Goal: Contribute content: Add original content to the website for others to see

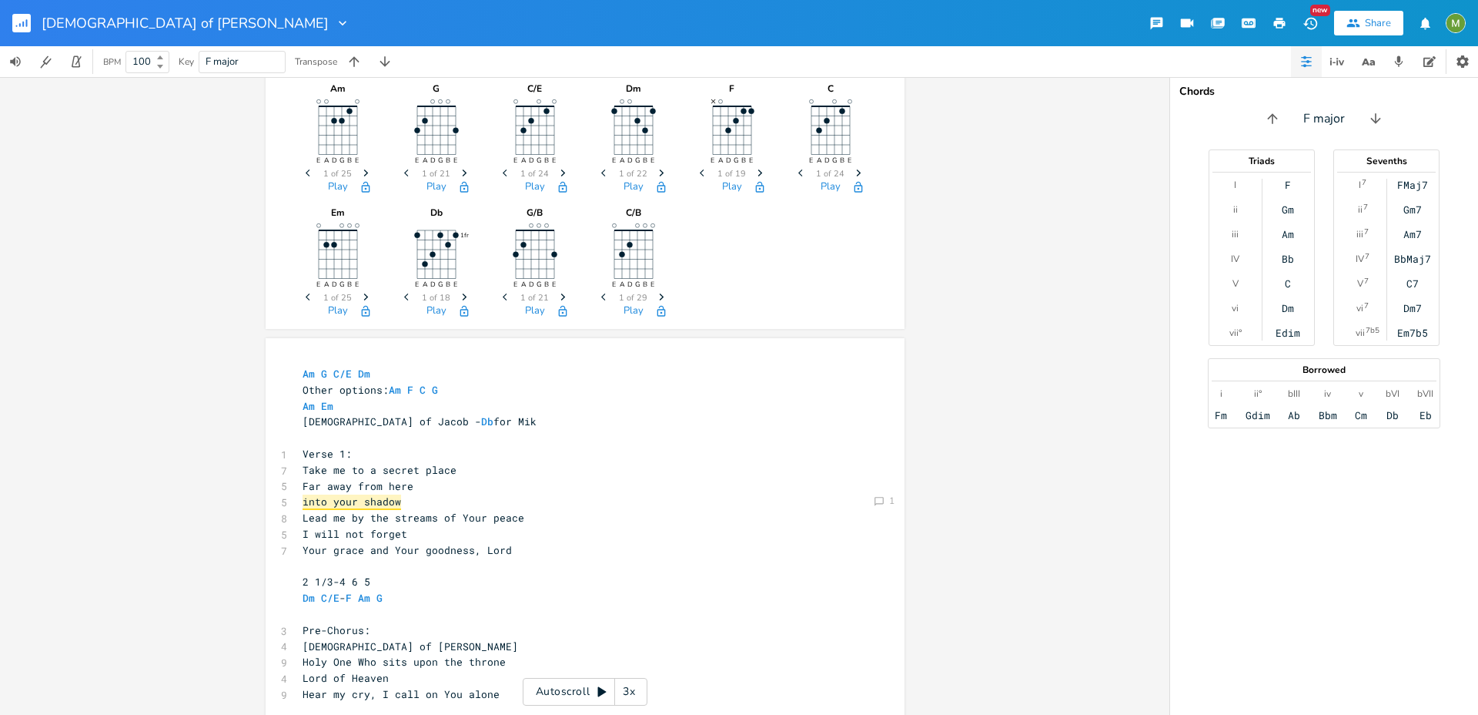
scroll to position [12, 0]
click at [682, 475] on pre "Take me to a secret place" at bounding box center [578, 470] width 556 height 16
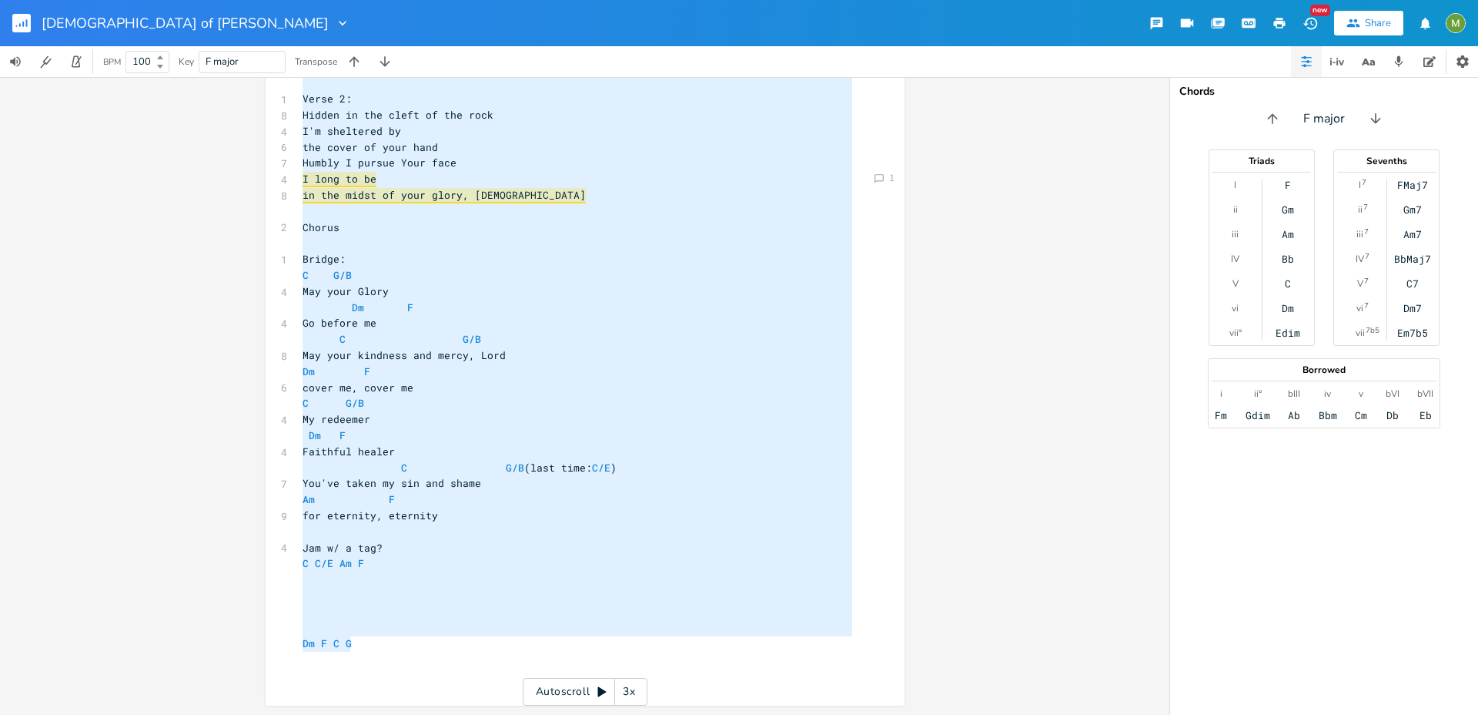
scroll to position [344, 0]
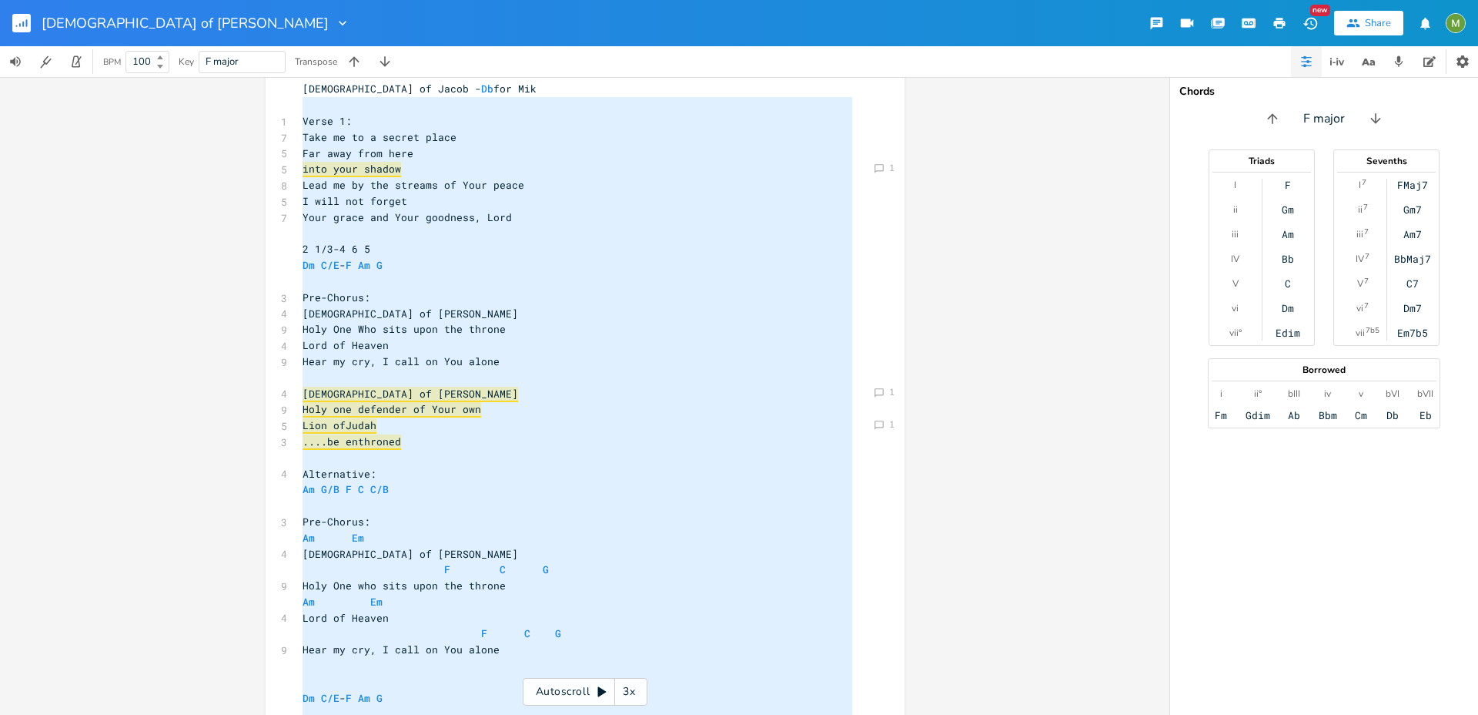
type textarea "God of Jacob - Db for Mik Verse 1: Take me to a secret place Far away from here…"
drag, startPoint x: 387, startPoint y: 646, endPoint x: 291, endPoint y: 85, distance: 569.5
click at [291, 85] on div "x Am G C/E Dm Other options: Am F C G Am Em God of Jacob - Db for Mik ​ 1 Verse…" at bounding box center [585, 670] width 639 height 1331
click at [485, 219] on span "Your grace and Your goodness, Lord" at bounding box center [407, 217] width 209 height 14
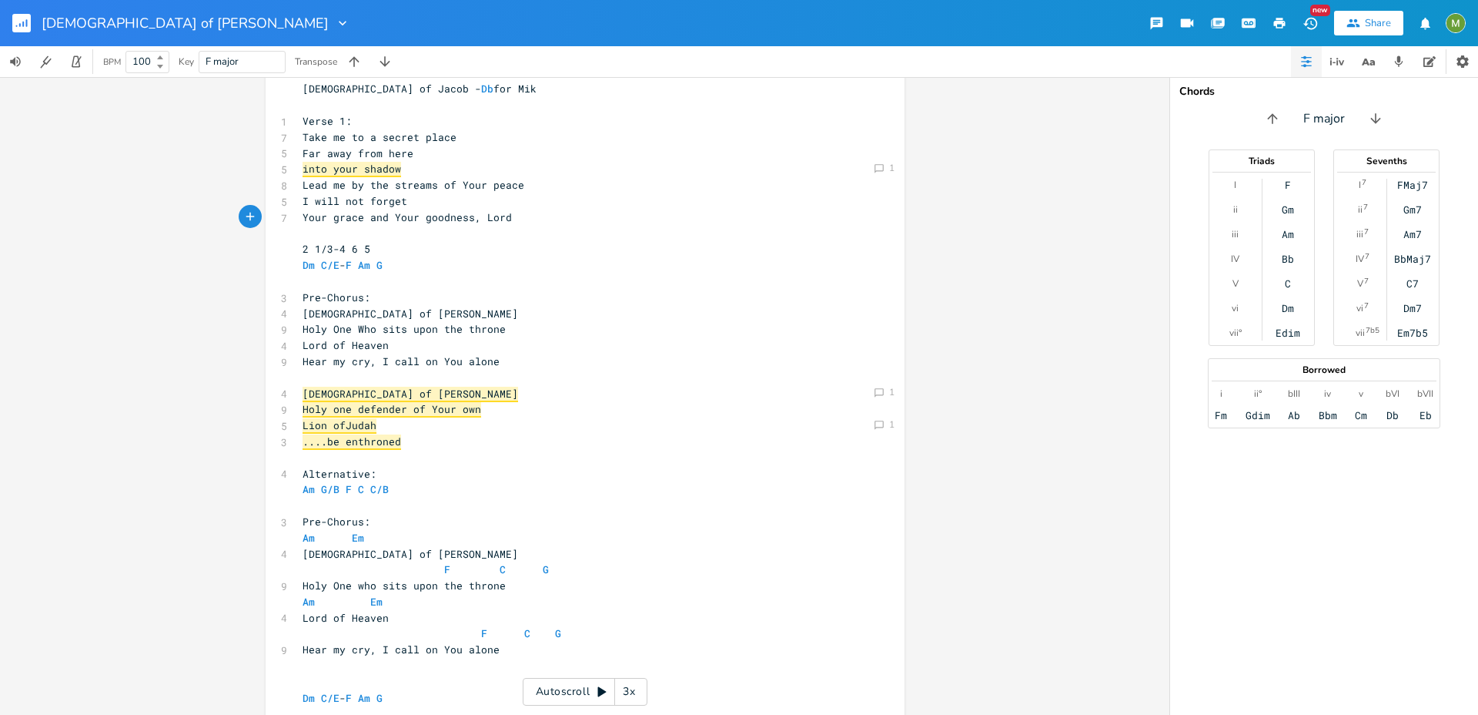
click at [78, 36] on div "[DEMOGRAPHIC_DATA] of [PERSON_NAME]" at bounding box center [196, 23] width 309 height 46
click at [20, 24] on icon "button" at bounding box center [20, 25] width 2 height 4
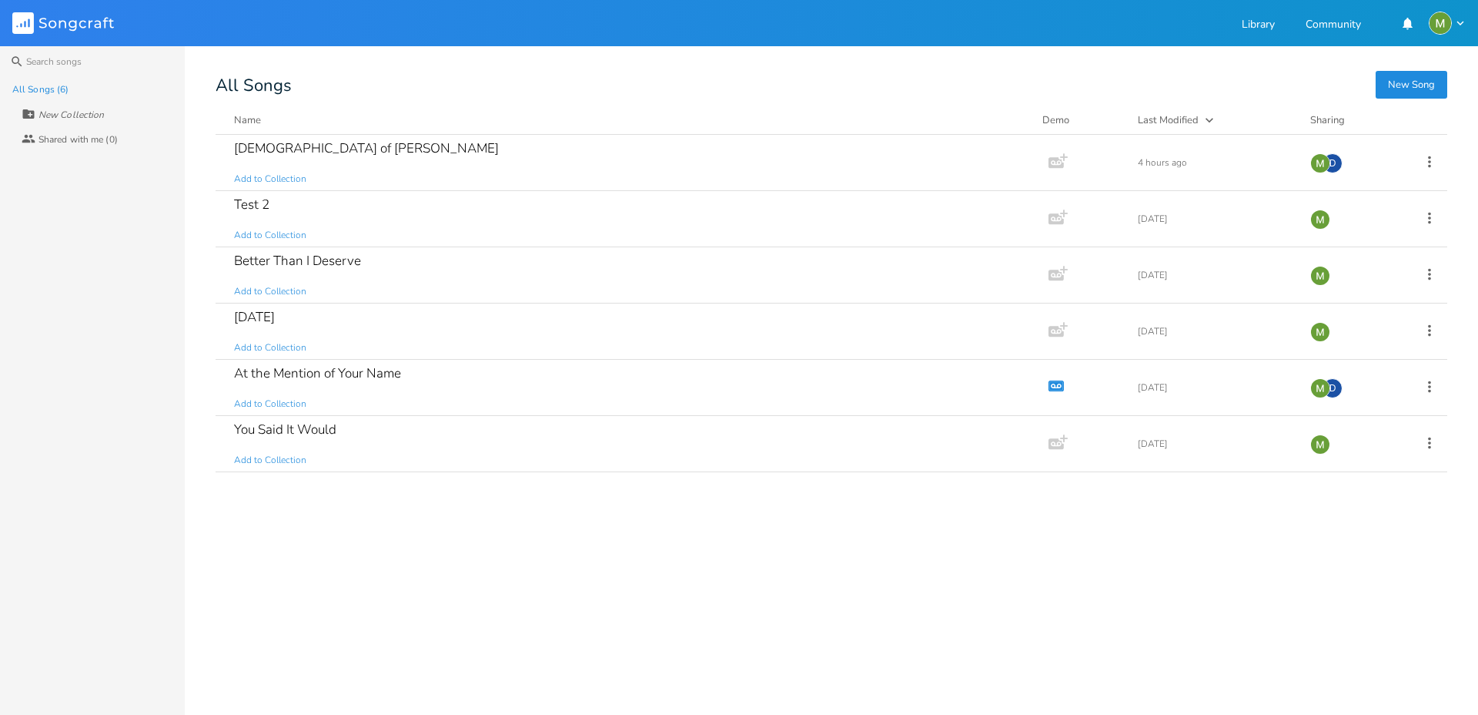
click at [449, 663] on div "God of Jacob Add to Collection Add Demo 4 hours ago D Test 2 Add to Collection …" at bounding box center [832, 418] width 1232 height 567
click at [1399, 85] on button "New Song" at bounding box center [1412, 85] width 72 height 28
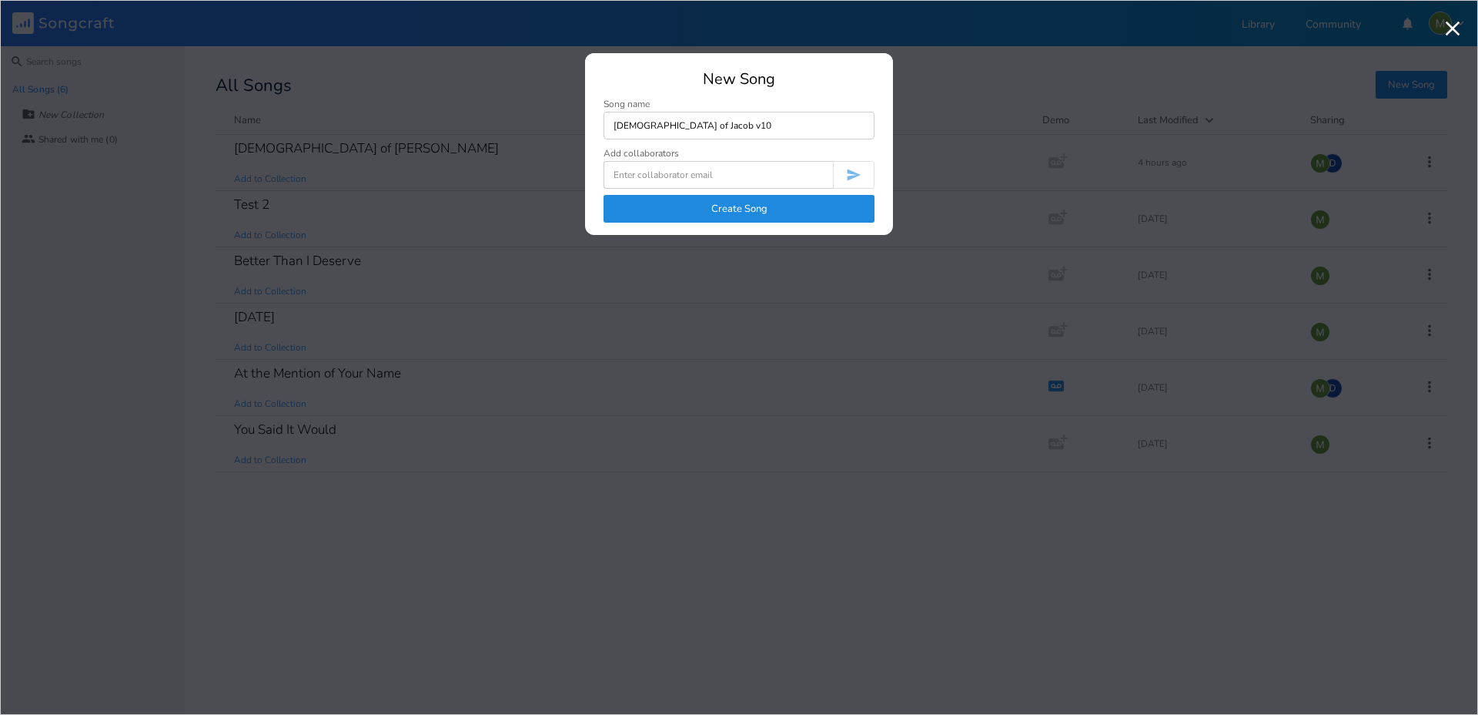
type input "[DEMOGRAPHIC_DATA] of Jacob v10"
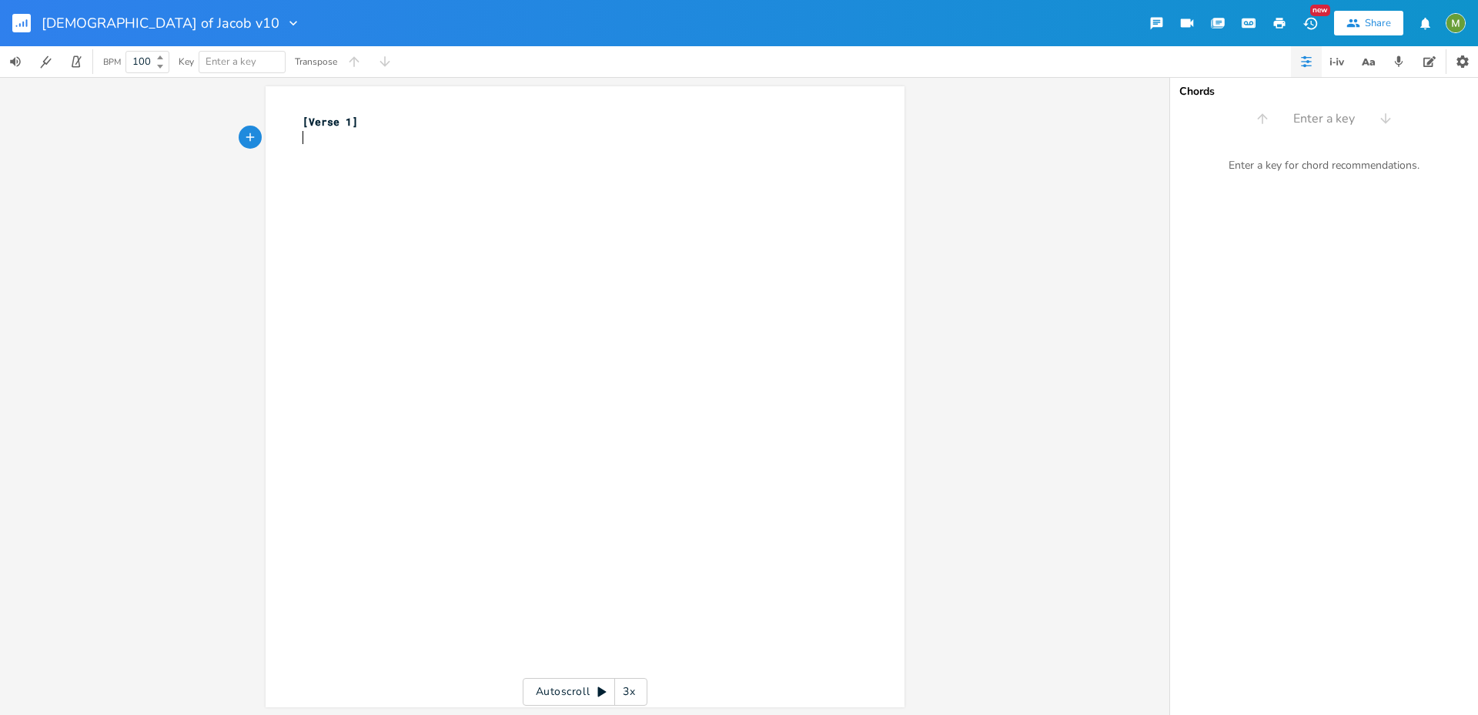
type textarea "[Verse 1]"
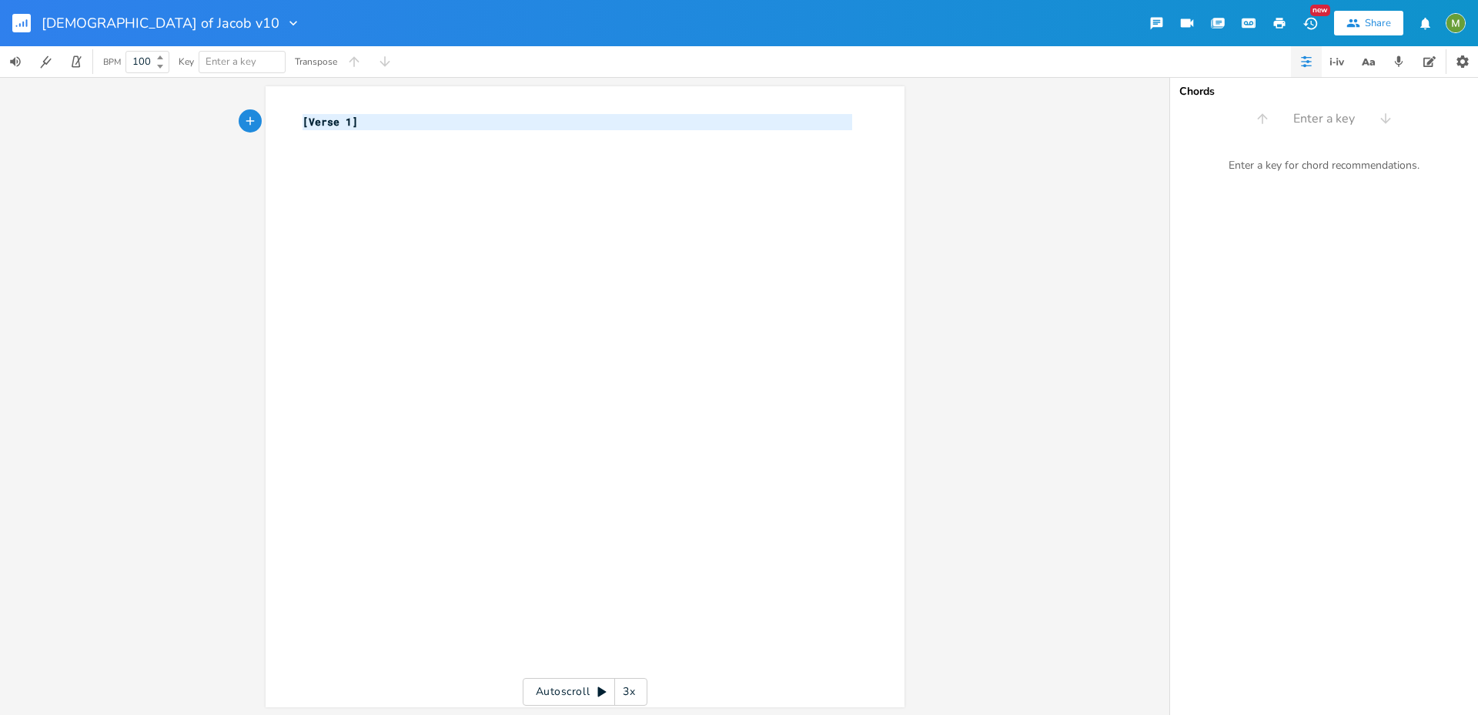
drag, startPoint x: 632, startPoint y: 166, endPoint x: 131, endPoint y: 86, distance: 507.5
click at [131, 86] on div "[Verse 1] x [Verse 1] ​ Autoscroll 3x" at bounding box center [585, 396] width 1170 height 638
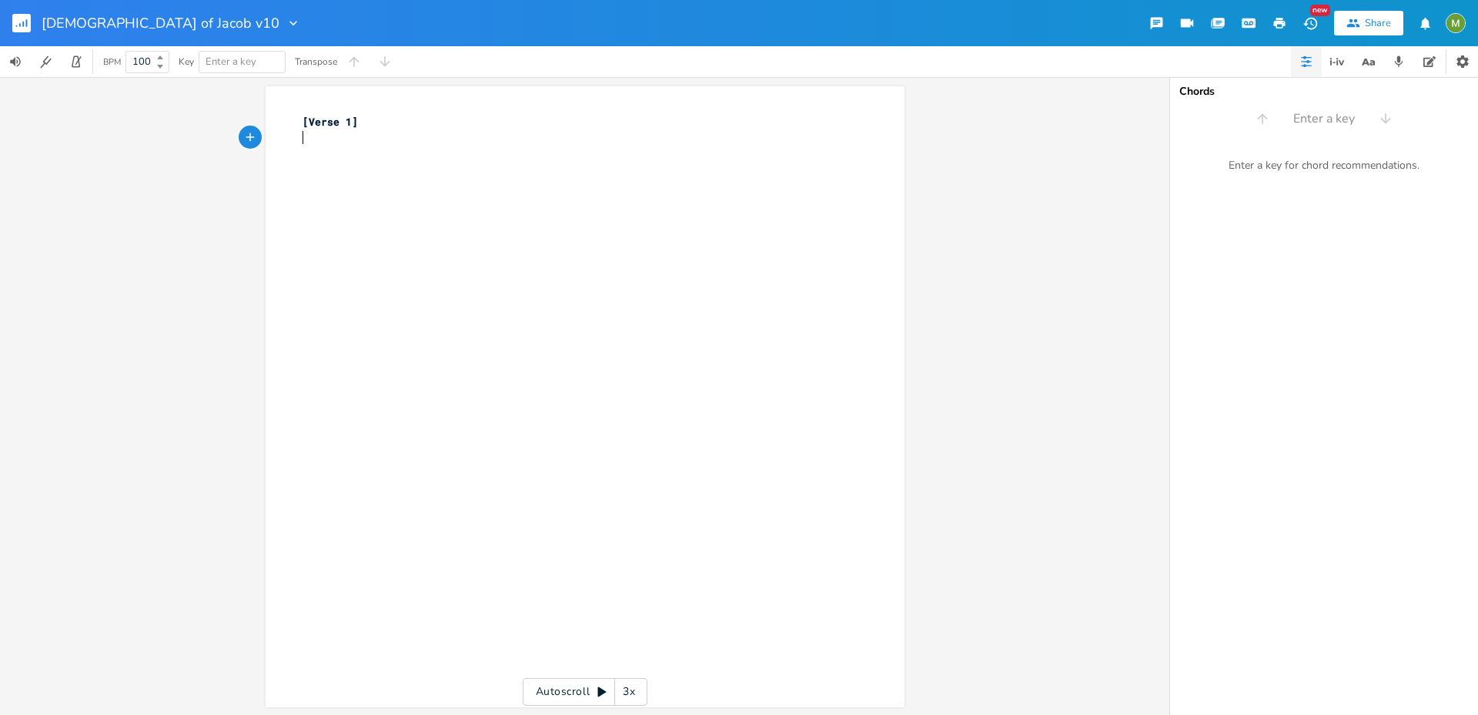
click at [330, 162] on div "x [Verse 1] ​" at bounding box center [597, 411] width 594 height 601
type textarea "[Verse 1]"
drag, startPoint x: 354, startPoint y: 124, endPoint x: 293, endPoint y: 117, distance: 62.0
click at [293, 117] on div "[Verse 1] x [Verse 1] ​" at bounding box center [585, 396] width 639 height 621
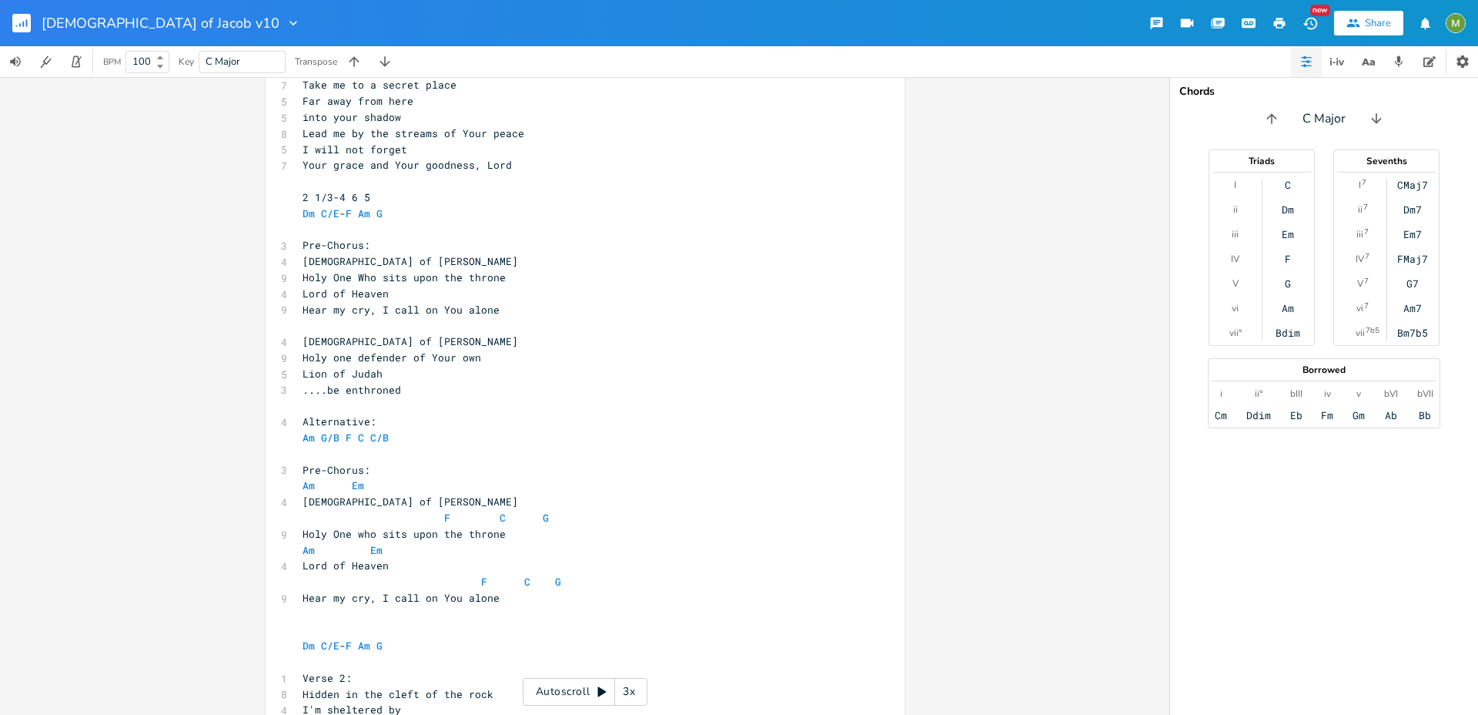
scroll to position [85, 0]
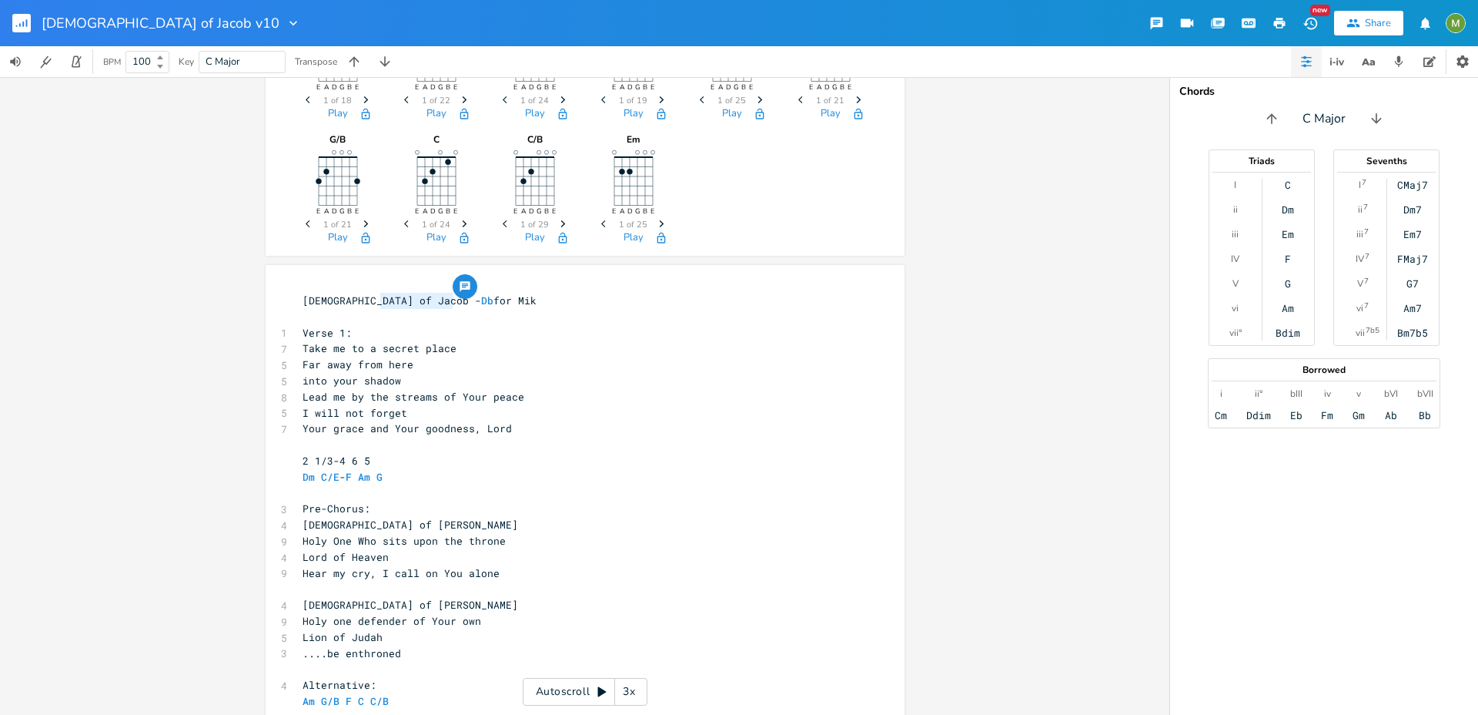
type textarea "- Db for Mik"
drag, startPoint x: 456, startPoint y: 303, endPoint x: 372, endPoint y: 298, distance: 84.1
click at [372, 298] on pre "God of Jacob - Db for Mik" at bounding box center [578, 301] width 556 height 16
type textarea "Ame"
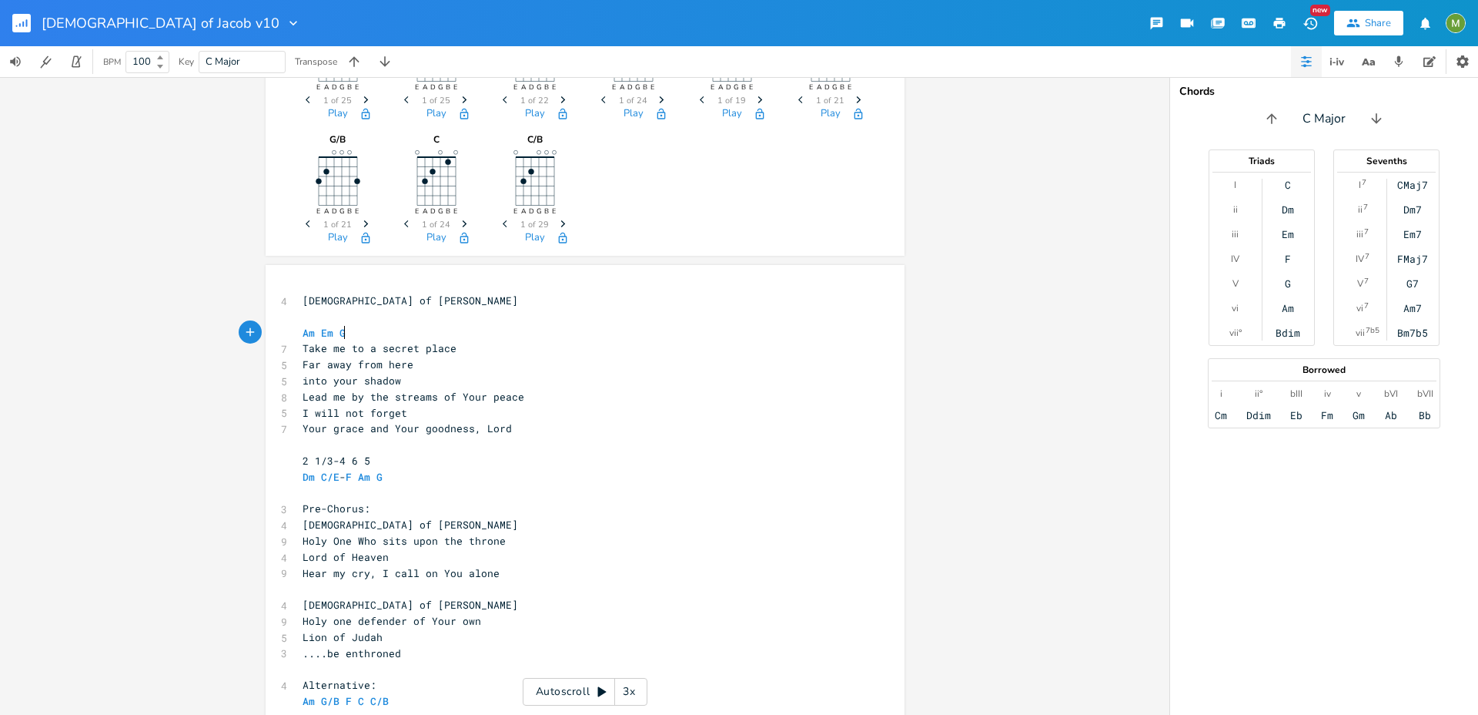
type textarea "Em G"
type textarea "F C G"
type textarea "-"
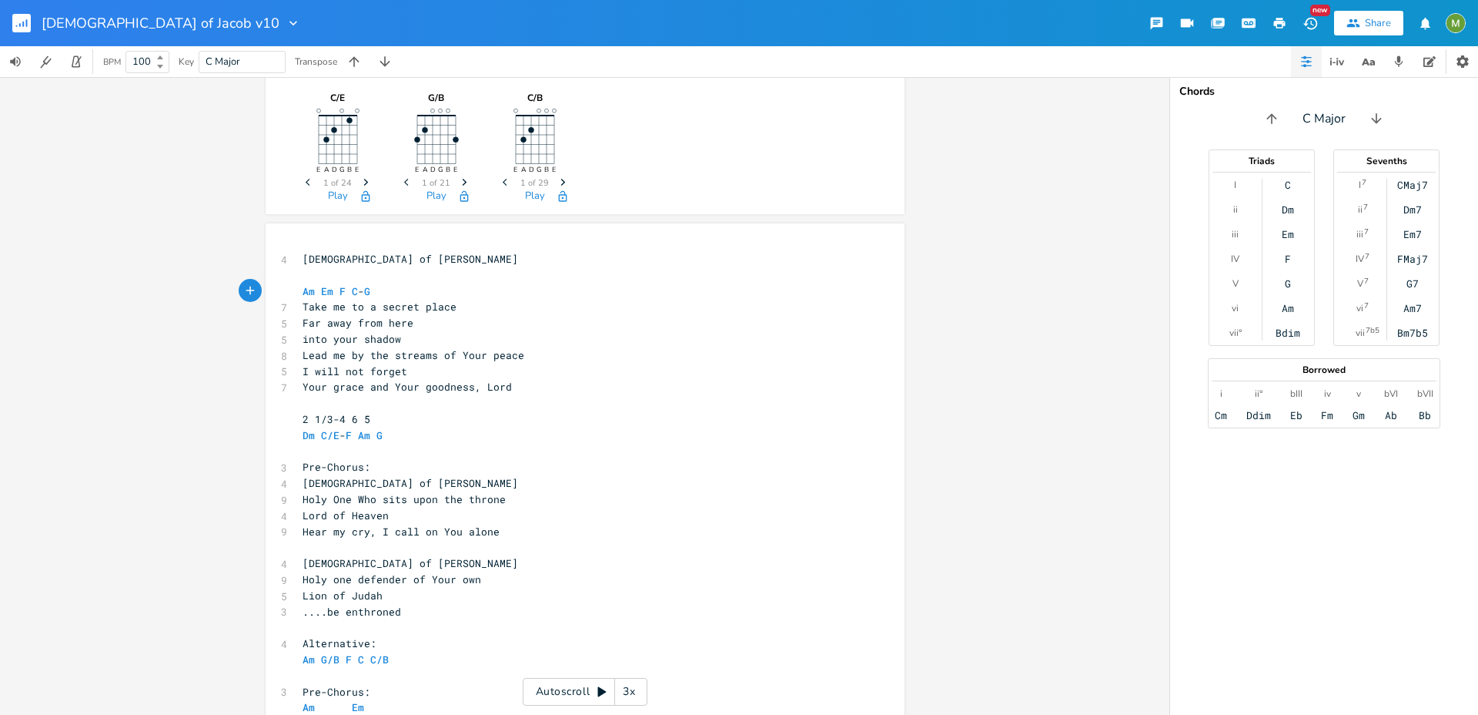
scroll to position [129, 0]
type textarea "2 1/3-4 6 5 Dm C/E-F Am G"
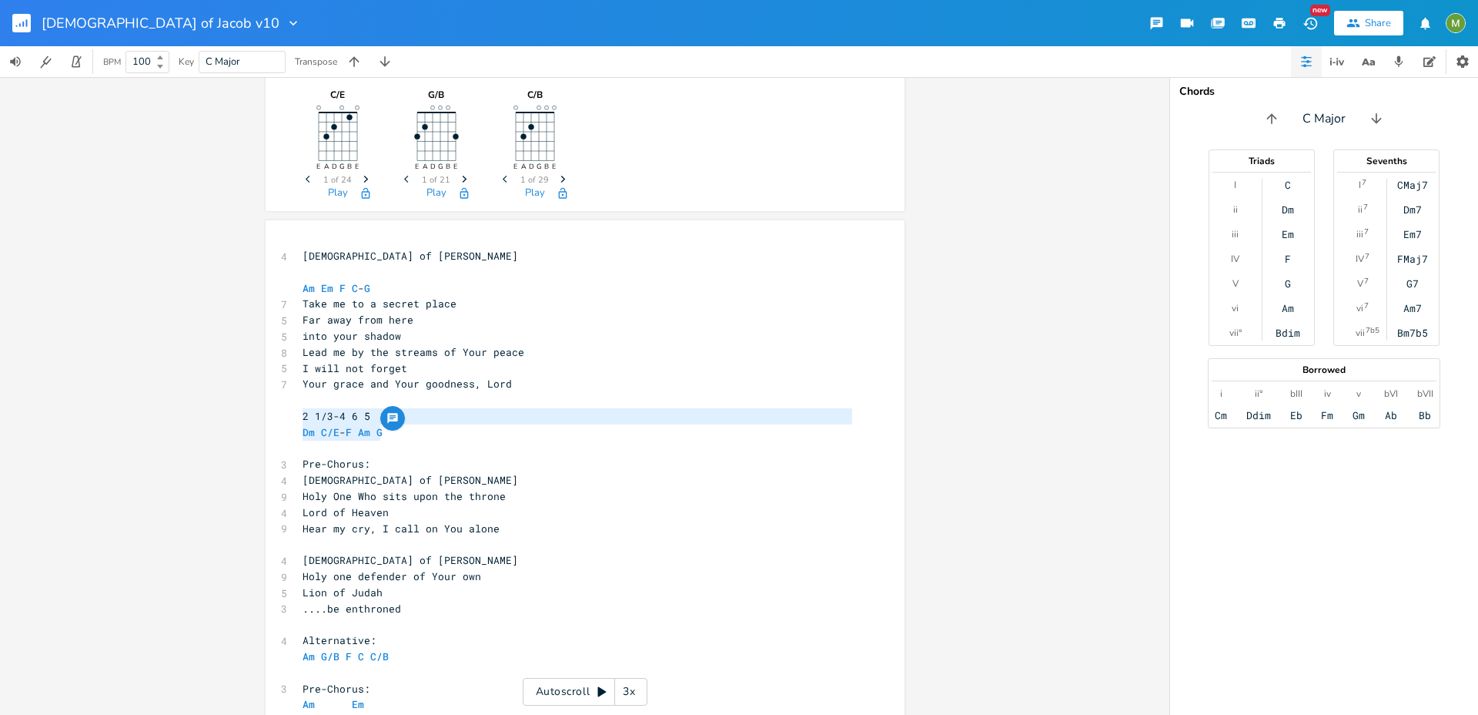
drag, startPoint x: 380, startPoint y: 429, endPoint x: 279, endPoint y: 414, distance: 102.7
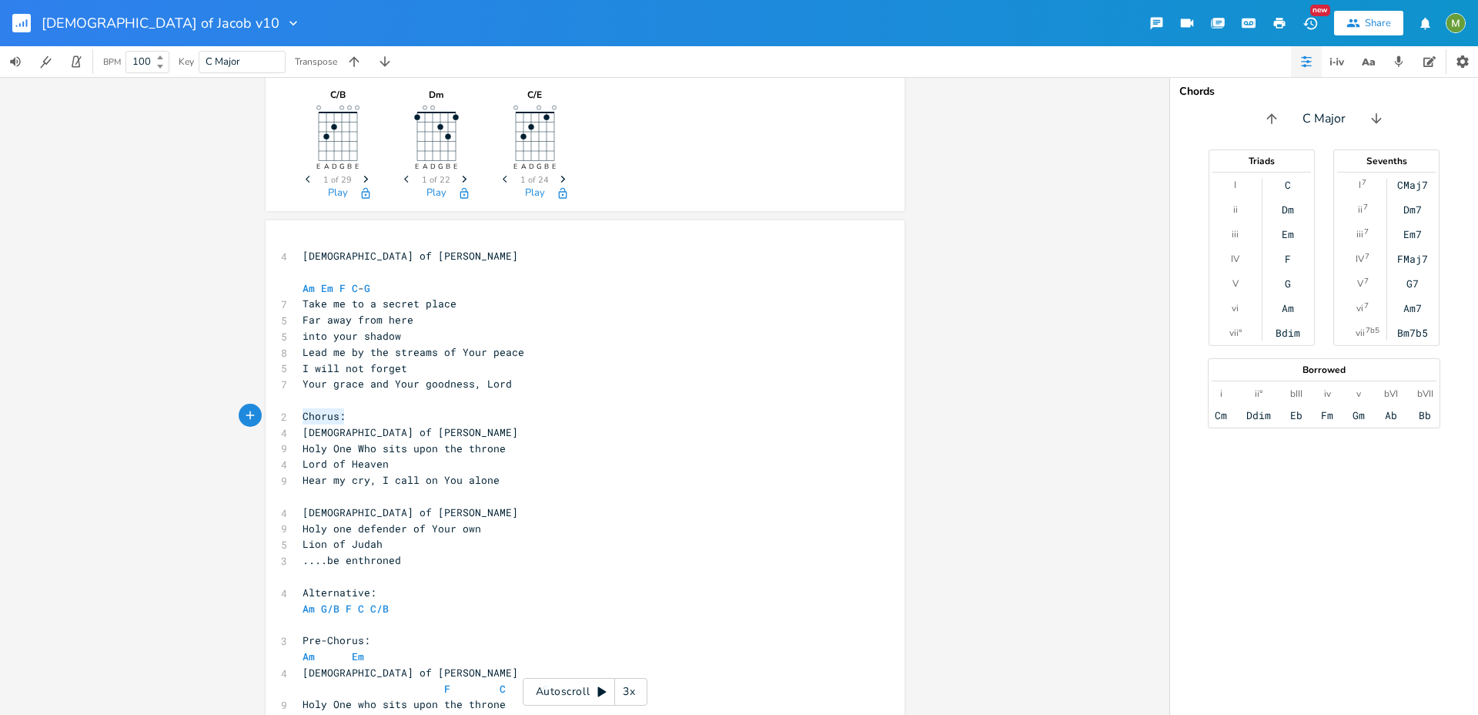
drag, startPoint x: 360, startPoint y: 420, endPoint x: 287, endPoint y: 422, distance: 73.2
type textarea "F G Am C"
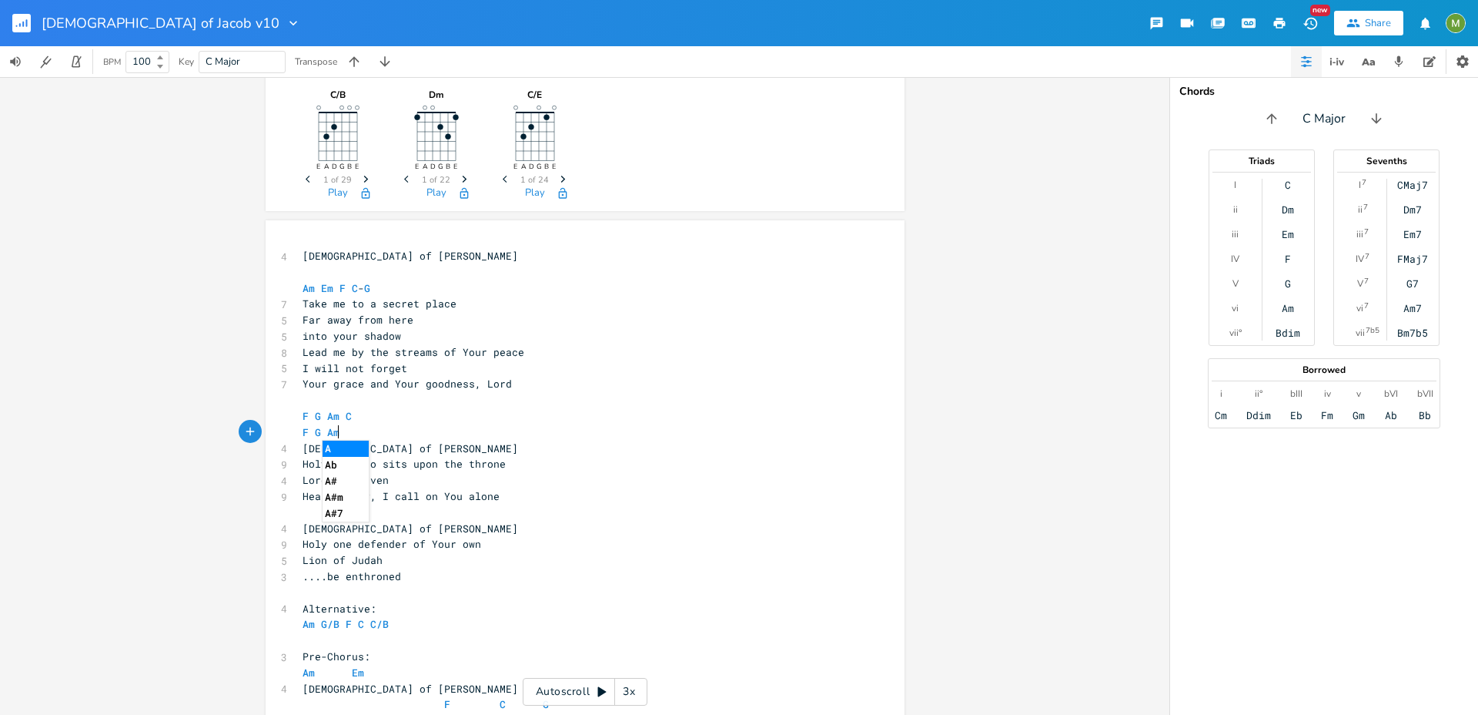
scroll to position [0, 36]
type textarea "F G Am B"
type textarea "G"
click at [668, 440] on pre "[DEMOGRAPHIC_DATA] of [PERSON_NAME]" at bounding box center [578, 448] width 556 height 16
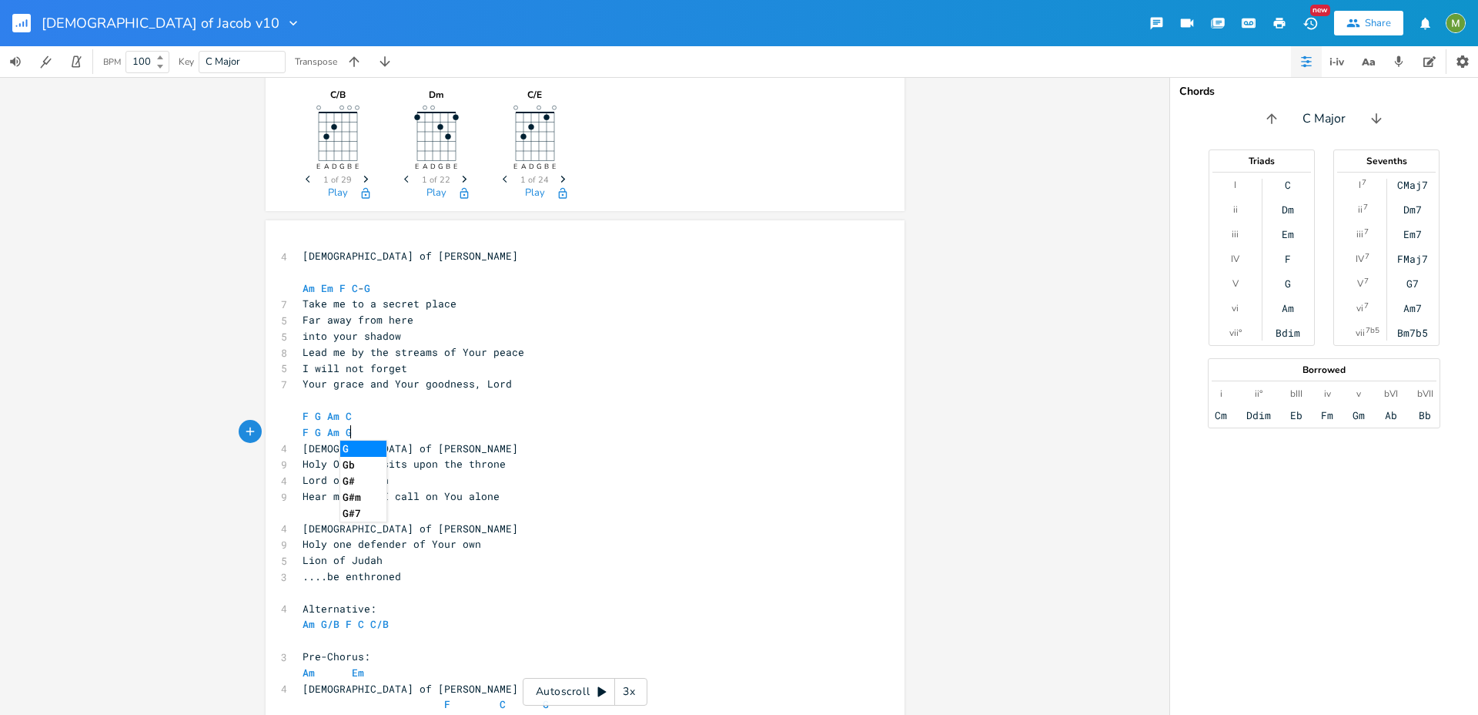
type textarea "G God of Jacob"
drag, startPoint x: 668, startPoint y: 440, endPoint x: 666, endPoint y: 448, distance: 8.6
click at [666, 448] on pre "[DEMOGRAPHIC_DATA] of [PERSON_NAME]" at bounding box center [578, 448] width 556 height 16
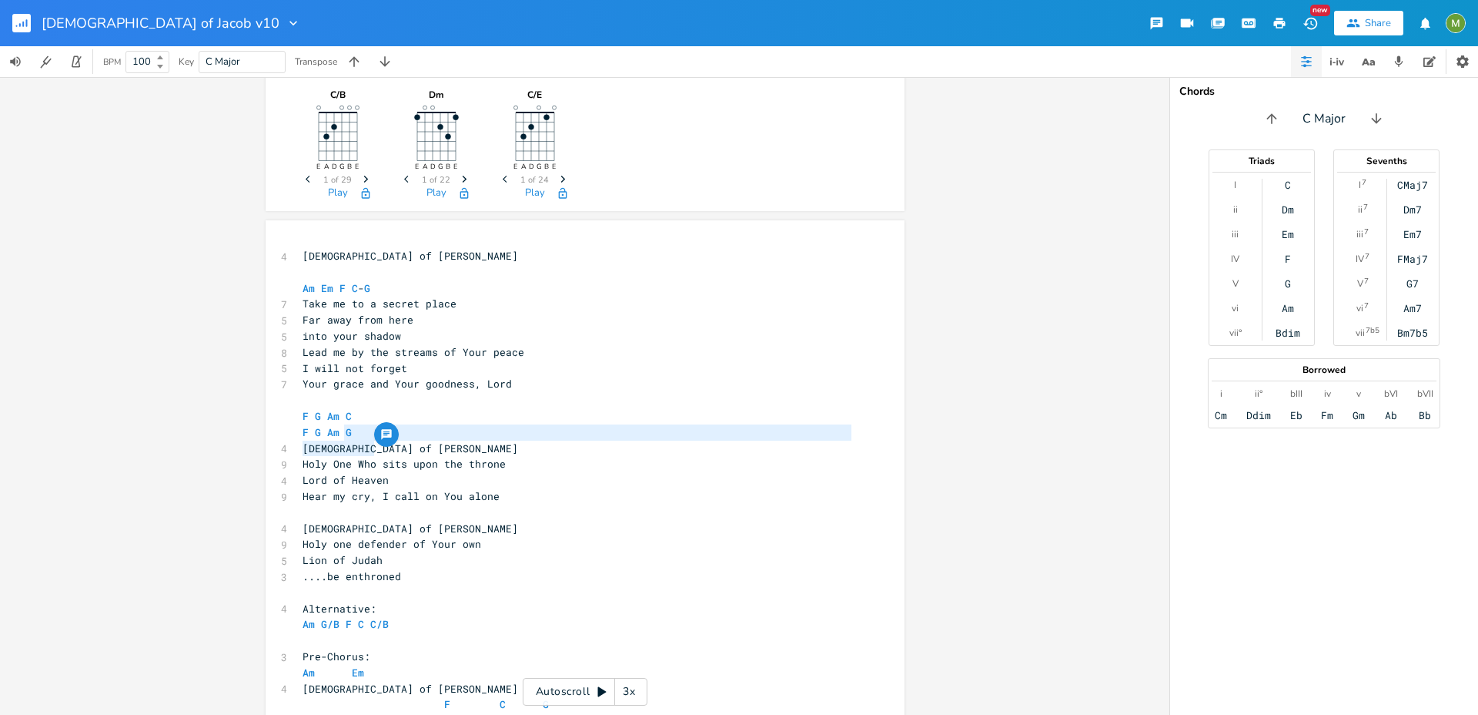
click at [666, 448] on pre "[DEMOGRAPHIC_DATA] of [PERSON_NAME]" at bounding box center [578, 448] width 556 height 16
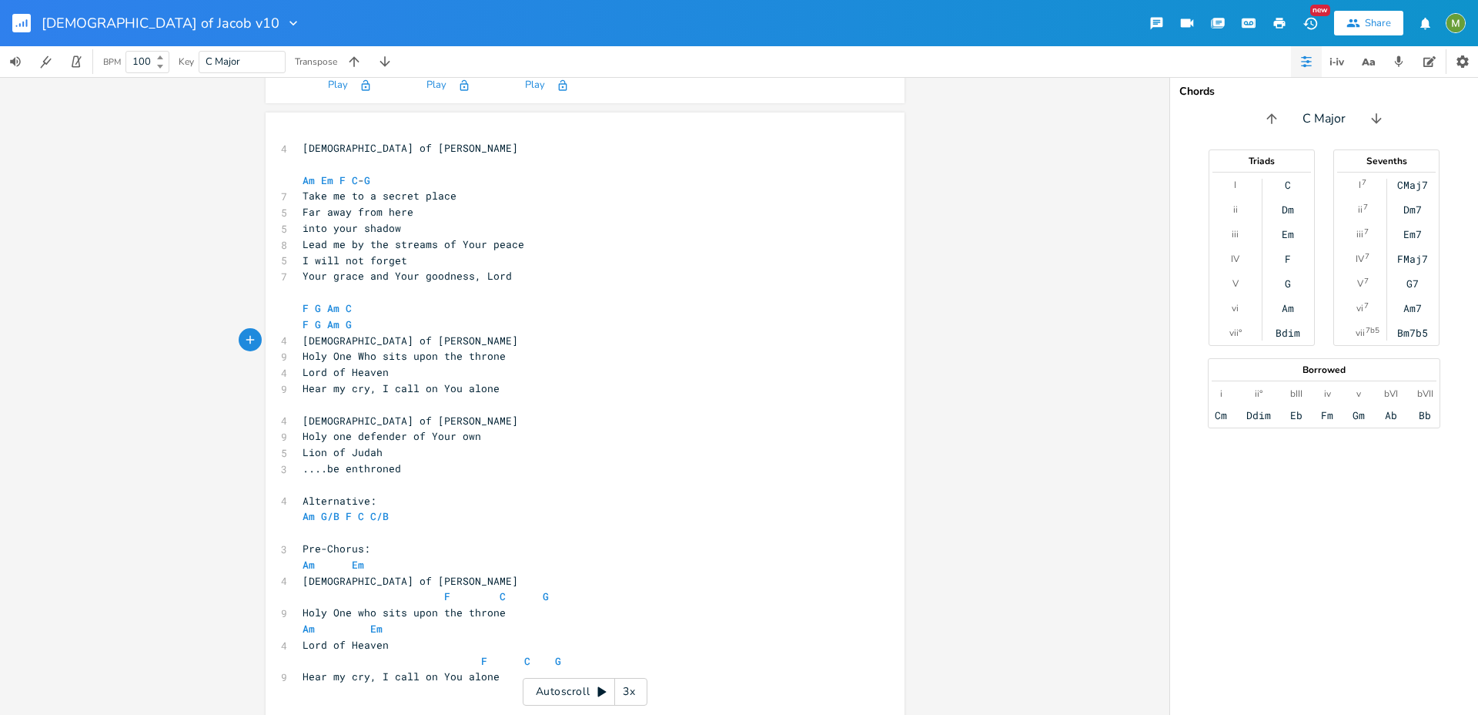
scroll to position [272, 0]
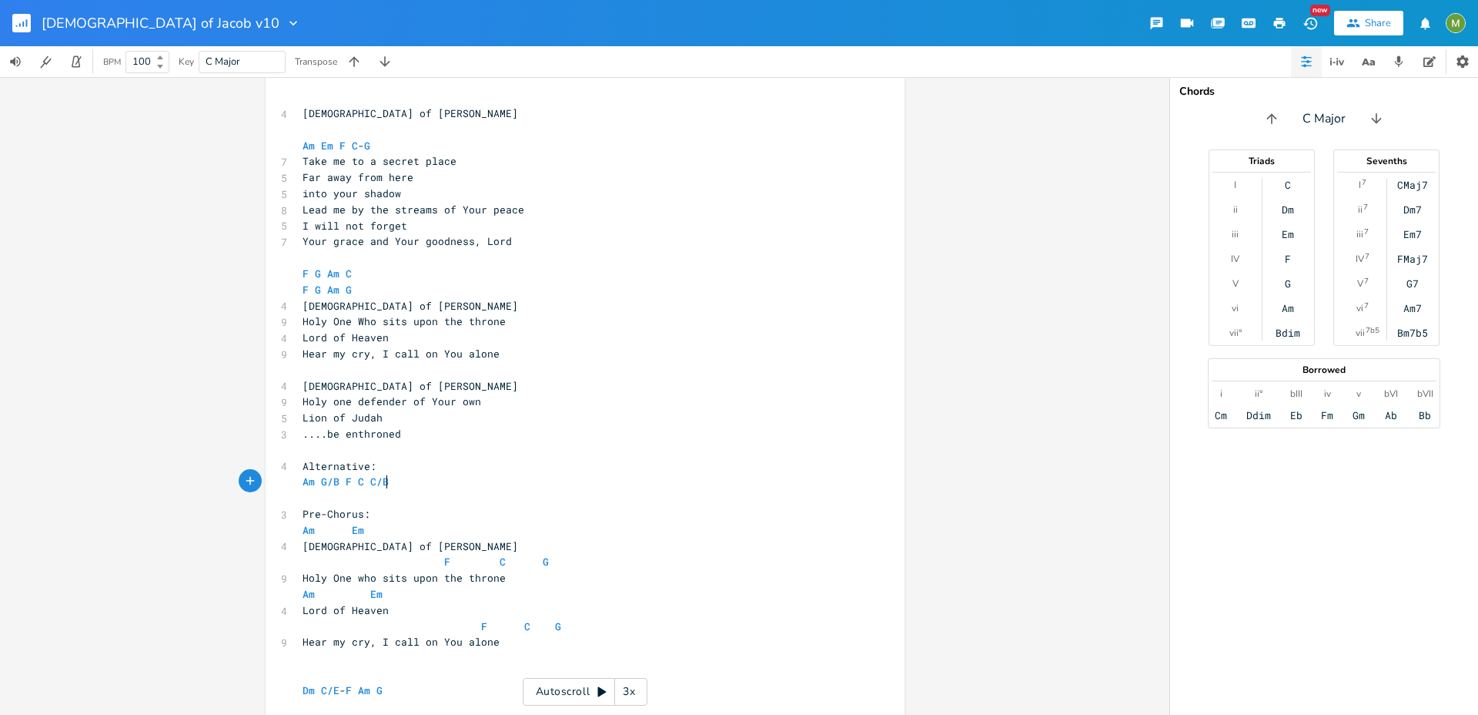
type textarea "Alternative: Am G/B F C C/B"
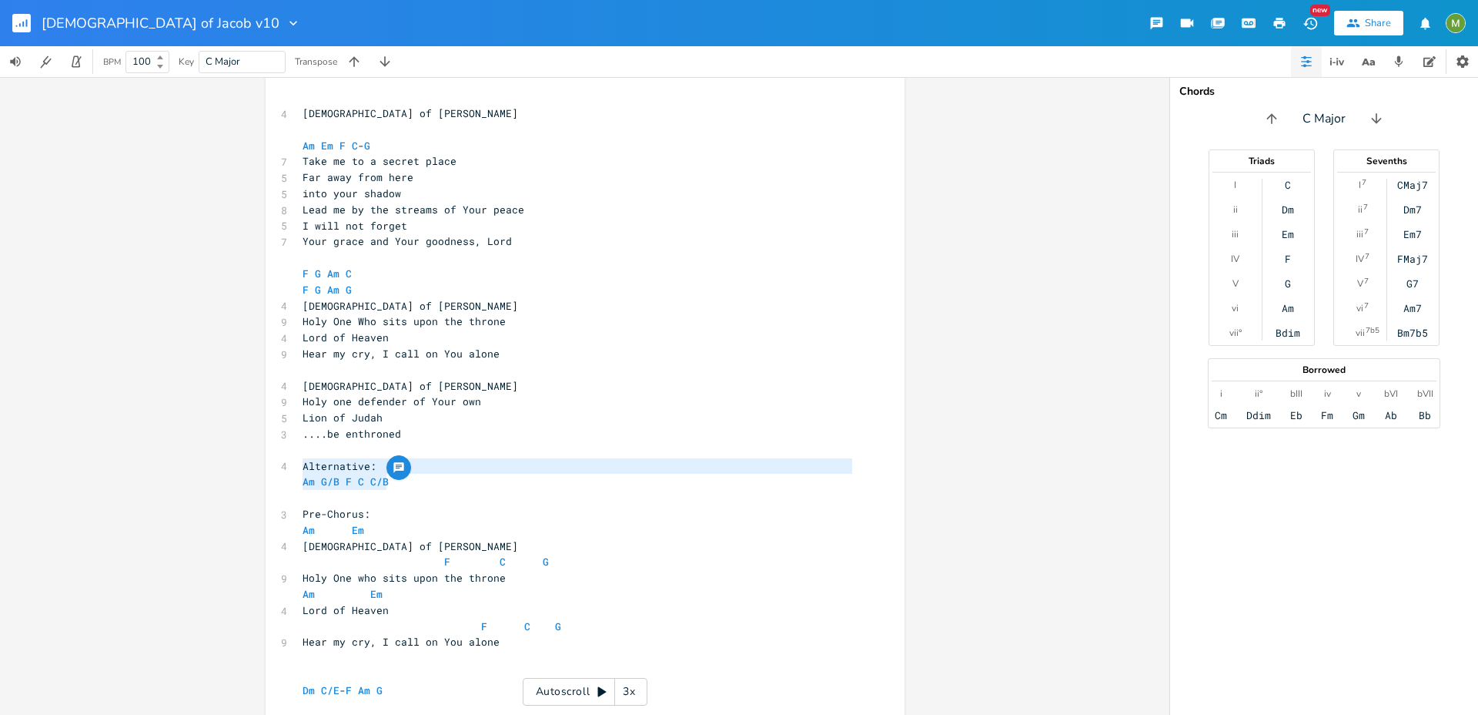
drag, startPoint x: 423, startPoint y: 487, endPoint x: 234, endPoint y: 458, distance: 191.5
click at [234, 458] on div "Am E A D G B E Previous 1 of 25 Next Play Em E A D G B E Previous 1 of 25 Next …" at bounding box center [585, 396] width 1170 height 638
click at [594, 420] on pre "Lion of Judah" at bounding box center [578, 418] width 556 height 16
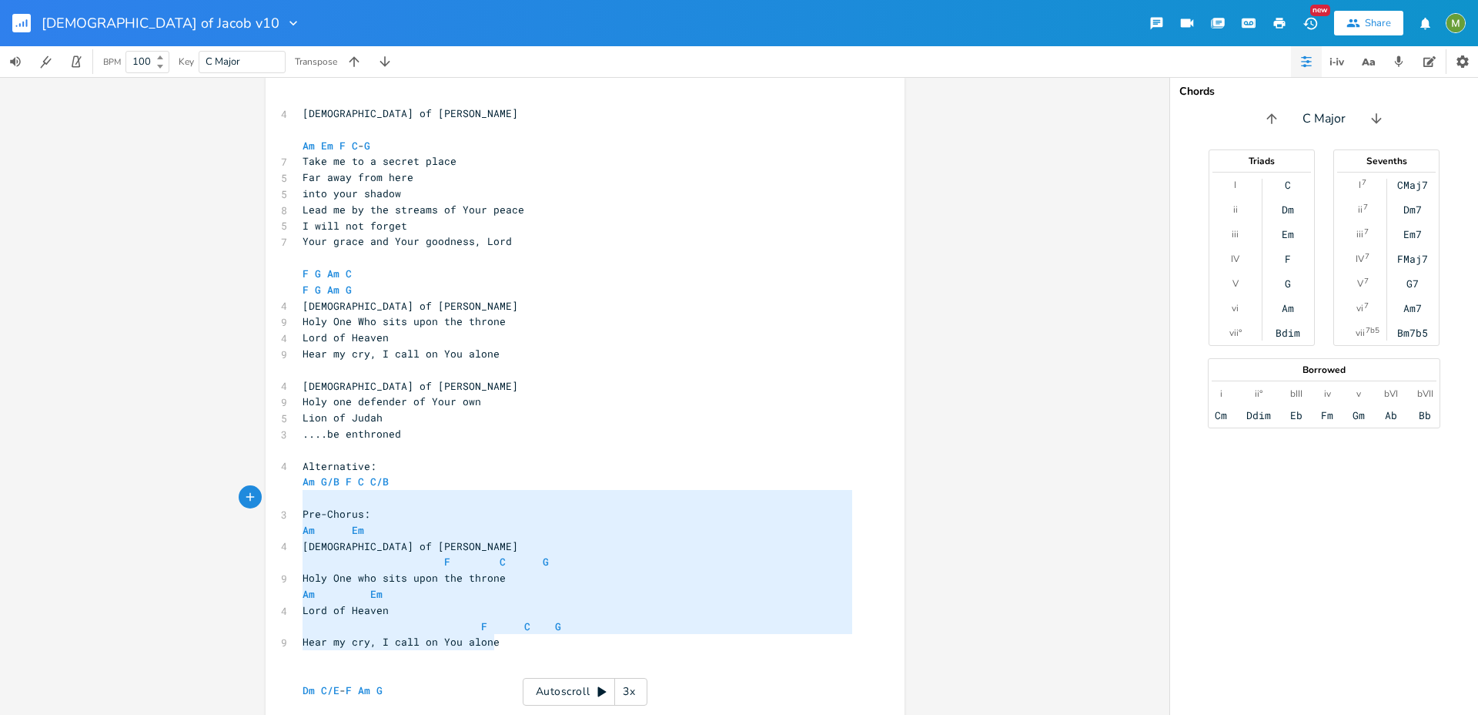
type textarea "Alternative: Am G/B F C C/B Pre-Chorus: Am Em God of Jacob F C G Holy One who s…"
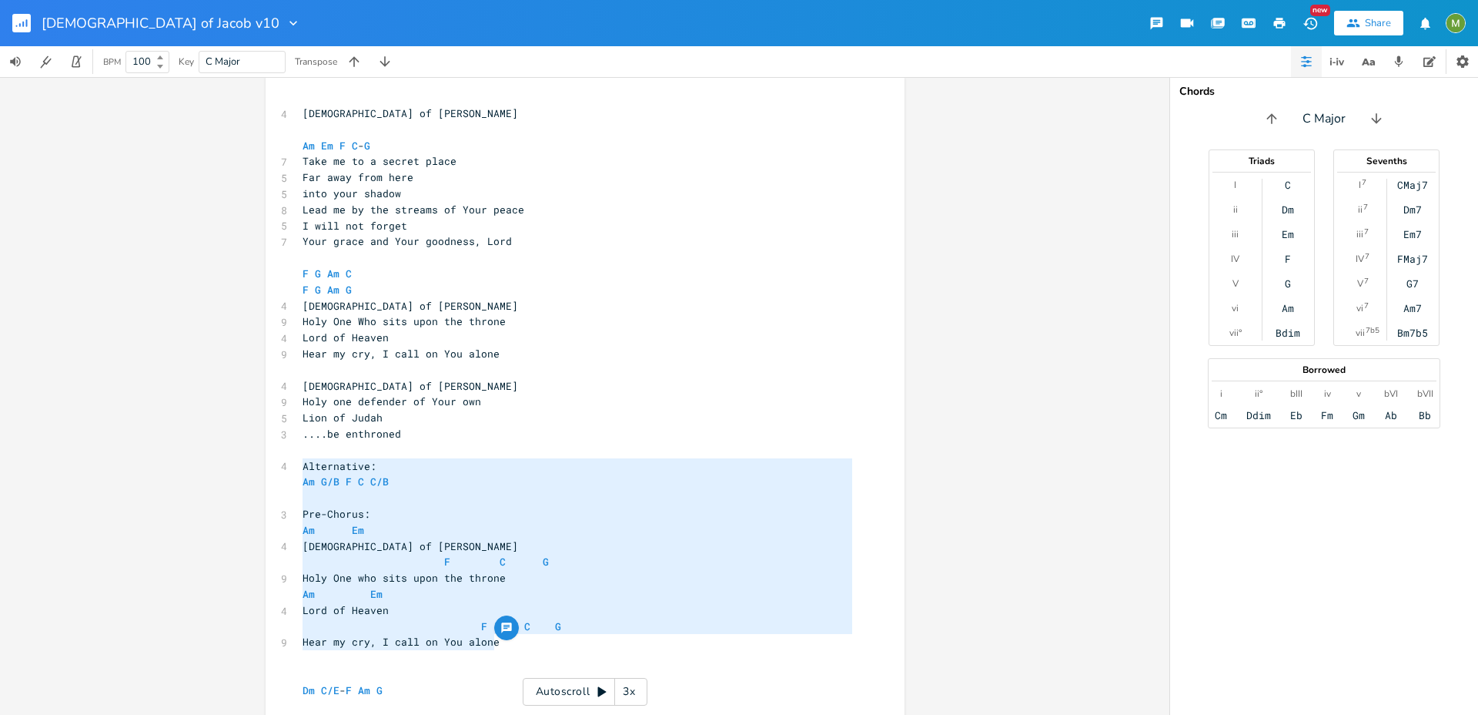
drag, startPoint x: 505, startPoint y: 644, endPoint x: 294, endPoint y: 460, distance: 280.0
click at [300, 460] on div "4 God of Jacob ​ Am Em F C - G 7 Take me to a secret place 5 Far away from here…" at bounding box center [578, 697] width 556 height 1185
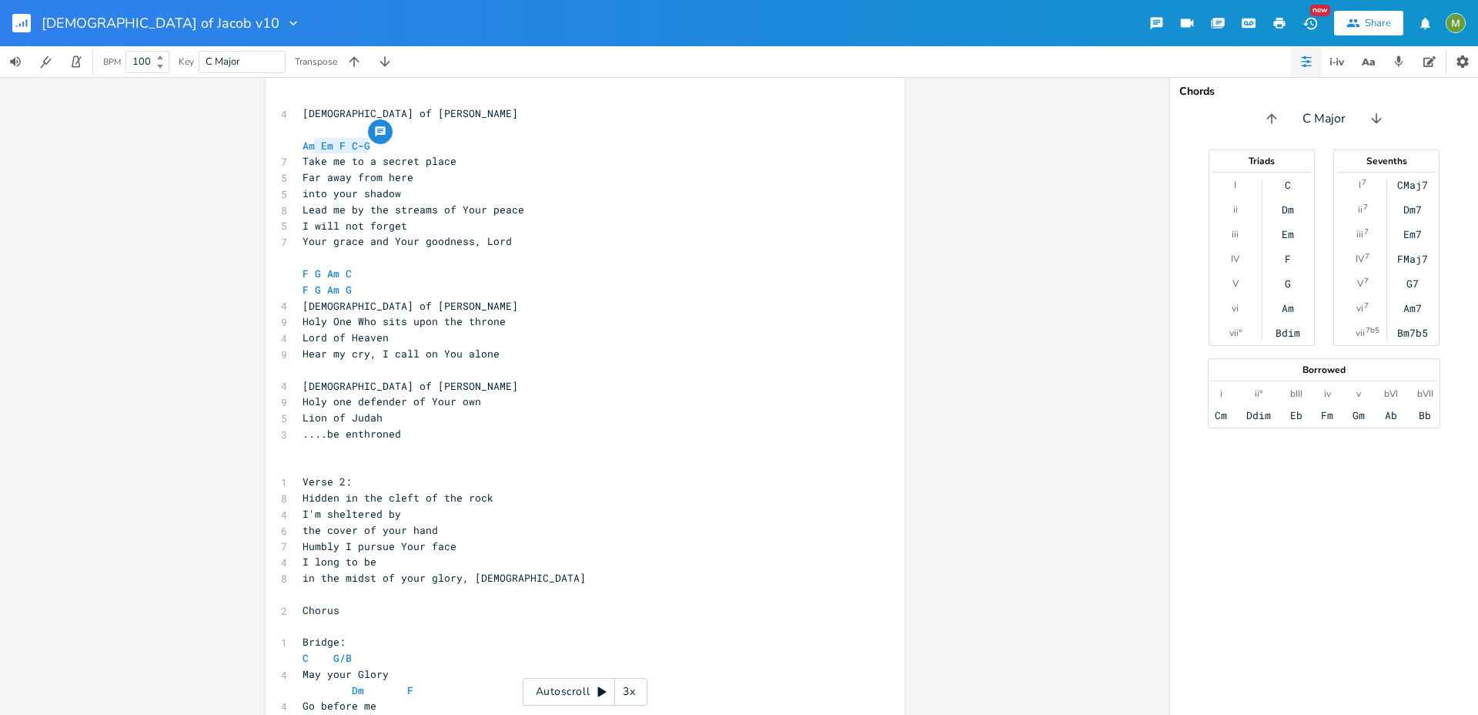
type textarea "Am Em F C-G"
drag, startPoint x: 367, startPoint y: 141, endPoint x: 287, endPoint y: 143, distance: 79.3
click at [287, 143] on div "Am Em F C-G x 4 God of Jacob ​ Am Em F C - G 7 Take me to a secret place 5 Far …" at bounding box center [585, 575] width 639 height 994
click at [332, 468] on pre "​" at bounding box center [578, 466] width 556 height 16
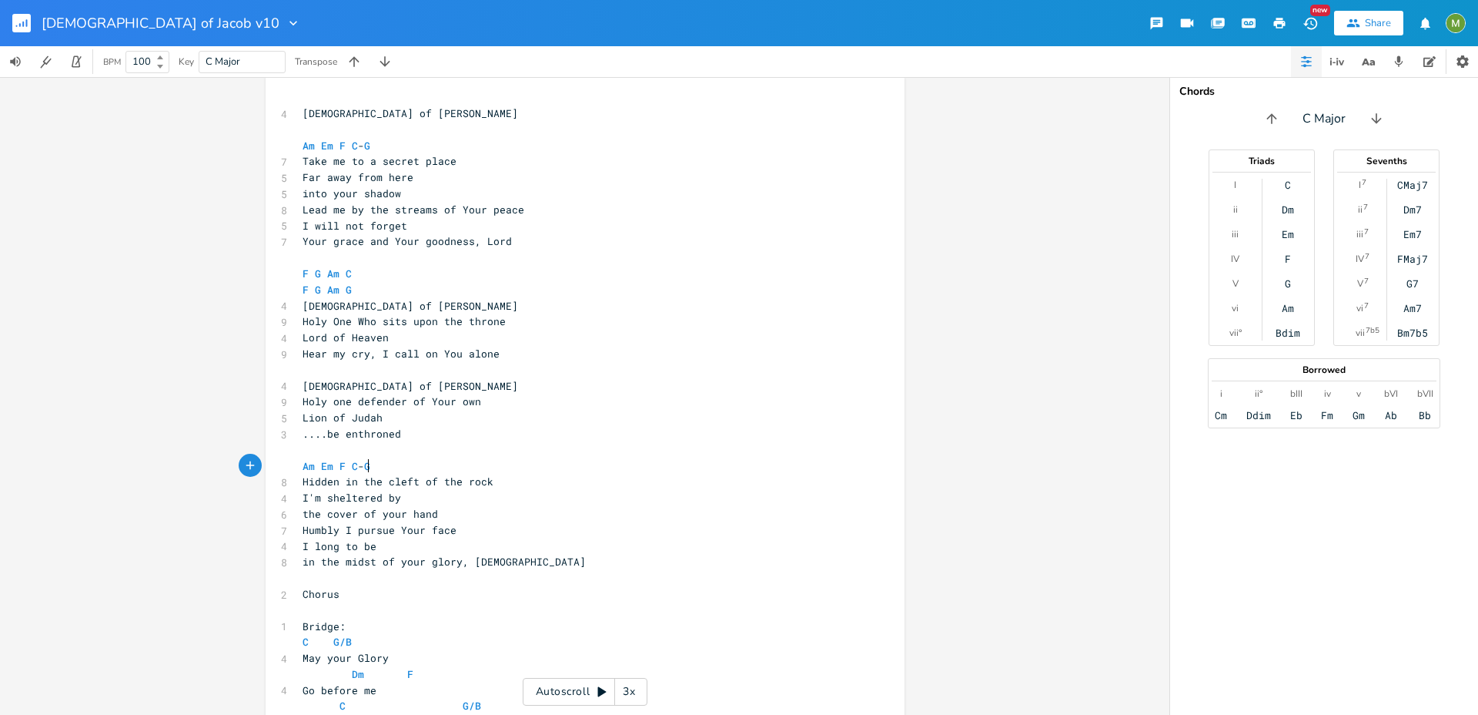
click at [410, 195] on pre "into your shadow" at bounding box center [578, 194] width 556 height 16
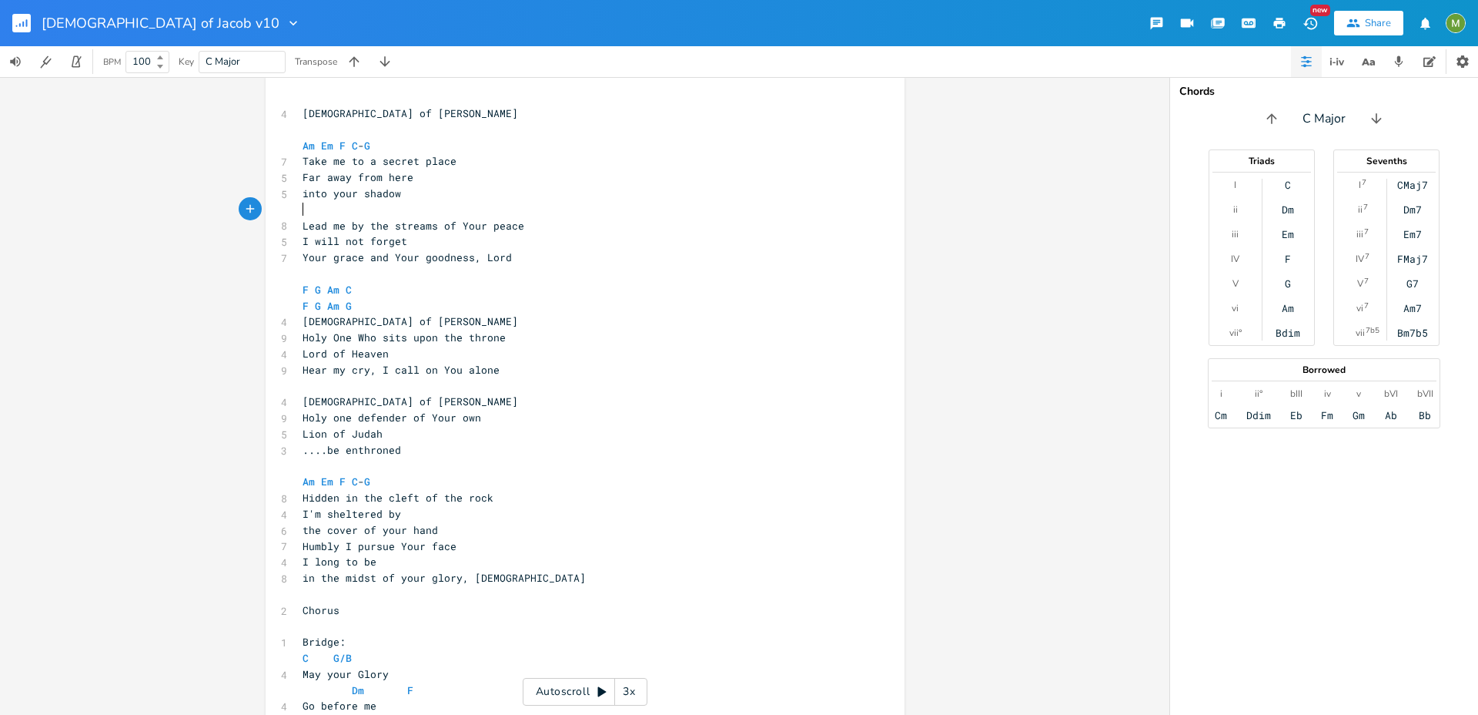
type textarea "AM"
type textarea "m."
type textarea "C F"
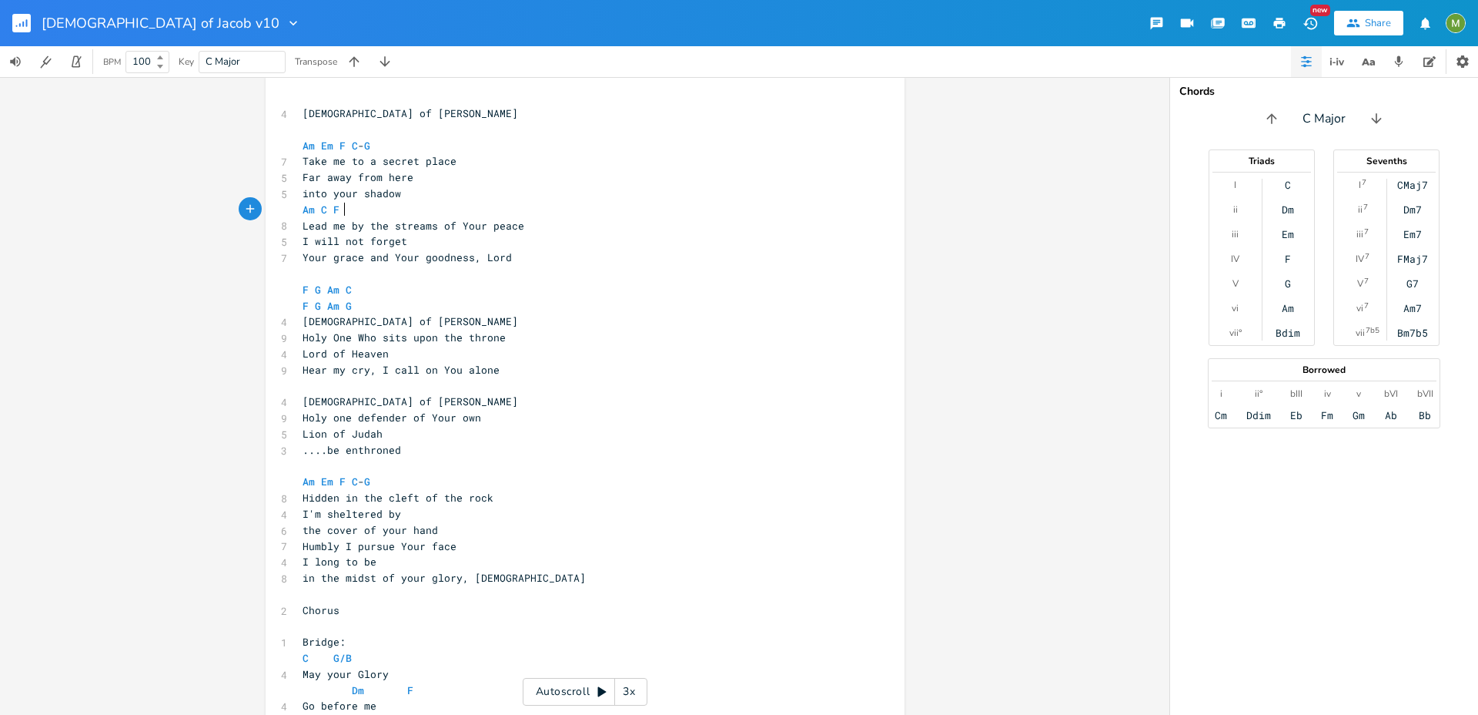
scroll to position [0, 19]
click at [444, 226] on span "Lead me by the streams of Your peace" at bounding box center [414, 226] width 222 height 14
click at [440, 236] on pre "I will not forget" at bounding box center [578, 241] width 556 height 16
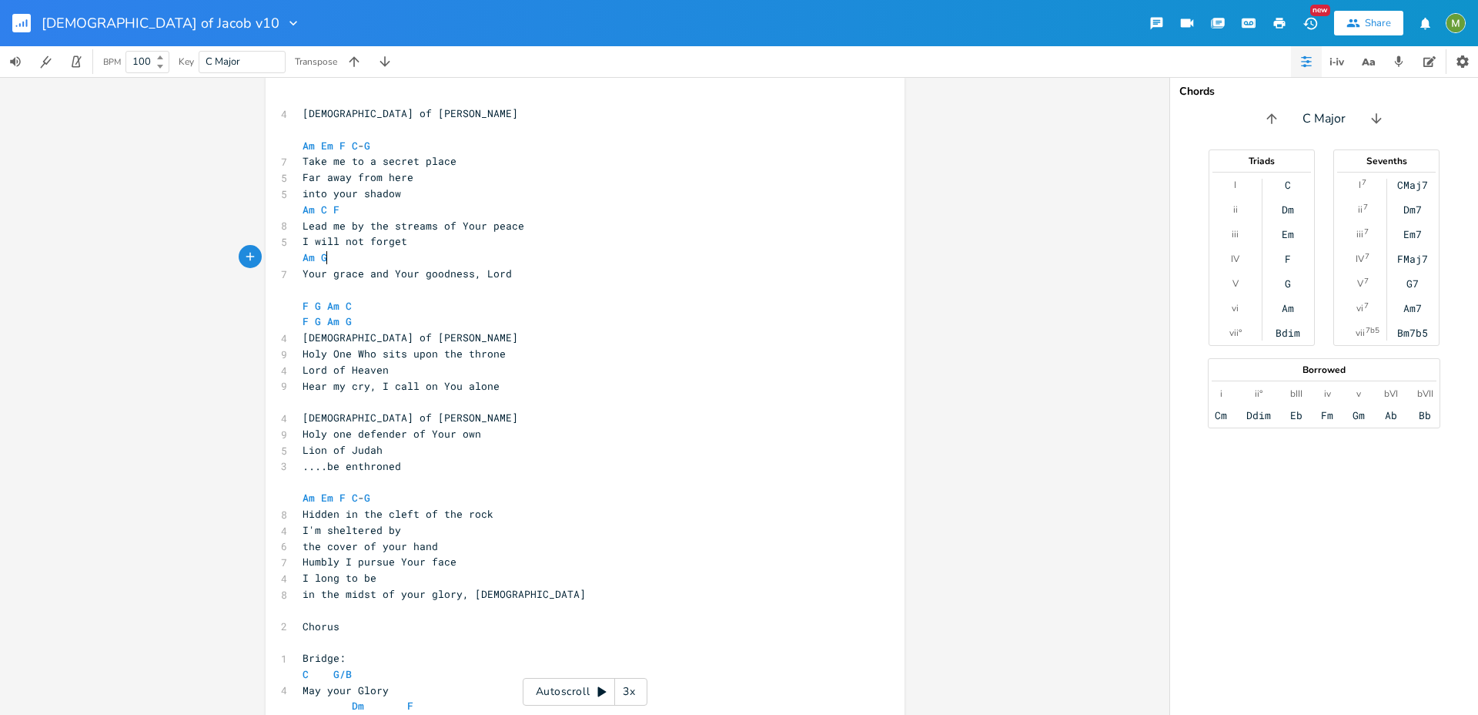
scroll to position [0, 28]
type textarea "Am G F"
click at [541, 309] on pre "F G Am C" at bounding box center [578, 306] width 556 height 16
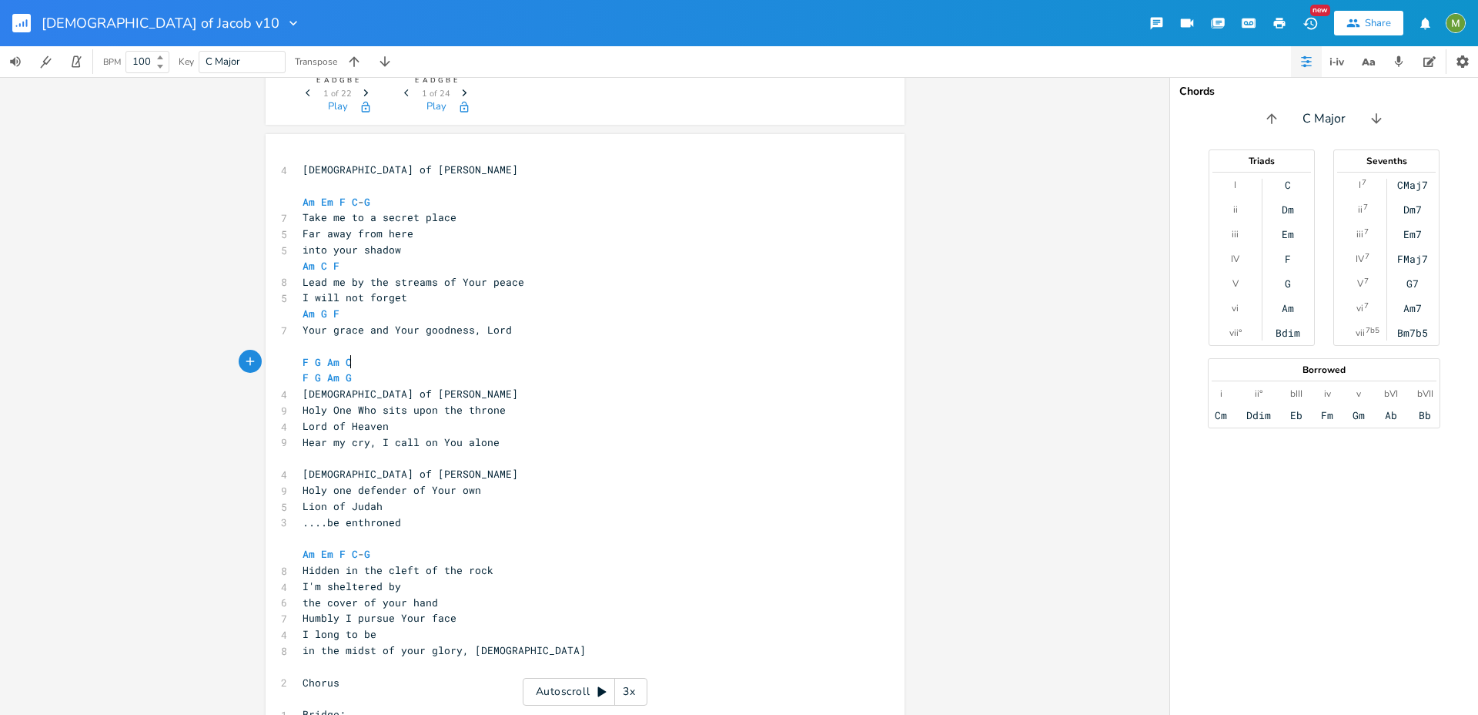
scroll to position [250, 0]
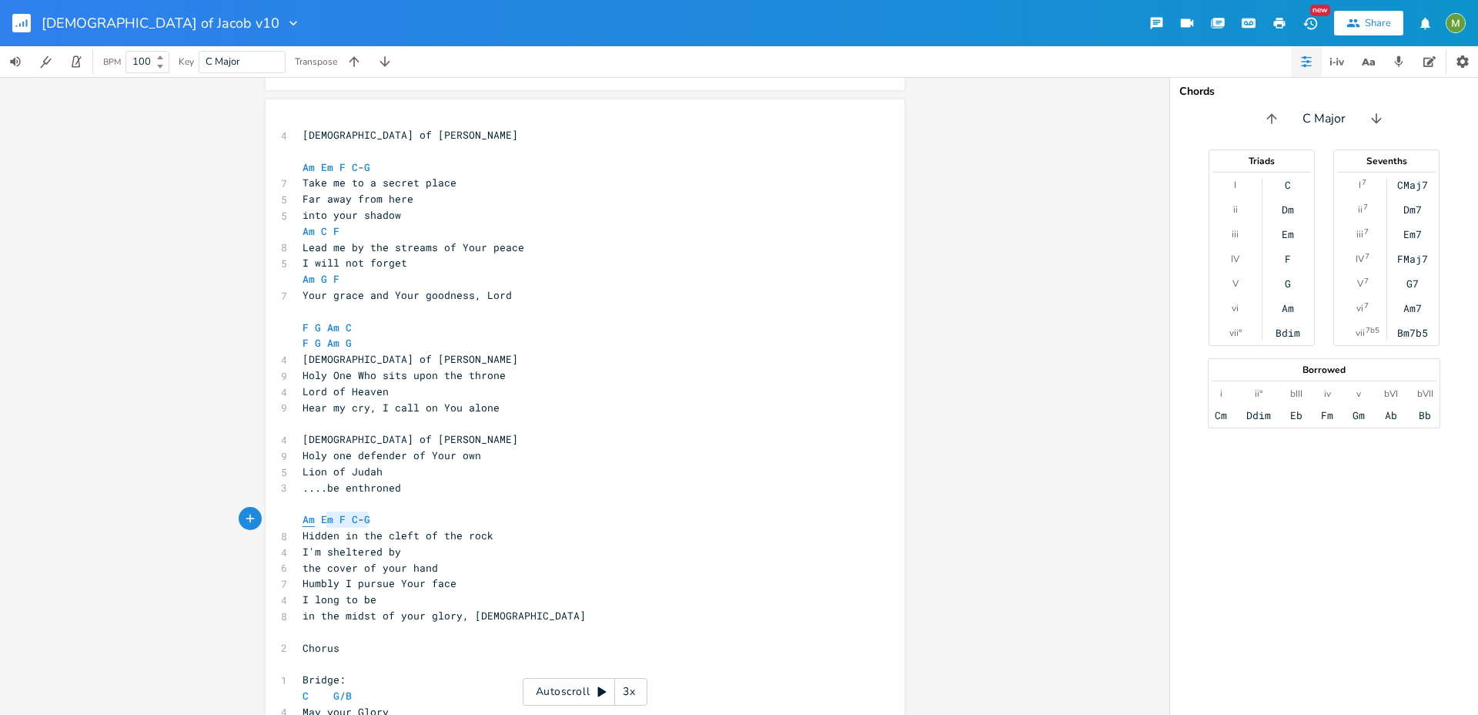
type textarea "m Em F C-G"
drag, startPoint x: 376, startPoint y: 519, endPoint x: 303, endPoint y: 514, distance: 72.6
click at [303, 514] on pre "Am Em F C - G" at bounding box center [578, 519] width 556 height 16
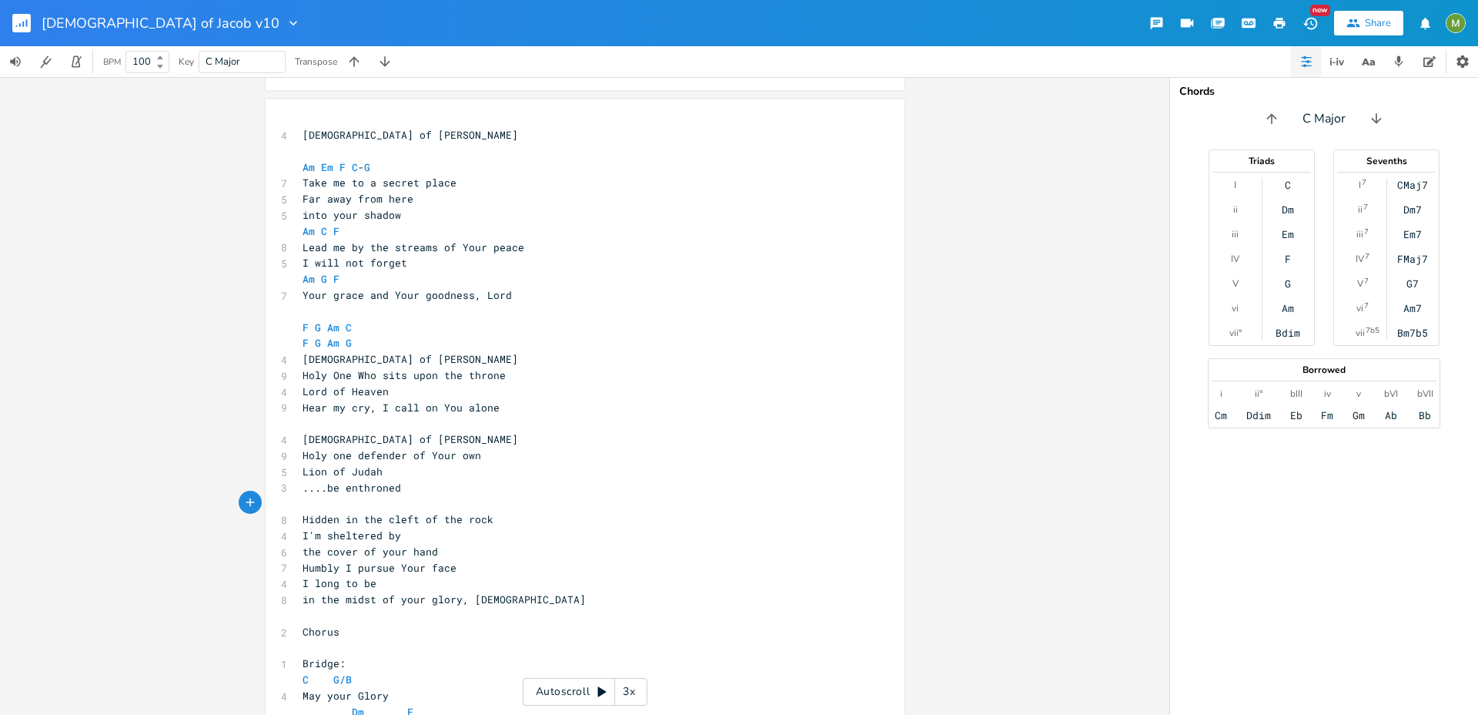
click at [506, 482] on pre "....be enthroned" at bounding box center [578, 488] width 556 height 16
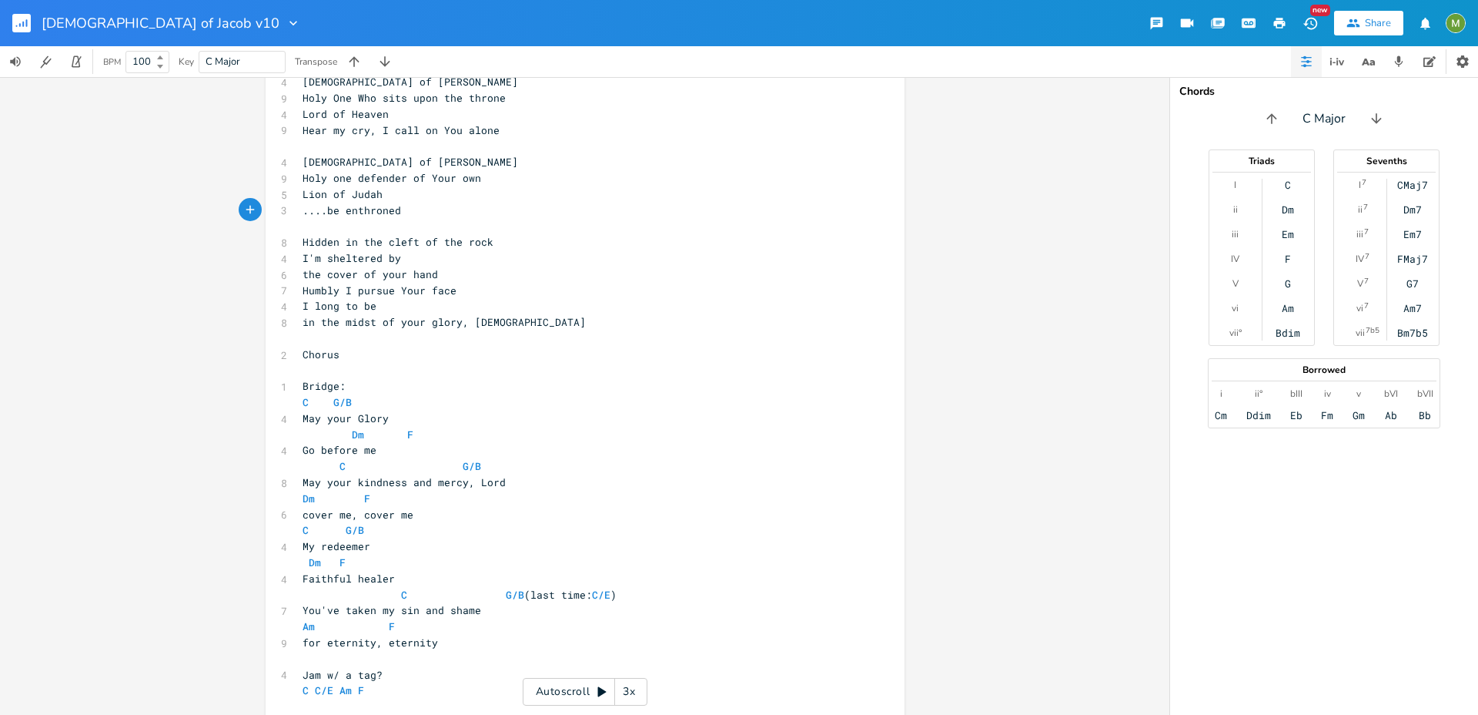
scroll to position [554, 0]
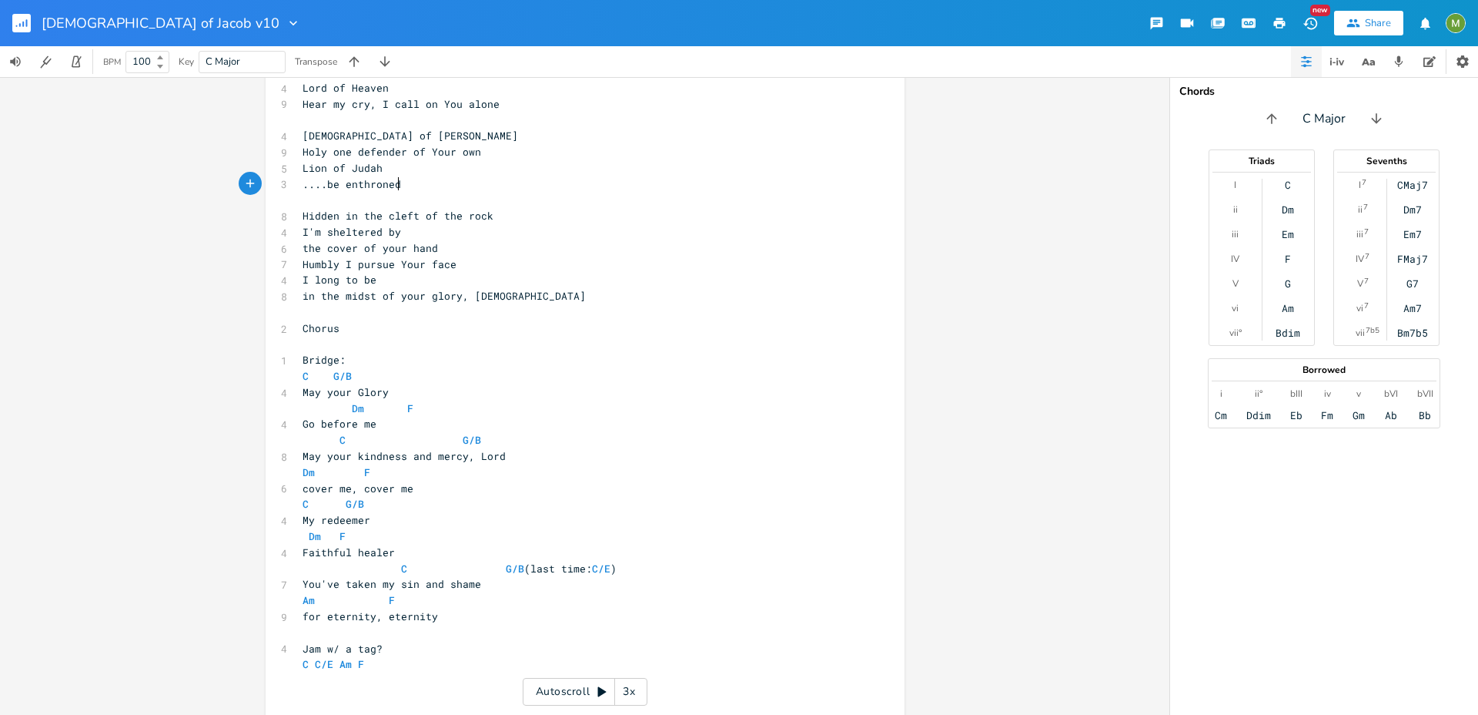
click at [392, 469] on pre "Dm F" at bounding box center [578, 472] width 556 height 16
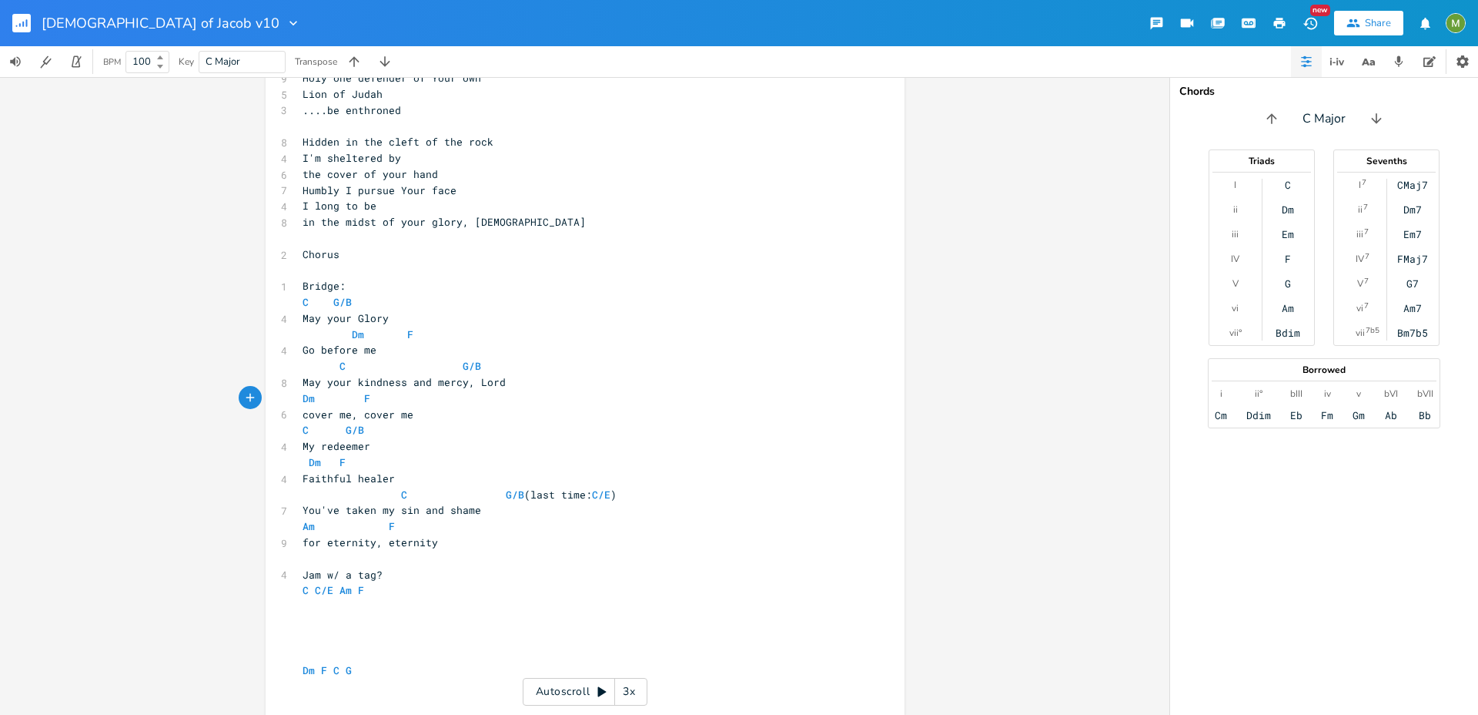
scroll to position [638, 0]
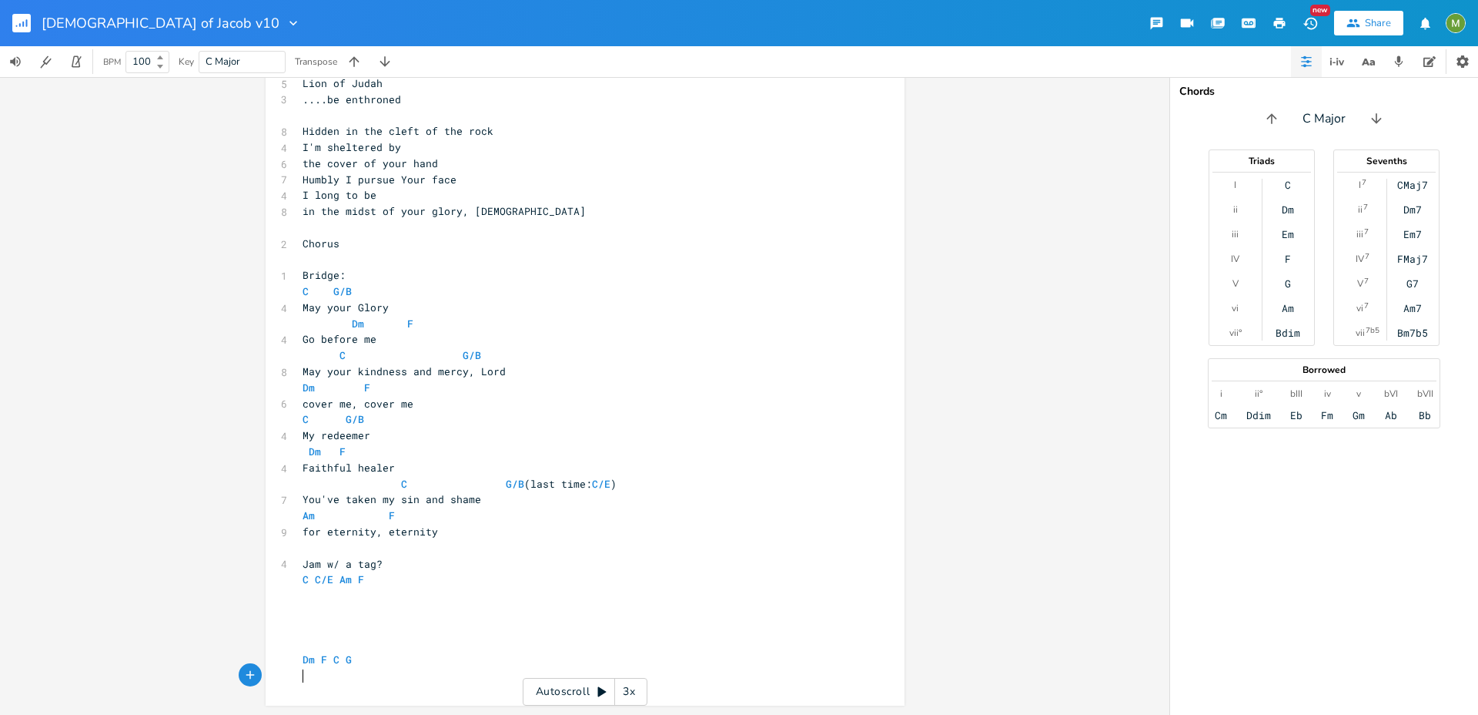
type textarea "Dm F C G"
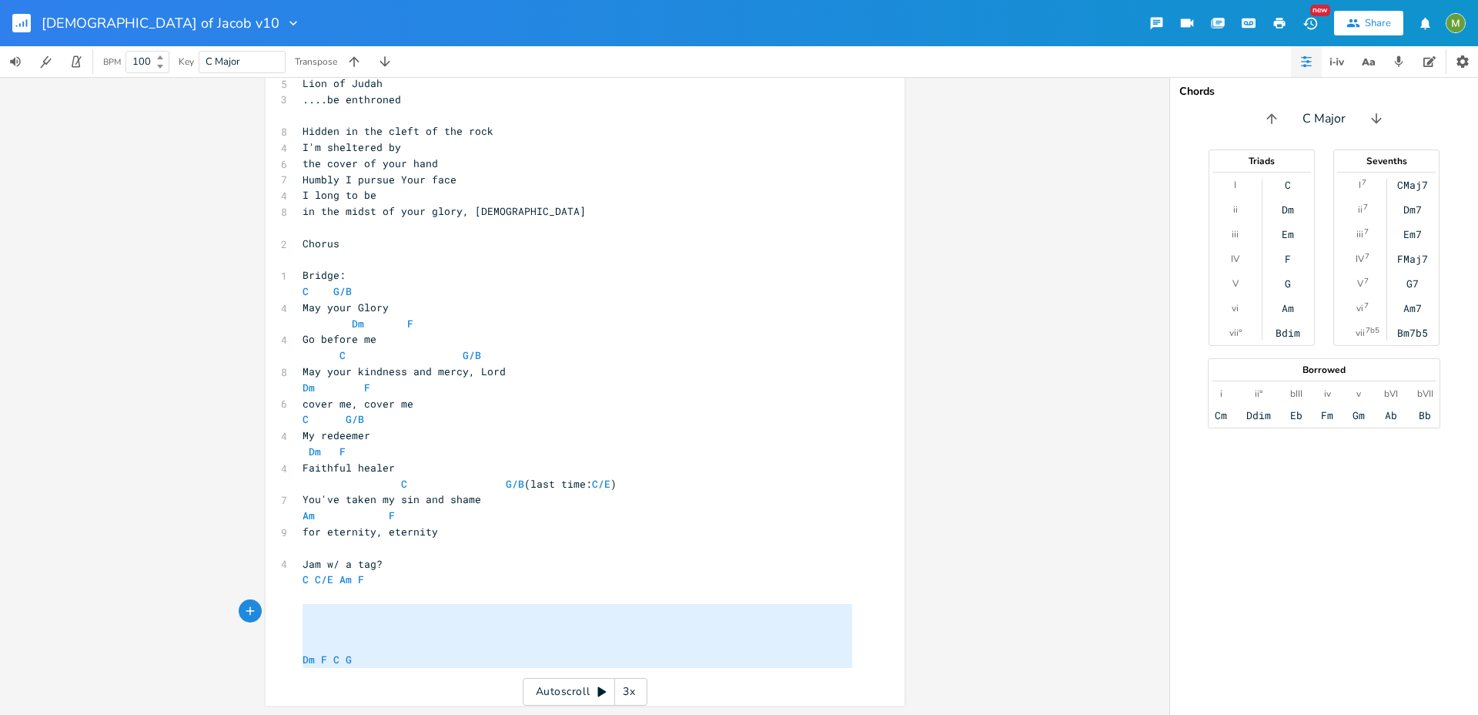
drag, startPoint x: 384, startPoint y: 678, endPoint x: 282, endPoint y: 614, distance: 120.7
click at [282, 614] on div "Dm F C G x 4 God of Jacob ​ Am Em F C - G 7 Take me to a secret place 5 Far awa…" at bounding box center [585, 208] width 639 height 994
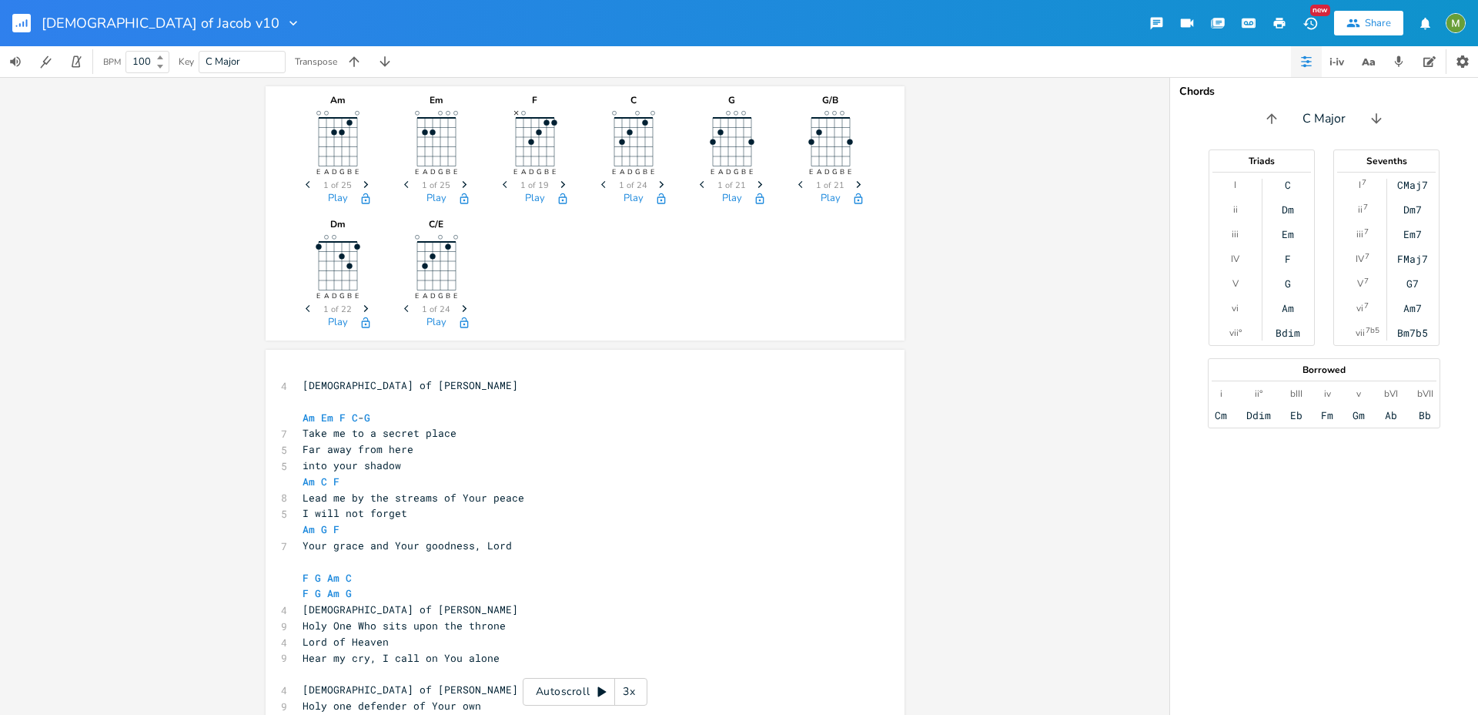
scroll to position [558, 0]
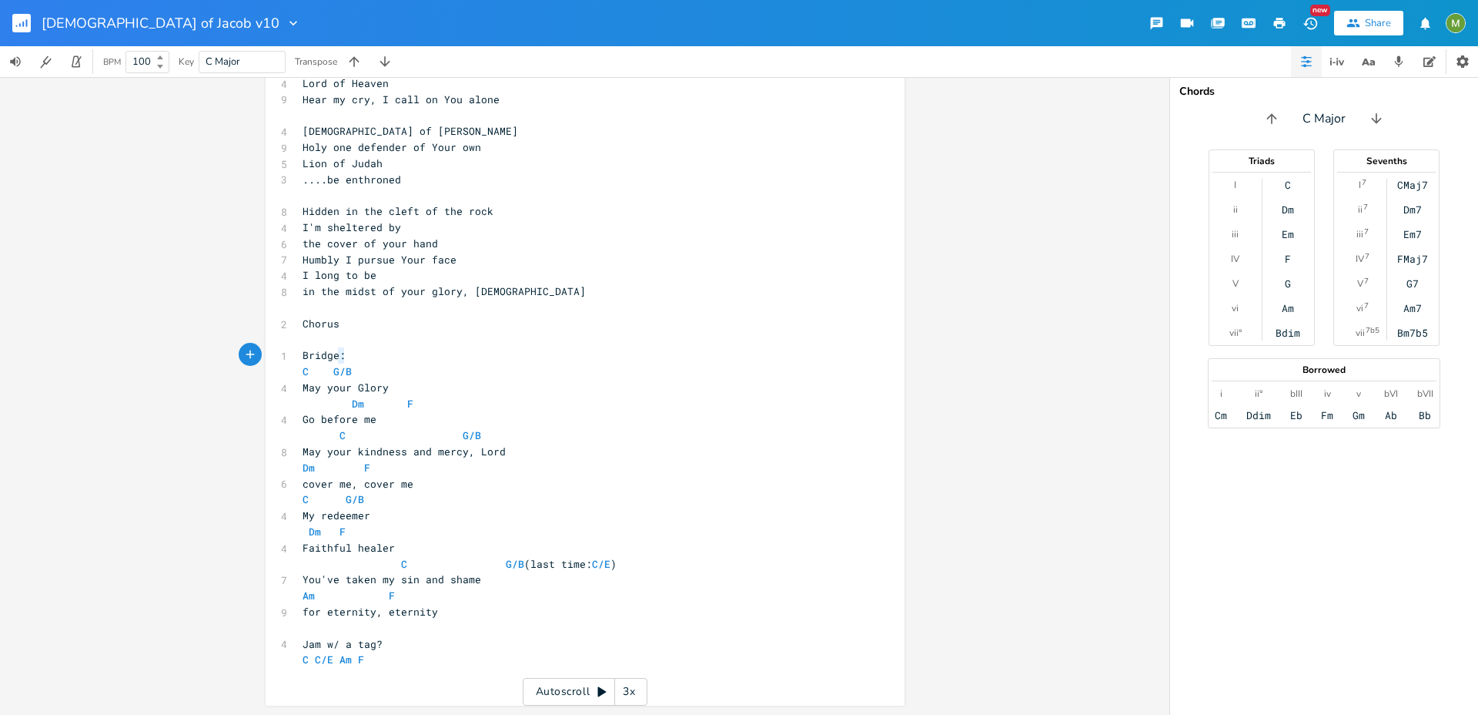
type textarea "Bridge:"
drag, startPoint x: 353, startPoint y: 357, endPoint x: 276, endPoint y: 355, distance: 77.8
click at [300, 355] on div "1 Bridge:" at bounding box center [578, 355] width 556 height 16
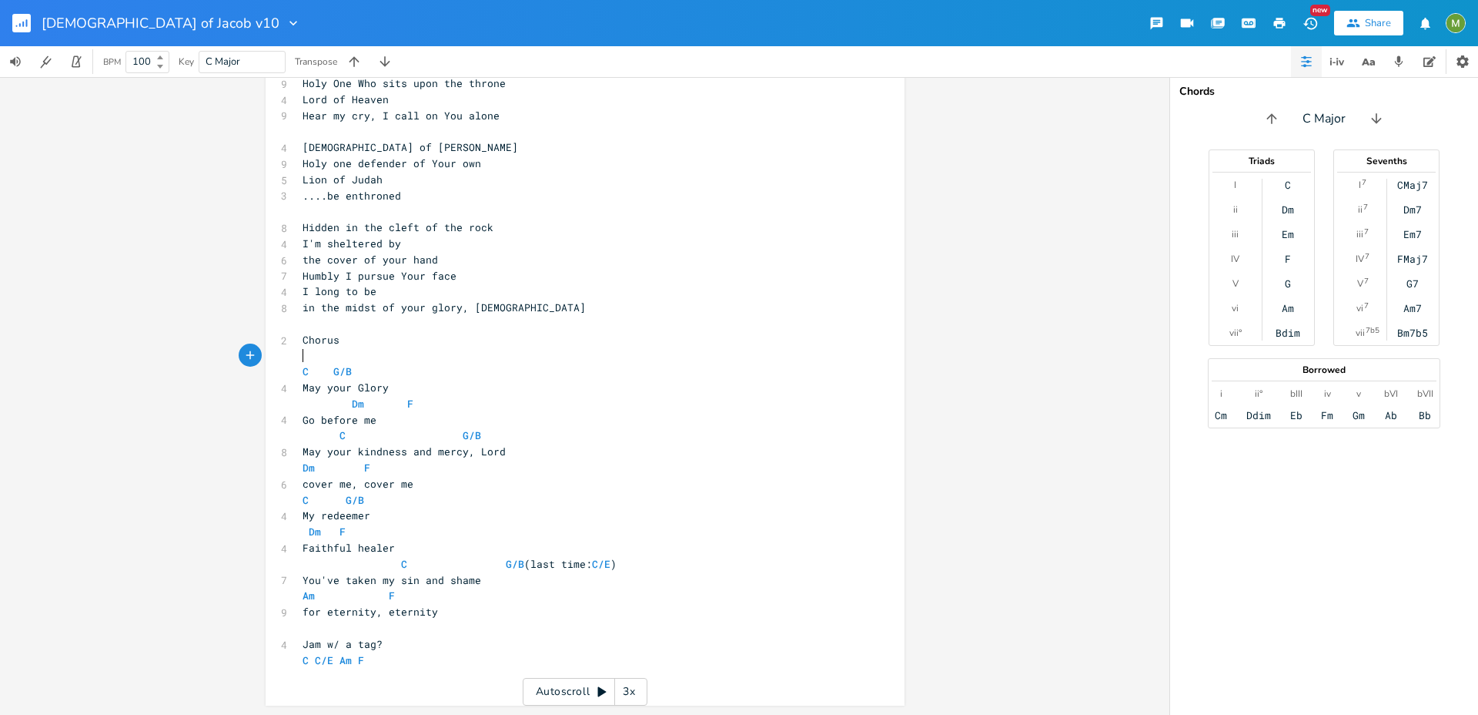
scroll to position [542, 0]
type textarea "Chorus"
drag, startPoint x: 350, startPoint y: 337, endPoint x: 243, endPoint y: 340, distance: 107.8
click at [266, 340] on div "Chorus x 4 God of Jacob ​ Am Em F C - G 7 Take me to a secret place 5 Far away …" at bounding box center [585, 257] width 639 height 898
click at [370, 369] on pre "C G/B" at bounding box center [578, 371] width 556 height 16
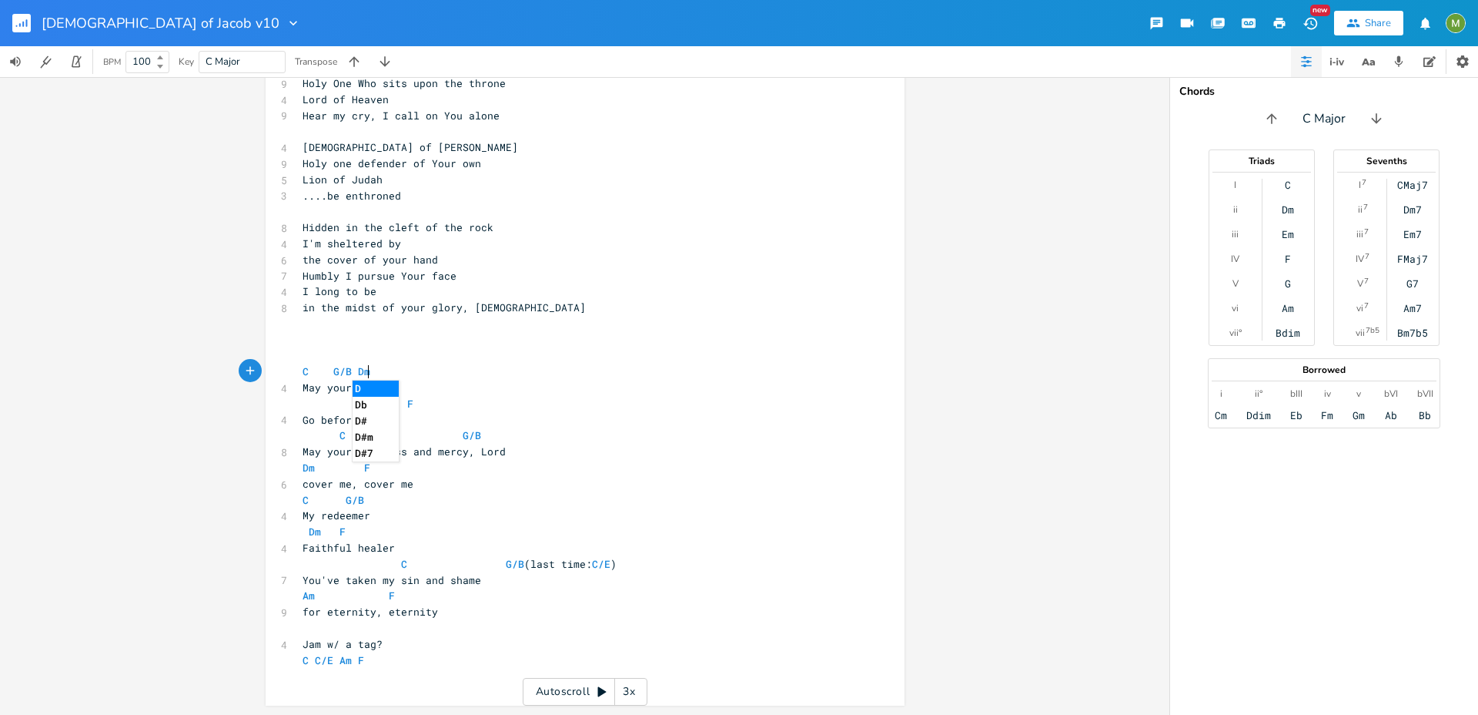
type textarea "Dm F"
click at [326, 376] on span "C G/B Dm F" at bounding box center [343, 371] width 80 height 14
click at [353, 370] on span "C G/B Dm F" at bounding box center [337, 371] width 68 height 14
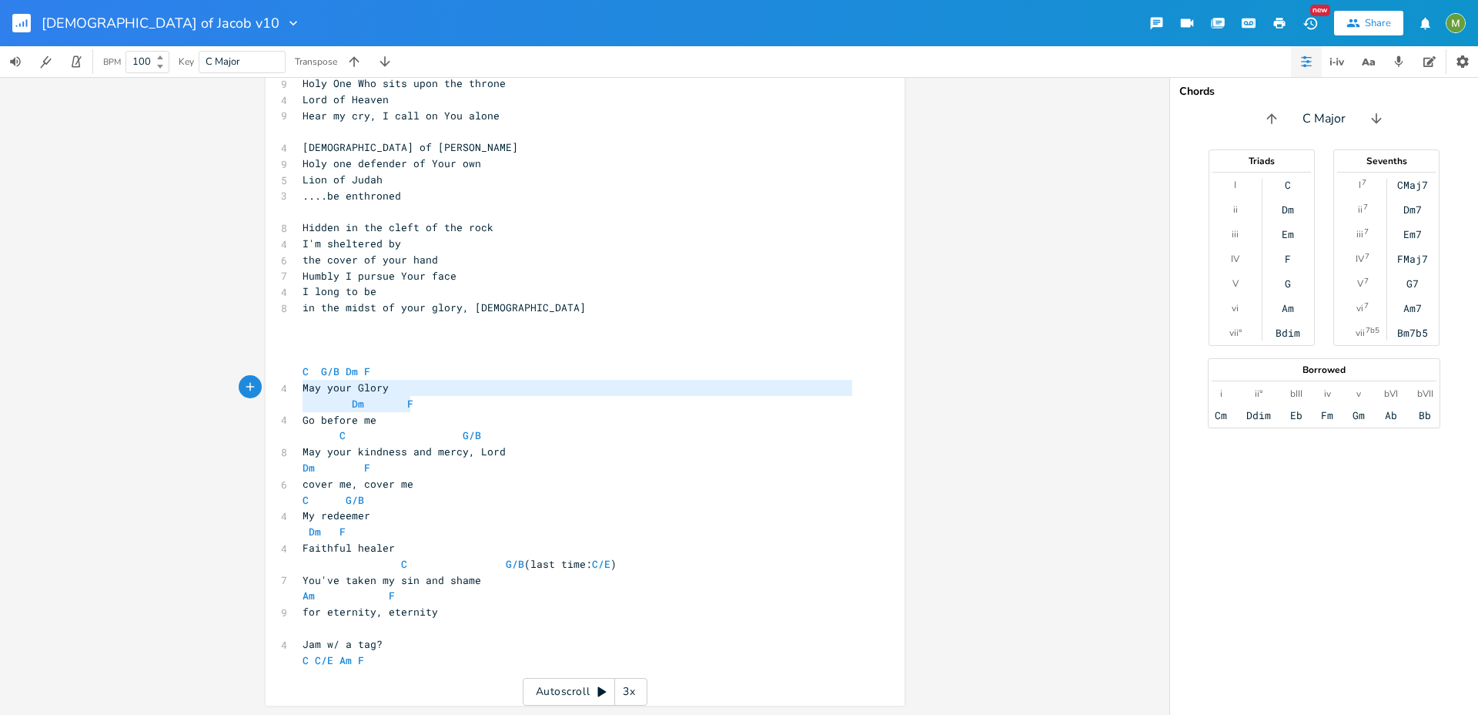
type textarea "Dm F"
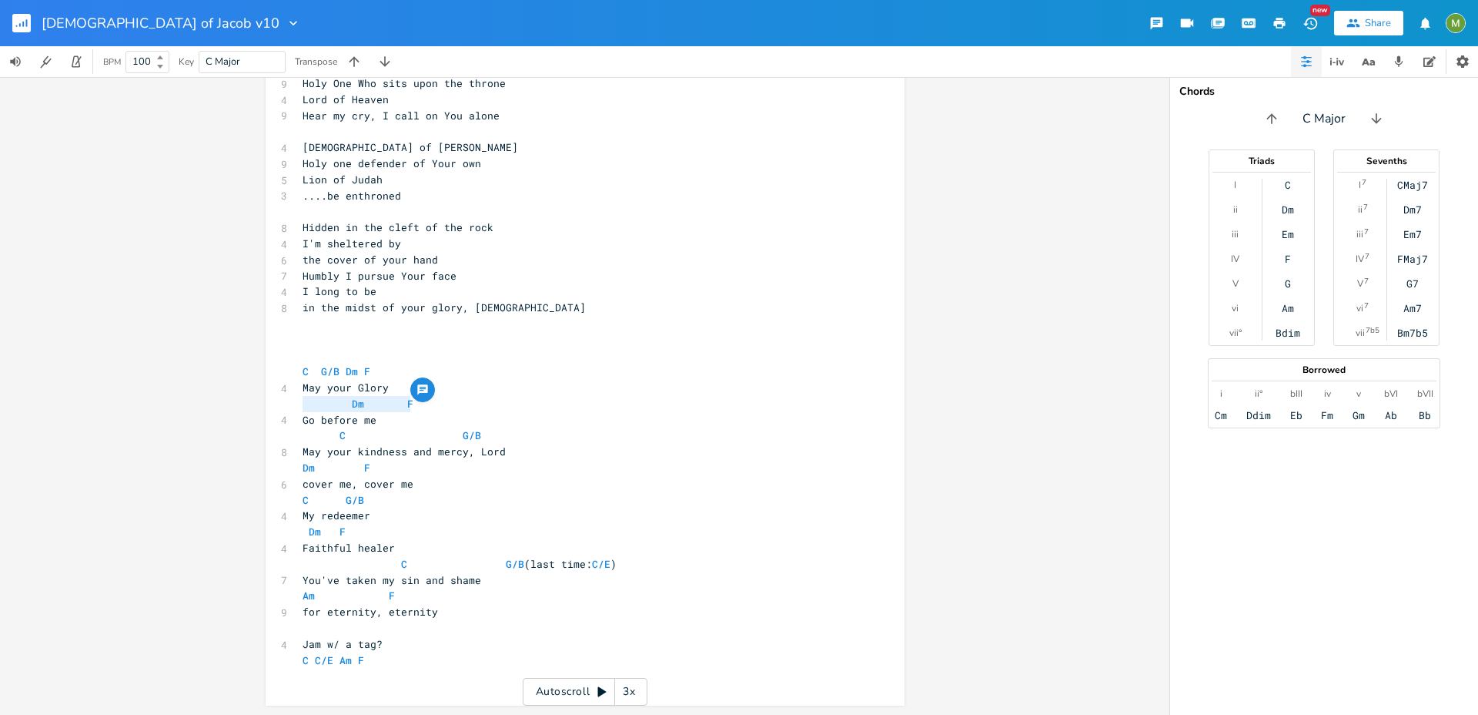
drag, startPoint x: 442, startPoint y: 403, endPoint x: 288, endPoint y: 403, distance: 154.0
click at [288, 403] on div "Dm F x 4 God of Jacob ​ Am Em F C - G 7 Take me to a secret place 5 Far away fr…" at bounding box center [585, 257] width 639 height 898
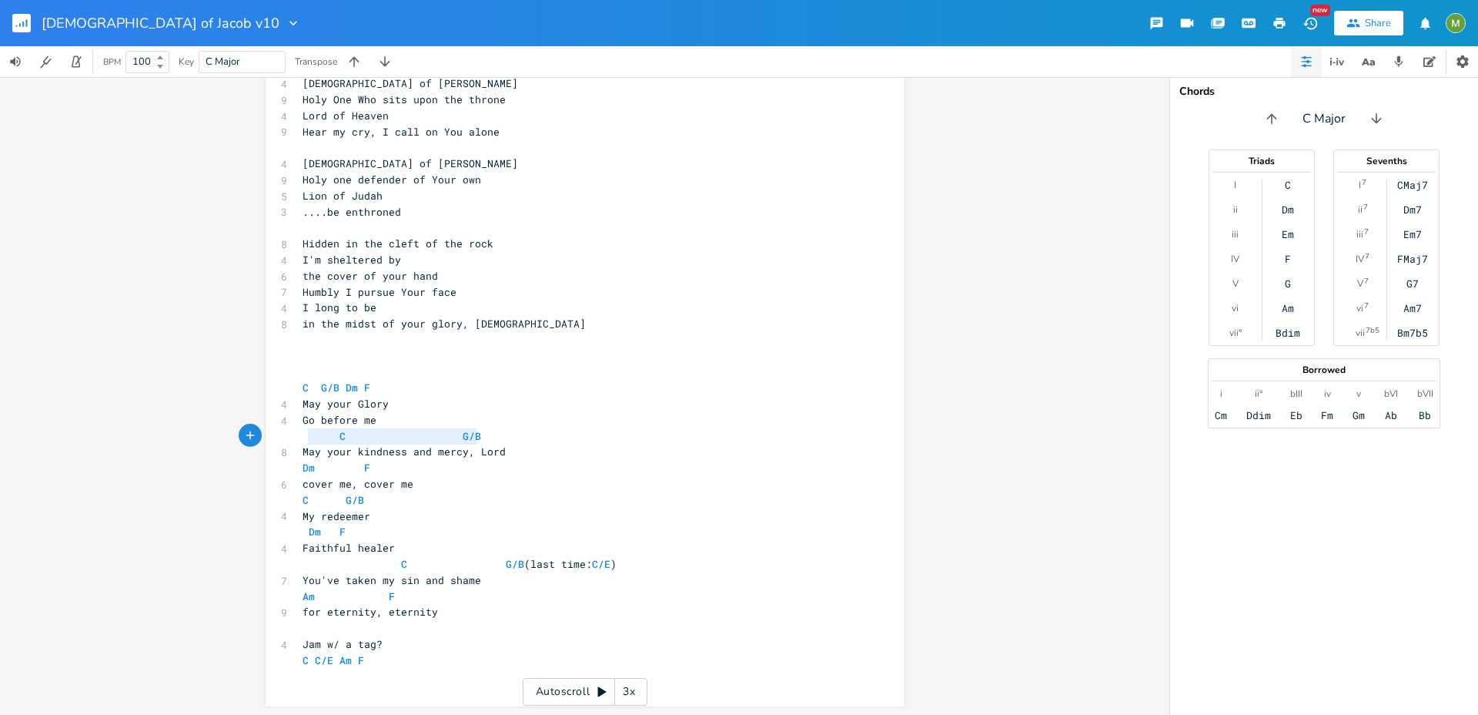
type textarea "C G/B"
drag, startPoint x: 535, startPoint y: 430, endPoint x: 262, endPoint y: 438, distance: 273.5
click at [266, 438] on div "C G/B x 4 God of Jacob ​ Am Em F C - G 7 Take me to a secret place 5 Far away f…" at bounding box center [585, 265] width 639 height 882
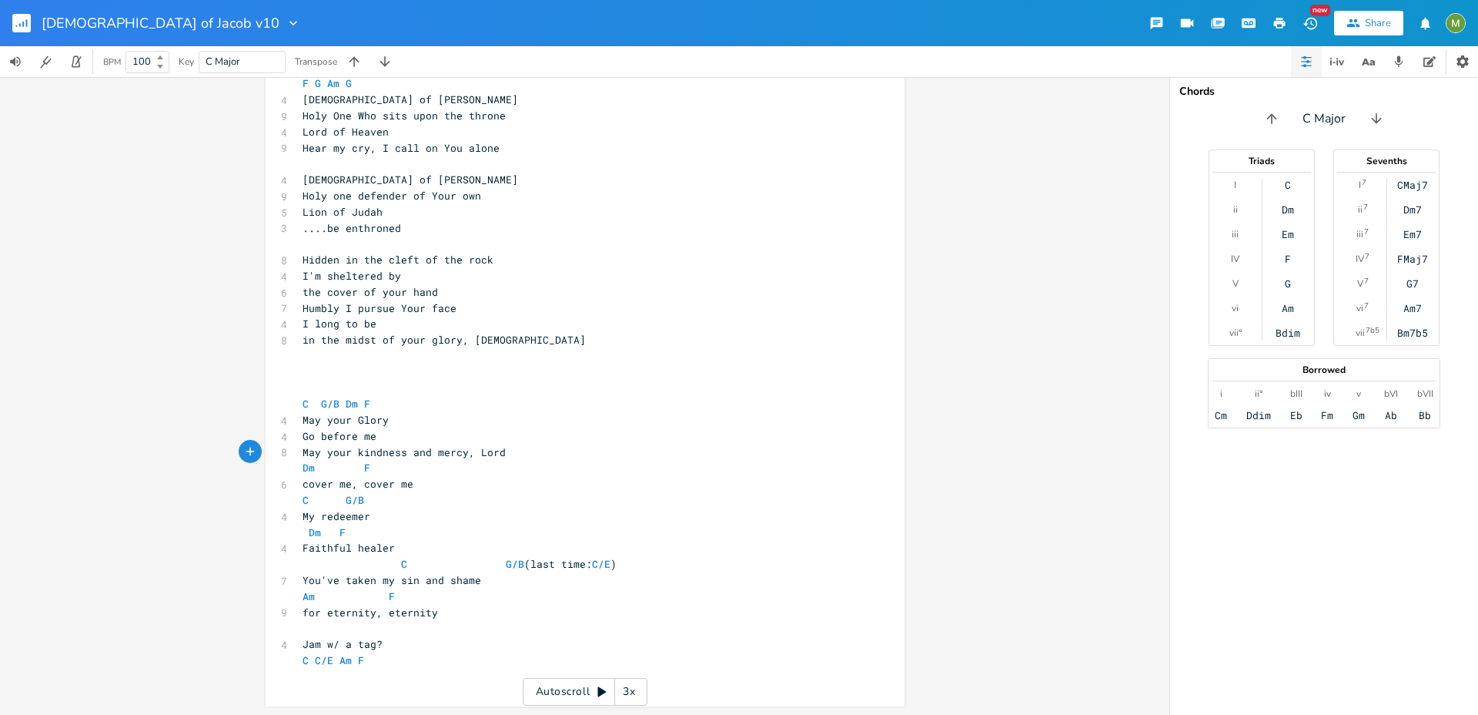
type textarea "Dm F"
drag, startPoint x: 380, startPoint y: 469, endPoint x: 258, endPoint y: 470, distance: 121.7
click at [258, 470] on div "Am E A D G B E Previous 1 of 25 Next Play Em E A D G B E Previous 1 of 25 Next …" at bounding box center [585, 396] width 1170 height 638
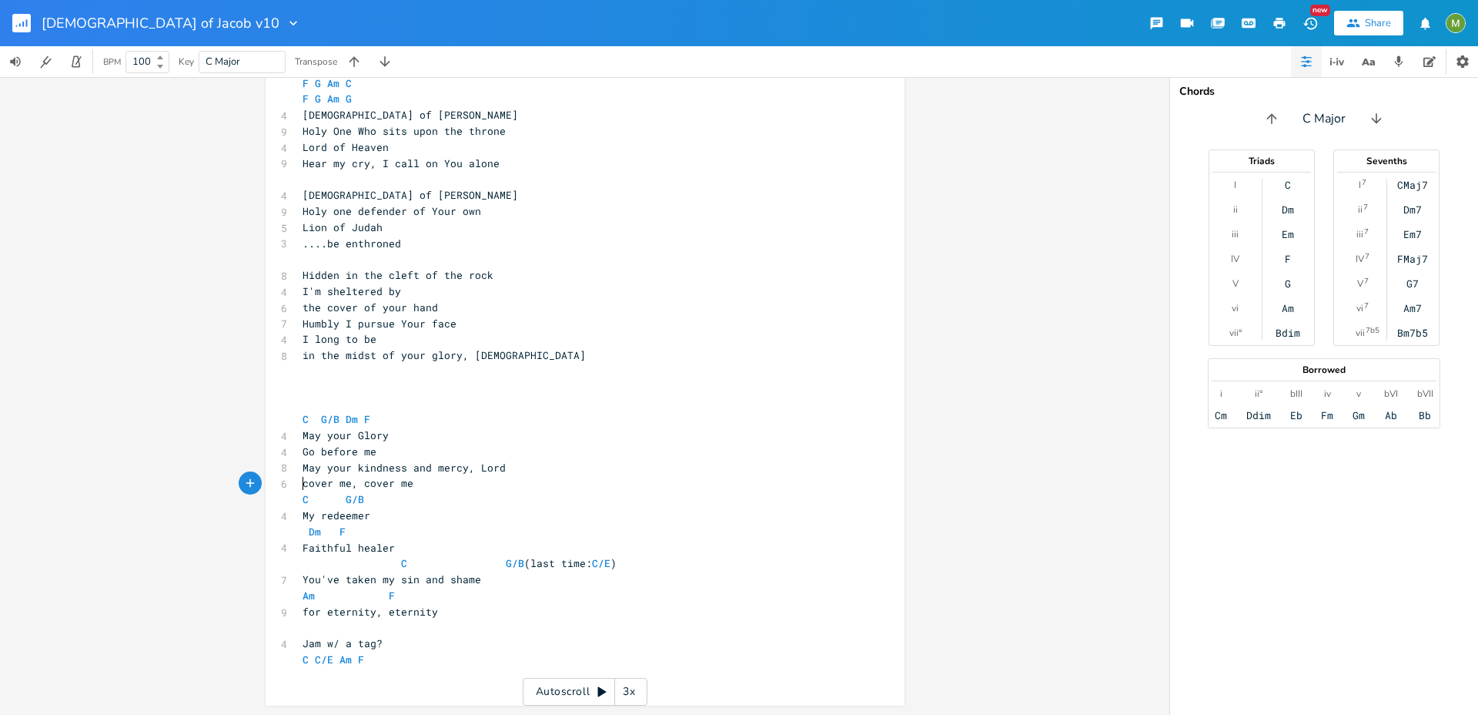
scroll to position [494, 0]
type textarea "C G/B"
drag, startPoint x: 417, startPoint y: 500, endPoint x: 276, endPoint y: 503, distance: 141.7
click at [276, 503] on div "C G/B x 4 God of Jacob ​ Am Em F C - G 7 Take me to a secret place 5 Far away f…" at bounding box center [585, 280] width 639 height 850
type textarea "C G/B Dm F"
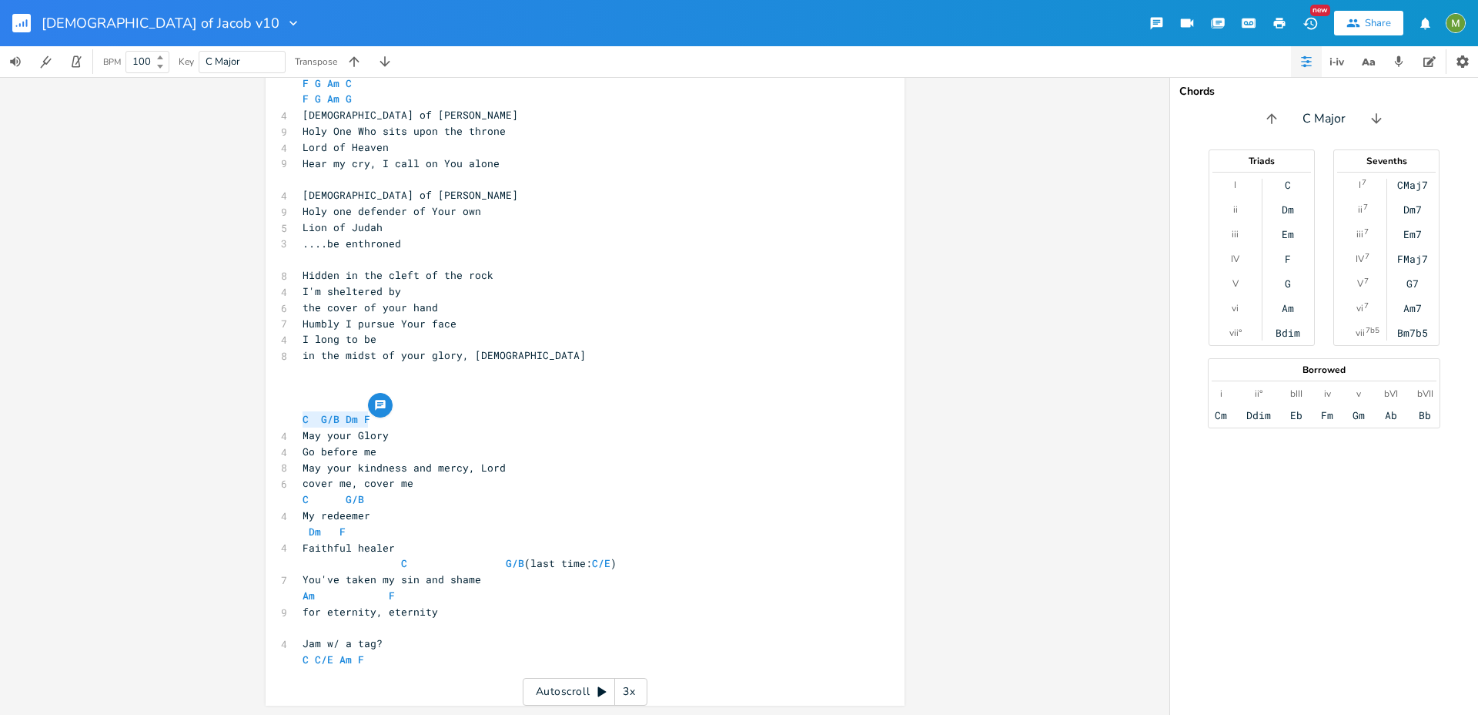
drag, startPoint x: 374, startPoint y: 418, endPoint x: 269, endPoint y: 421, distance: 104.8
click at [269, 421] on div "C G/B Dm F x 4 God of Jacob ​ Am Em F C - G 7 Take me to a secret place 5 Far a…" at bounding box center [585, 280] width 639 height 850
type textarea "C G/B"
drag, startPoint x: 366, startPoint y: 501, endPoint x: 234, endPoint y: 502, distance: 131.7
click at [234, 502] on div "Am E A D G B E Previous 1 of 25 Next Play Em E A D G B E Previous 1 of 25 Next …" at bounding box center [585, 396] width 1170 height 638
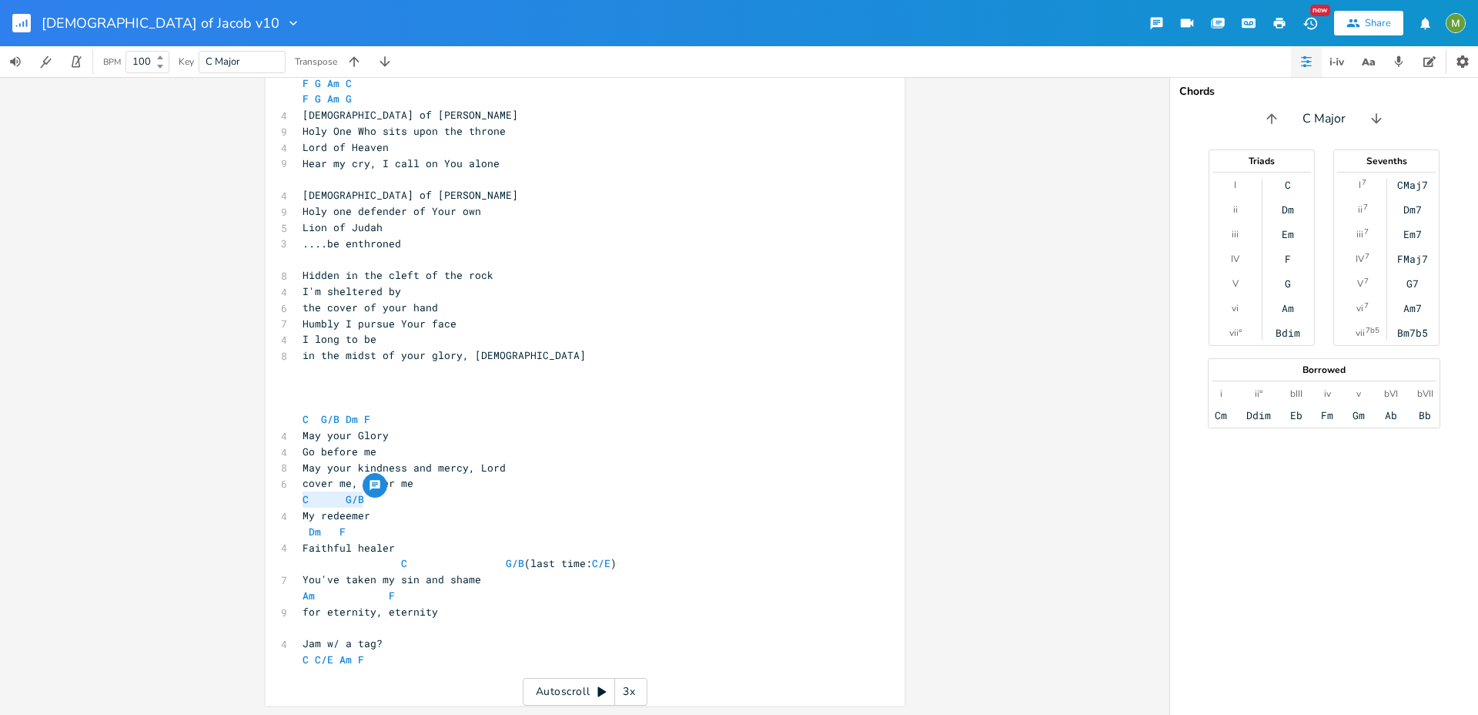
paste textarea
type textarea "Dm F"
drag, startPoint x: 374, startPoint y: 531, endPoint x: 213, endPoint y: 526, distance: 161.8
click at [213, 526] on div "Am E A D G B E Previous 1 of 25 Next Play Em E A D G B E Previous 1 of 25 Next …" at bounding box center [585, 396] width 1170 height 638
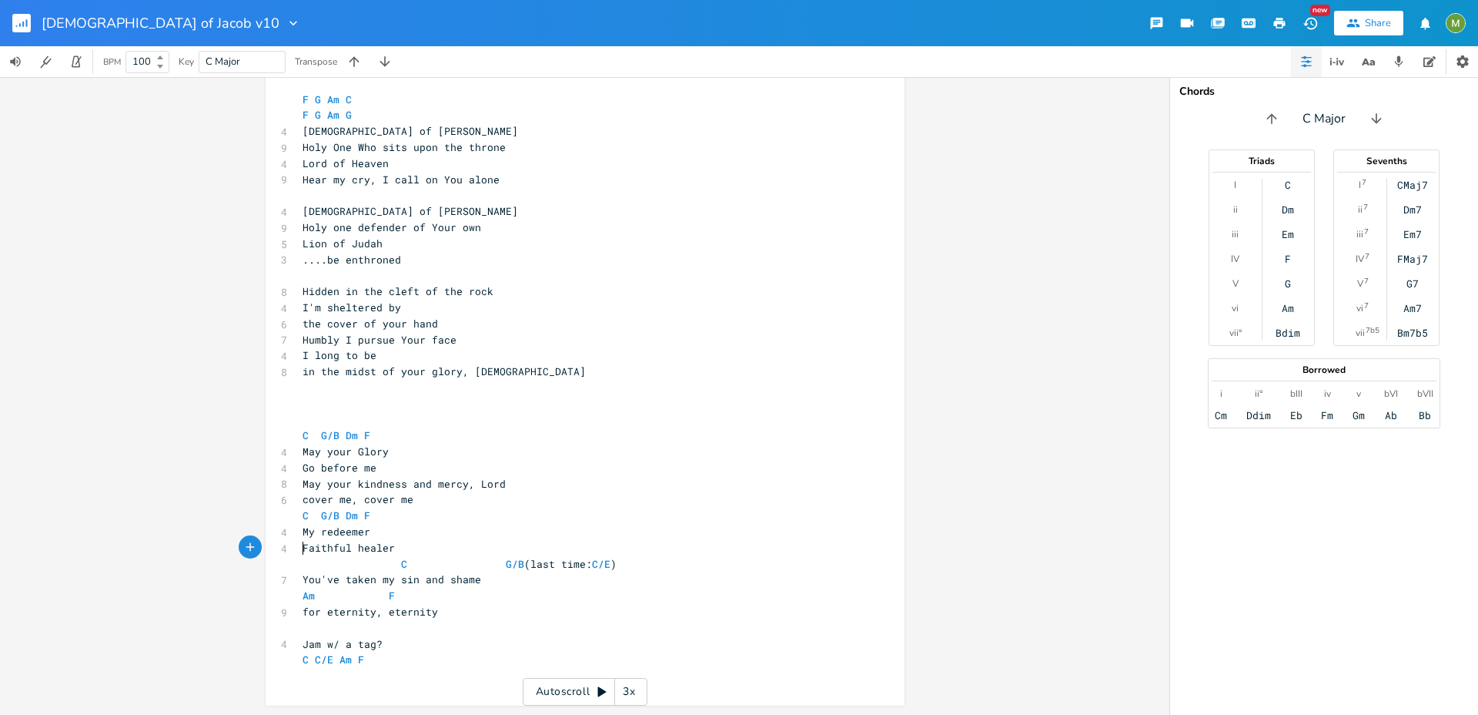
scroll to position [478, 0]
type textarea "(last time: C/E)"
drag, startPoint x: 638, startPoint y: 567, endPoint x: 517, endPoint y: 568, distance: 120.1
click at [517, 568] on pre "C G/B (last time: C/E )" at bounding box center [578, 564] width 556 height 16
click at [447, 568] on span "C G/B (last time: C/E )" at bounding box center [460, 564] width 314 height 14
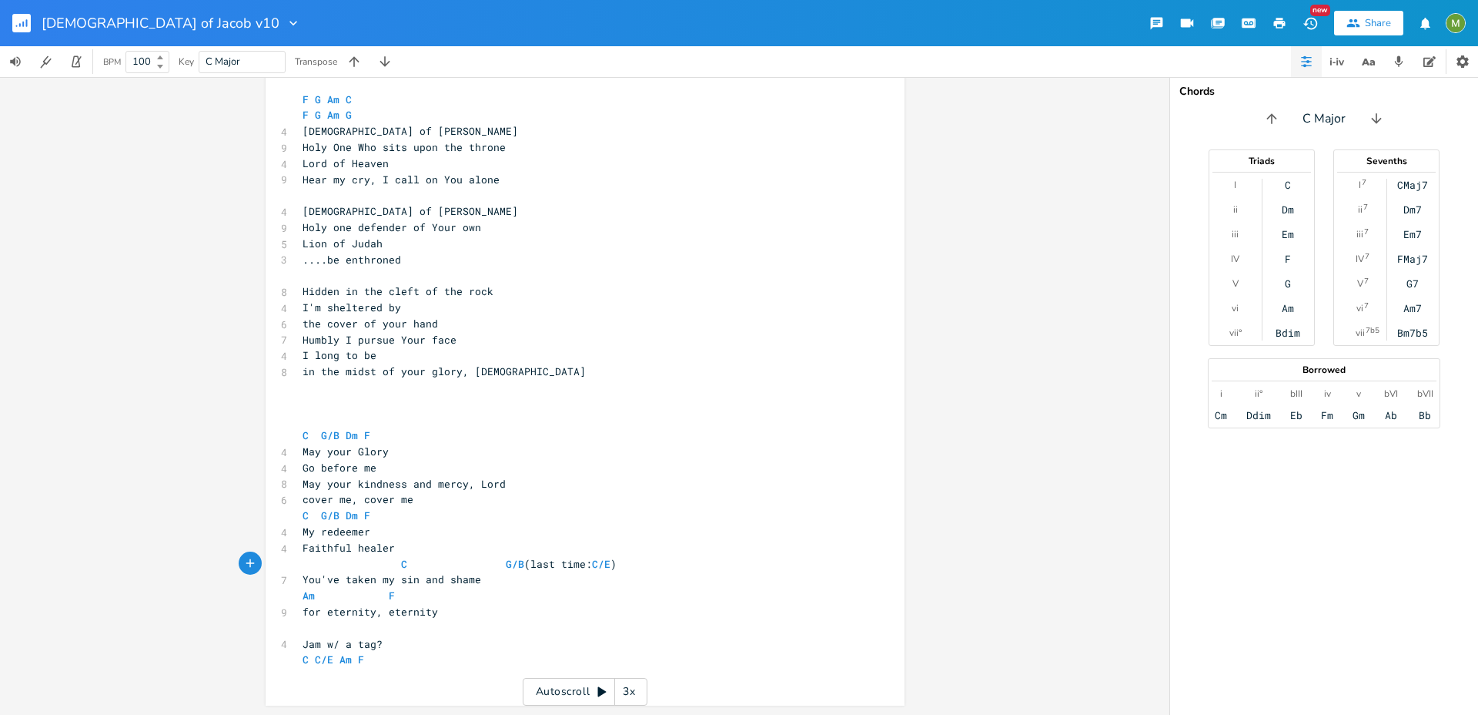
click at [335, 517] on span "C G/B Dm F" at bounding box center [337, 515] width 68 height 14
type textarea "(C/E)"
click at [390, 513] on span "C G/B ( C/E ) Dm F" at bounding box center [349, 515] width 92 height 14
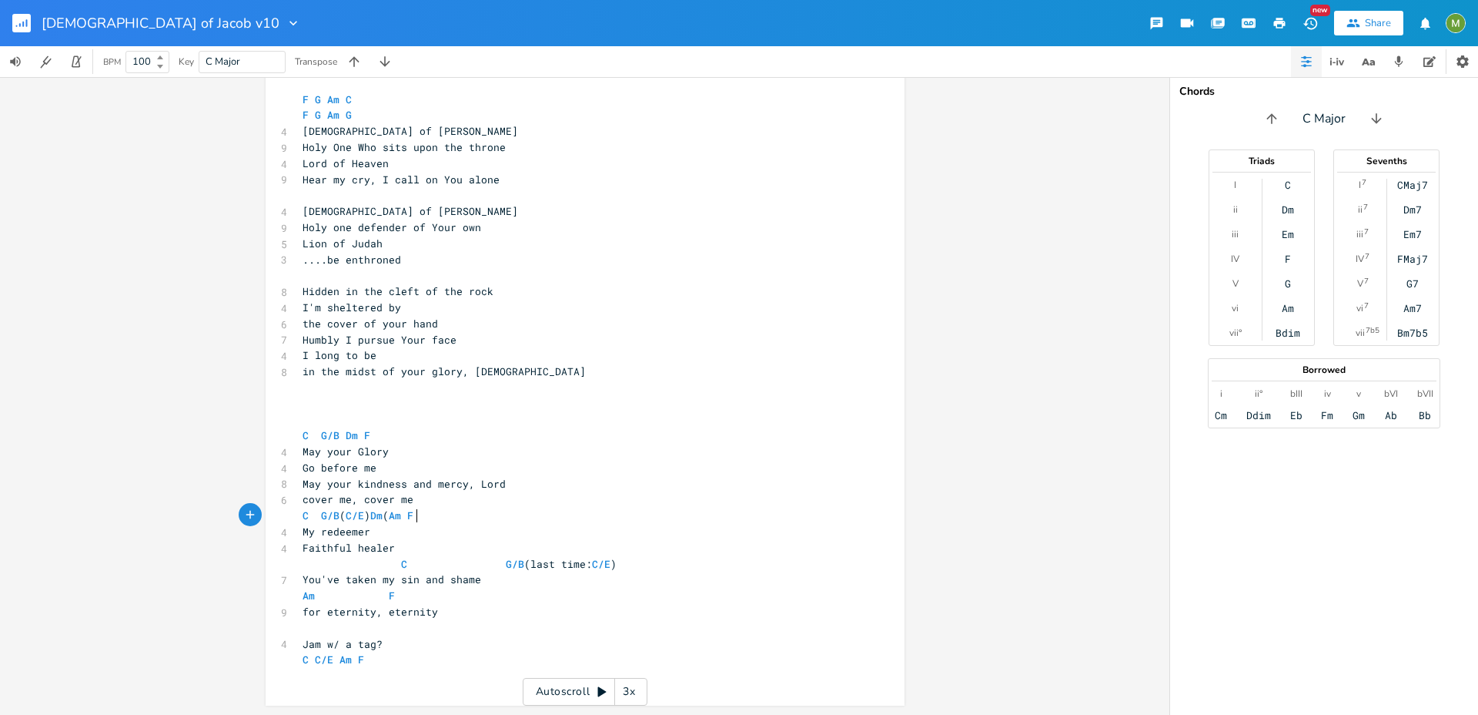
type textarea "(Am)"
type textarea "C G/B (last time: C/E)"
drag, startPoint x: 650, startPoint y: 562, endPoint x: 196, endPoint y: 565, distance: 454.3
click at [196, 565] on div "Am E A D G B E Previous 1 of 25 Next Play Em E A D G B E Previous 1 of 25 Next …" at bounding box center [585, 396] width 1170 height 638
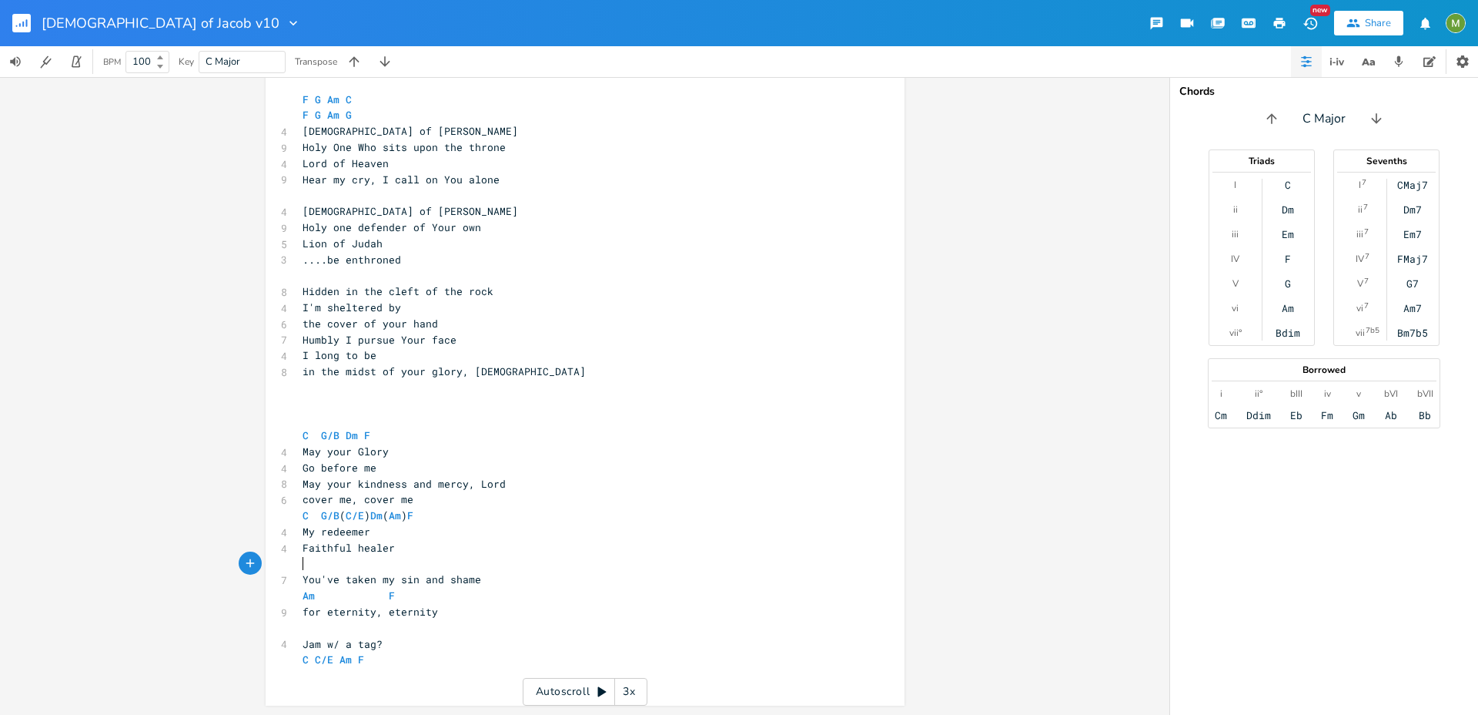
scroll to position [462, 0]
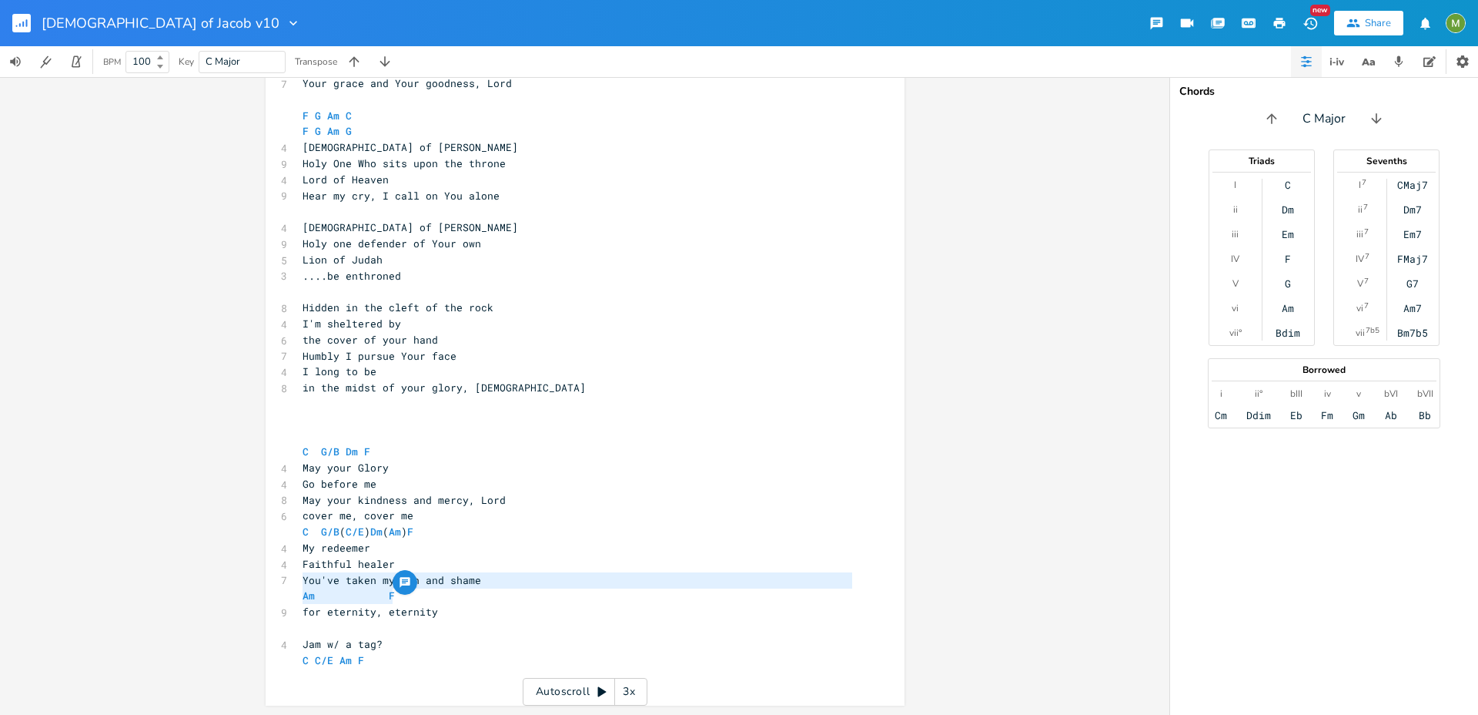
type textarea "Am F"
drag, startPoint x: 423, startPoint y: 594, endPoint x: 233, endPoint y: 591, distance: 190.2
click at [233, 591] on div "Am E A D G B E Previous 1 of 25 Next Play Em E A D G B E Previous 1 of 25 Next …" at bounding box center [585, 396] width 1170 height 638
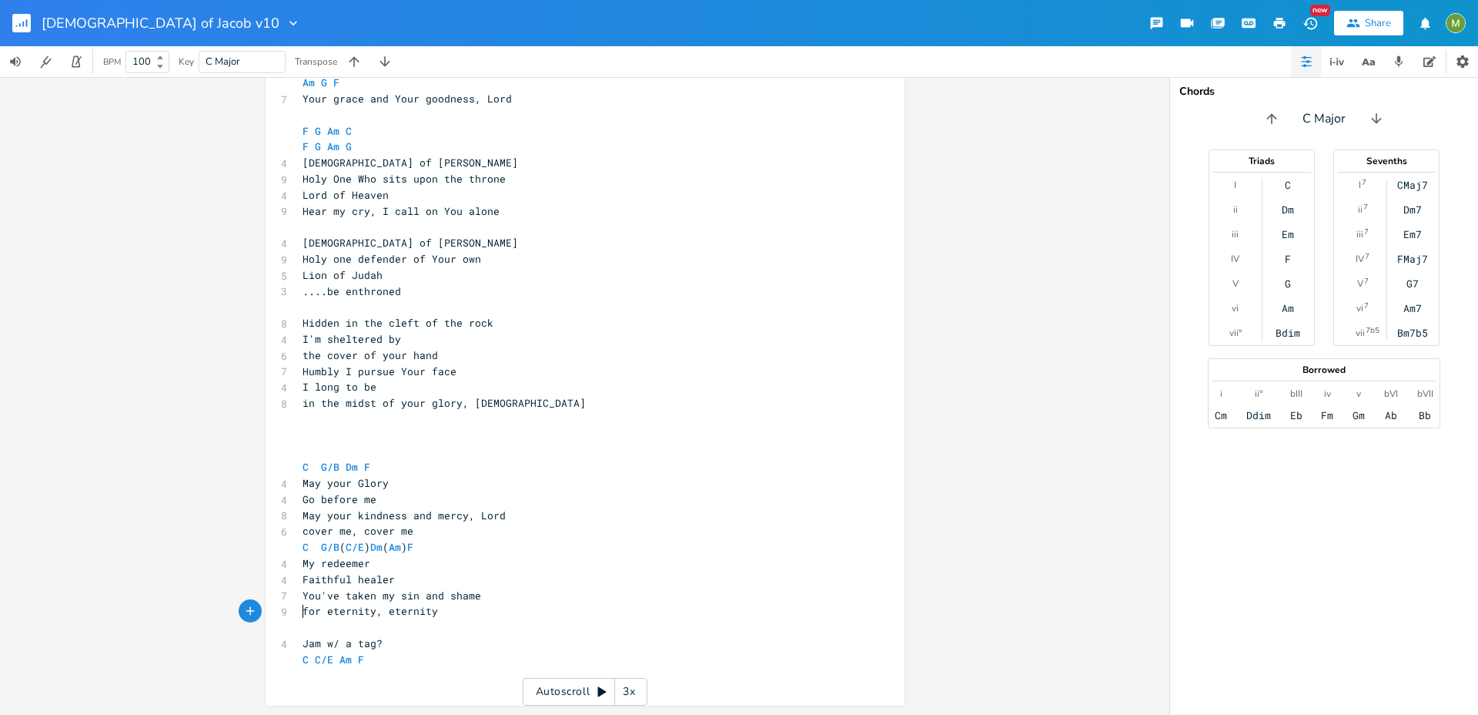
scroll to position [446, 0]
click at [423, 658] on pre "C C/E Am F" at bounding box center [578, 660] width 556 height 16
click at [335, 114] on pre "​" at bounding box center [578, 116] width 556 height 16
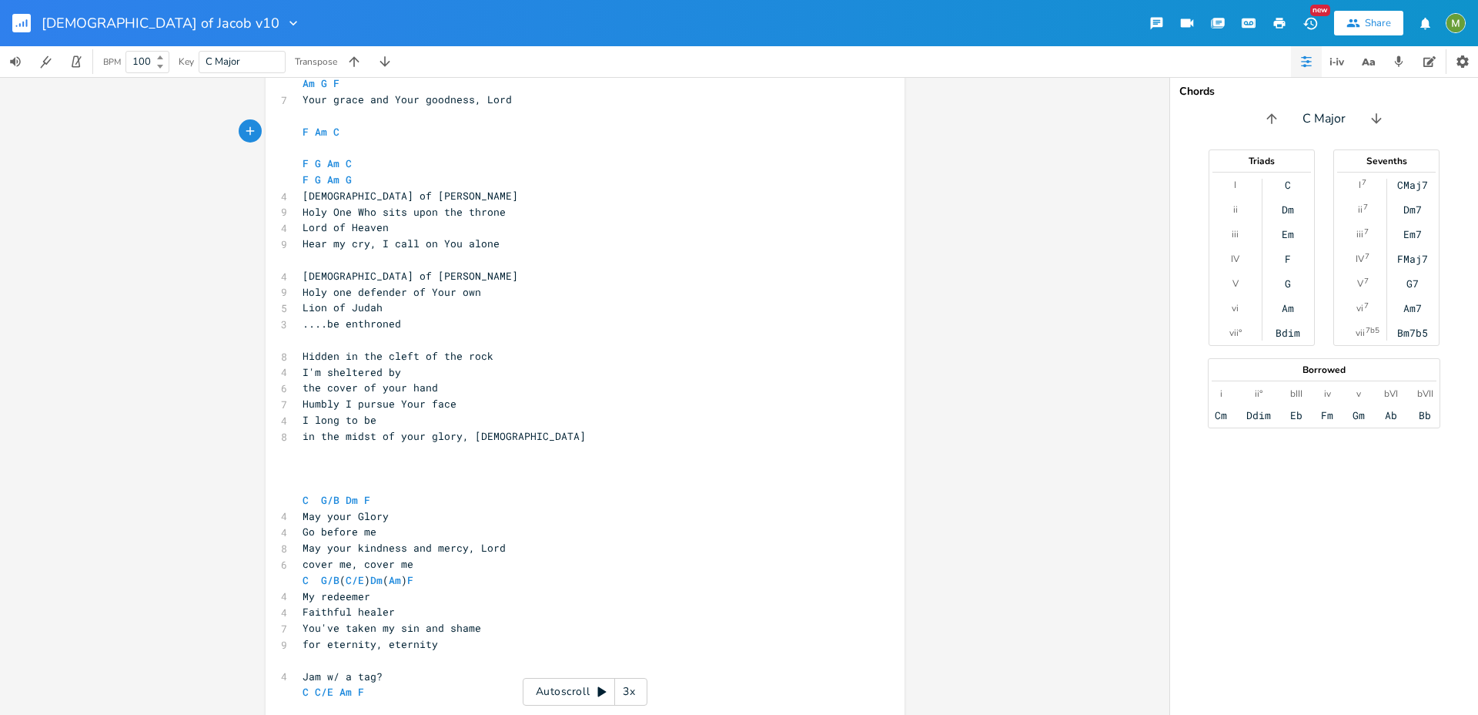
scroll to position [0, 43]
type textarea "F Am C G"
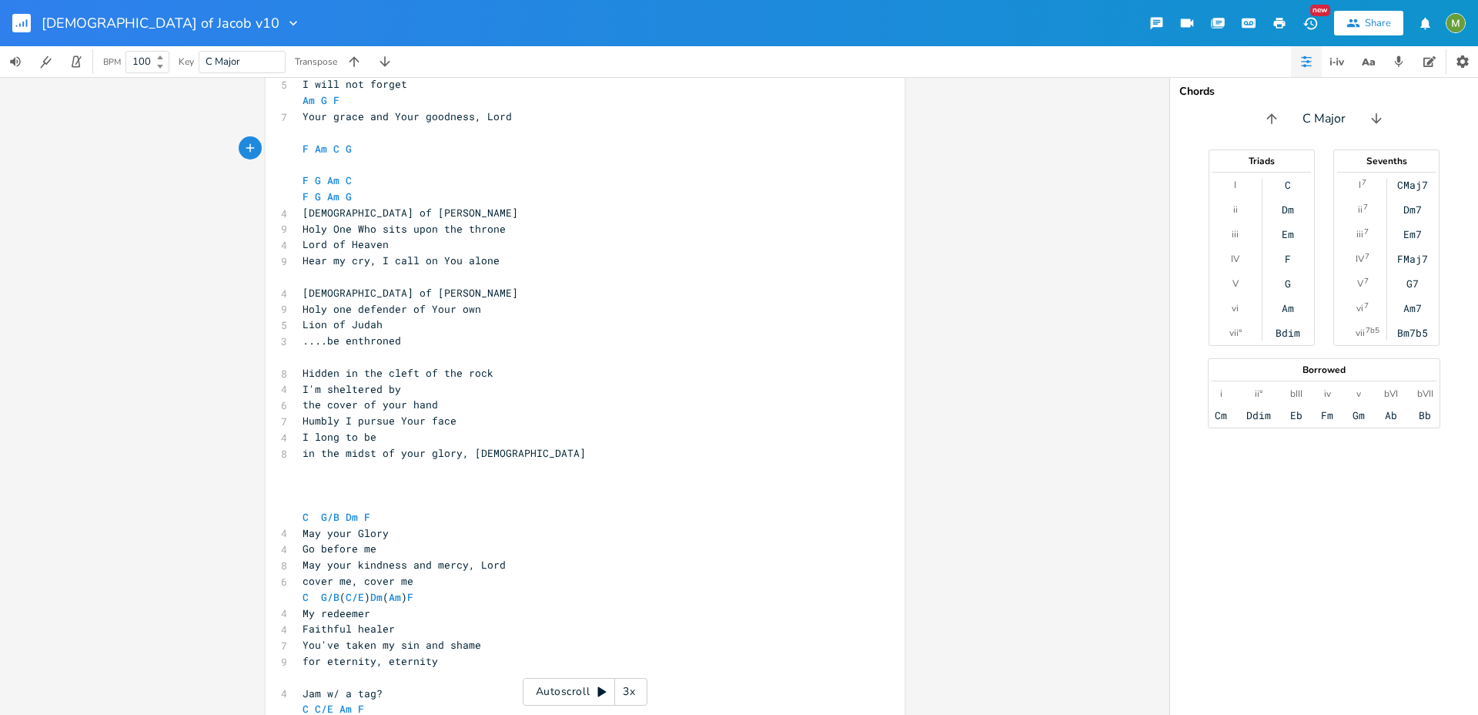
scroll to position [427, 0]
click at [396, 151] on pre "F Am C G" at bounding box center [578, 151] width 556 height 16
type textarea "Dm. Am"
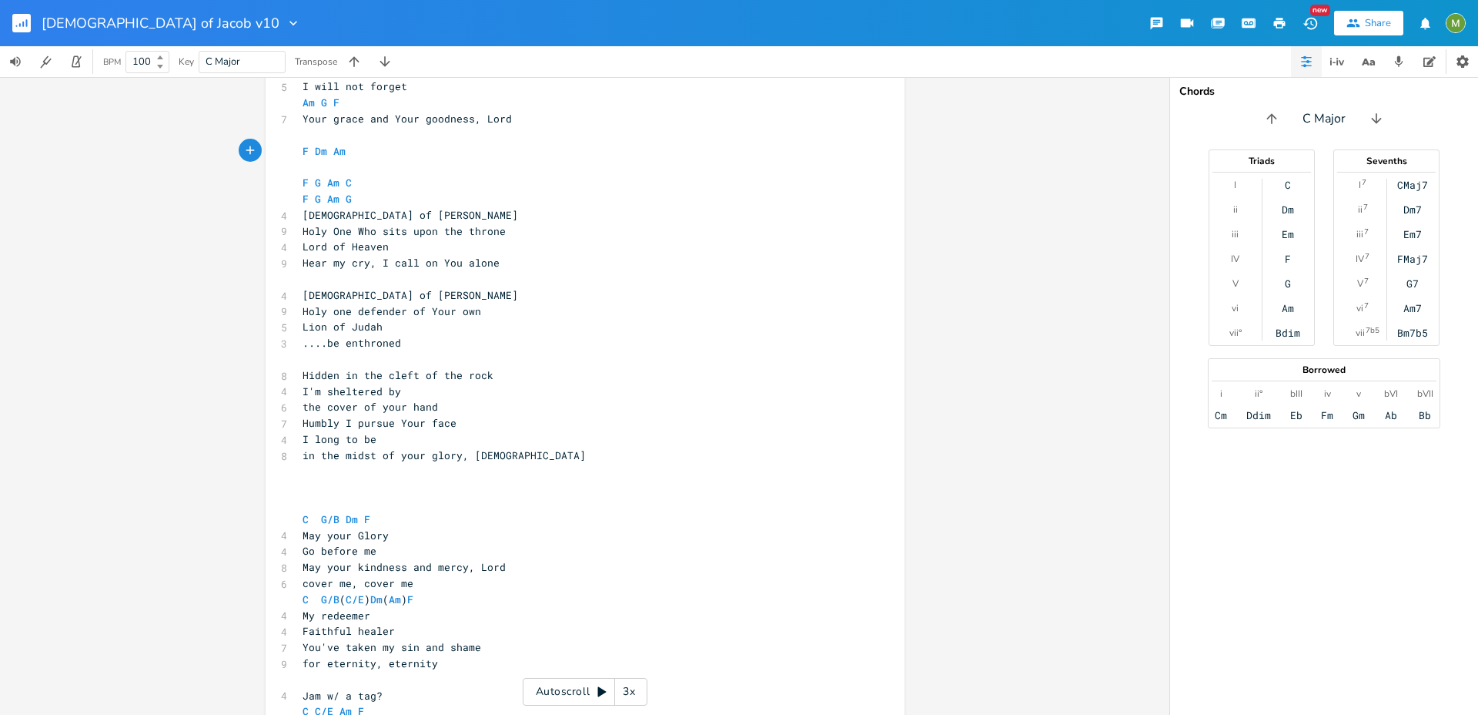
type textarea "G"
click at [521, 176] on pre "F G Am C" at bounding box center [578, 183] width 556 height 16
type textarea "F Dm Am G"
drag, startPoint x: 355, startPoint y: 149, endPoint x: 291, endPoint y: 149, distance: 63.9
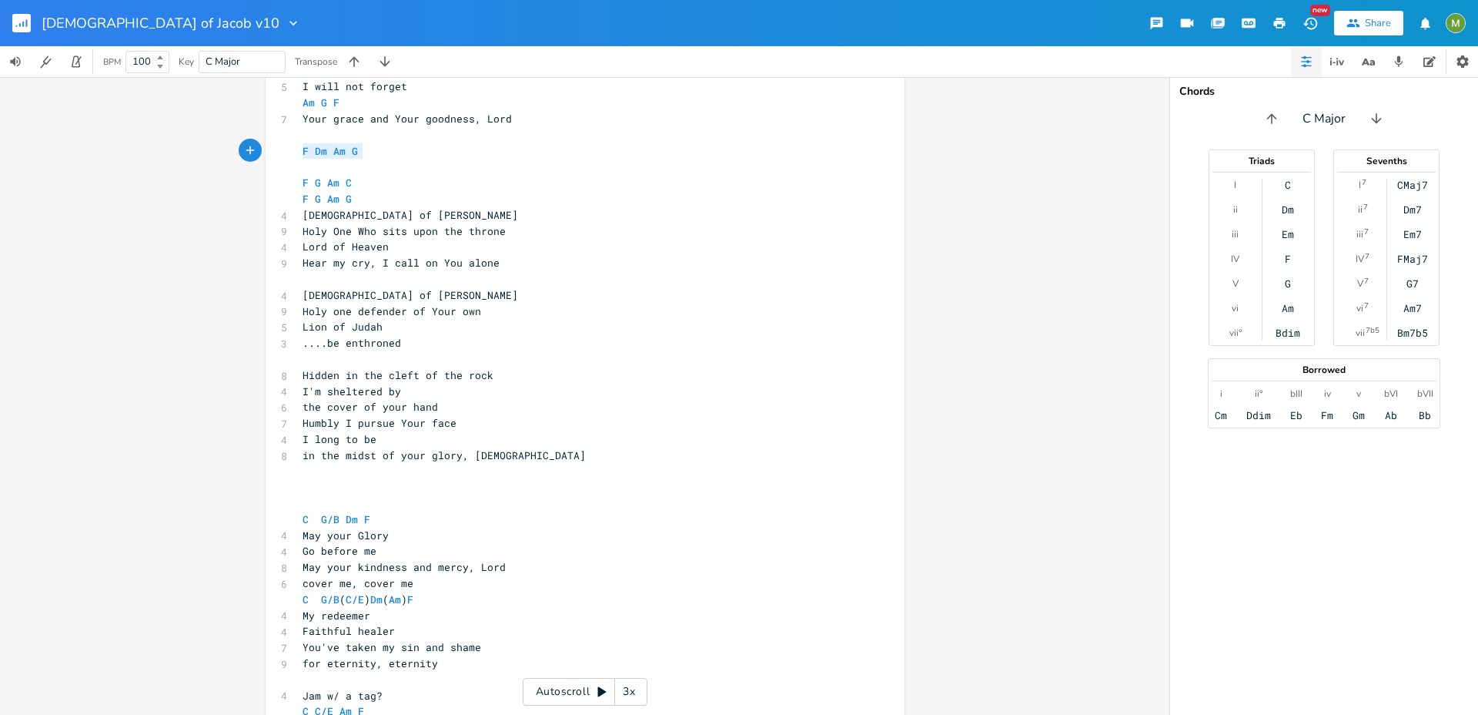
click at [291, 149] on div "F Dm Am G x 4 God of Jacob ​ Am Em F C - G 7 Take me to a secret place 5 Far aw…" at bounding box center [585, 340] width 639 height 834
type textarea "F G Am G"
drag, startPoint x: 360, startPoint y: 197, endPoint x: 275, endPoint y: 194, distance: 85.5
click at [242, 193] on div "Am E A D G B E Previous 1 of 25 Next Play Em E A D G B E Previous 1 of 25 Next …" at bounding box center [585, 396] width 1170 height 638
paste textarea
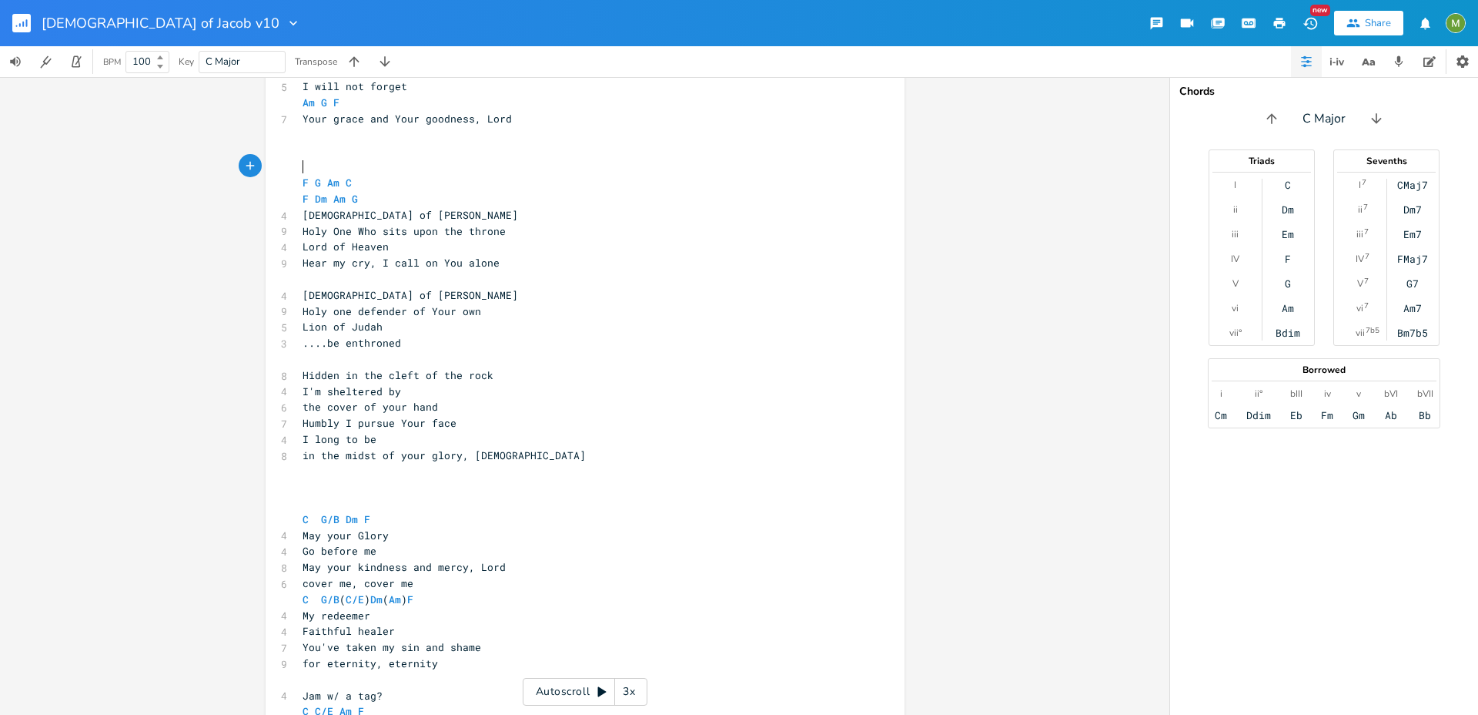
click at [357, 160] on pre "​" at bounding box center [578, 167] width 556 height 16
click at [385, 203] on pre "F Dm Am G" at bounding box center [578, 199] width 556 height 16
type textarea "F G Am C"
drag, startPoint x: 356, startPoint y: 185, endPoint x: 291, endPoint y: 183, distance: 64.7
click at [291, 183] on div "F G Am C x 4 God of Jacob ​ Am Em F C - G 7 Take me to a secret place 5 Far awa…" at bounding box center [585, 340] width 639 height 834
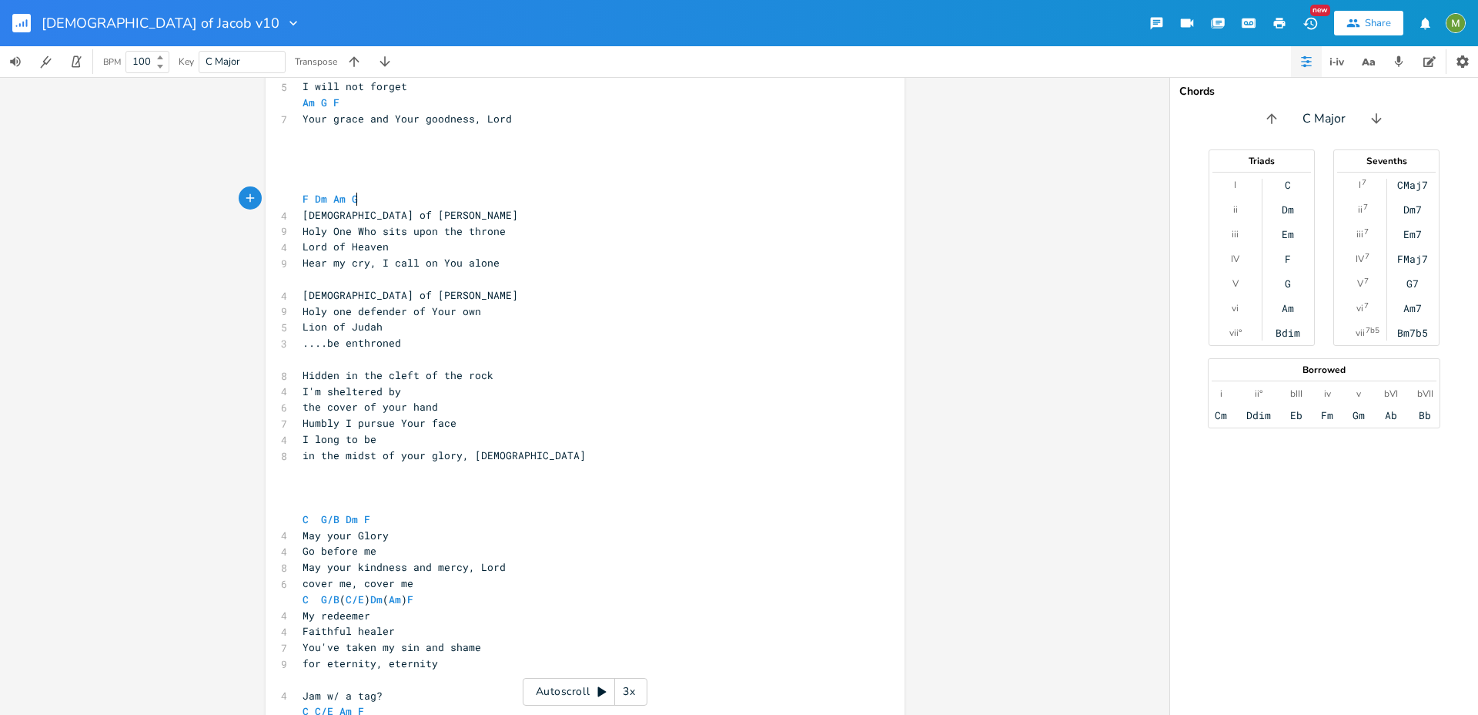
click at [359, 194] on pre "F Dm Am G" at bounding box center [578, 199] width 556 height 16
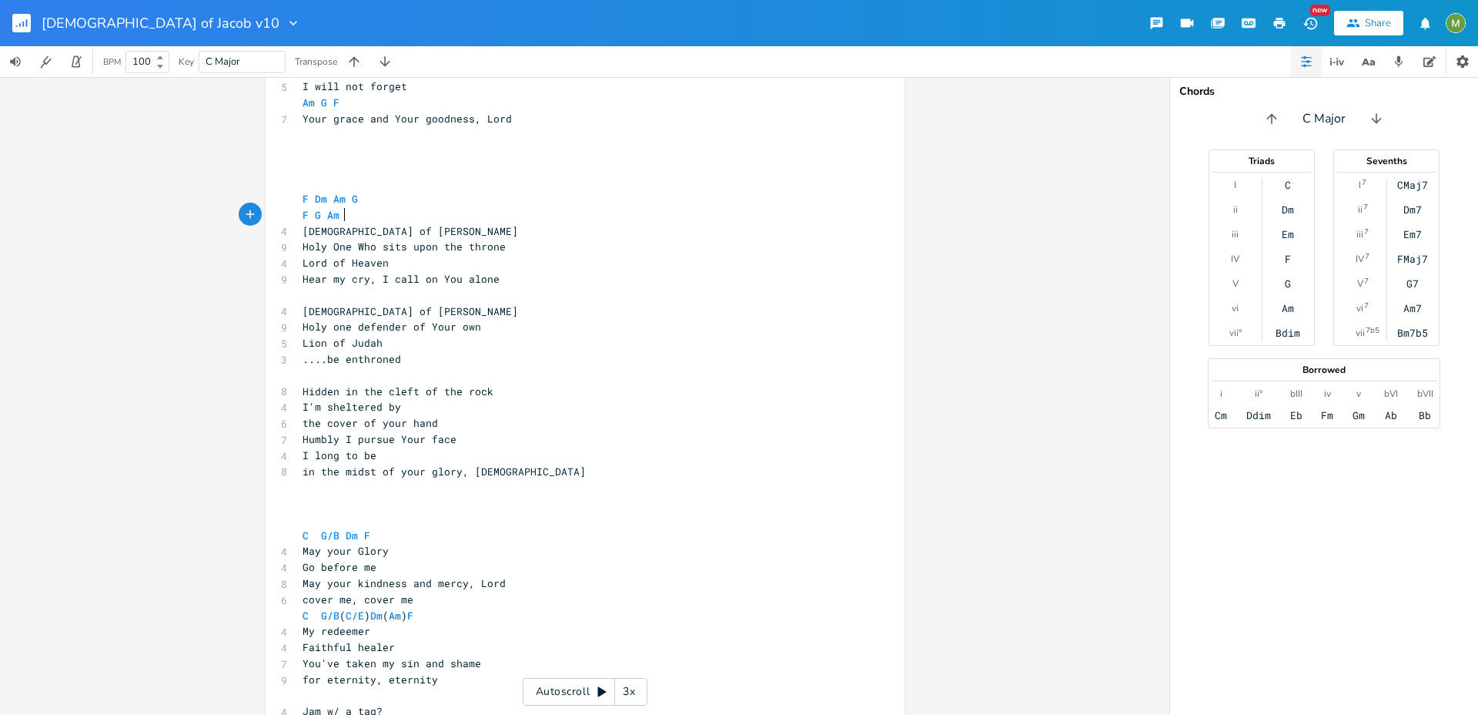
type textarea "G"
click at [547, 143] on pre "​" at bounding box center [578, 151] width 556 height 16
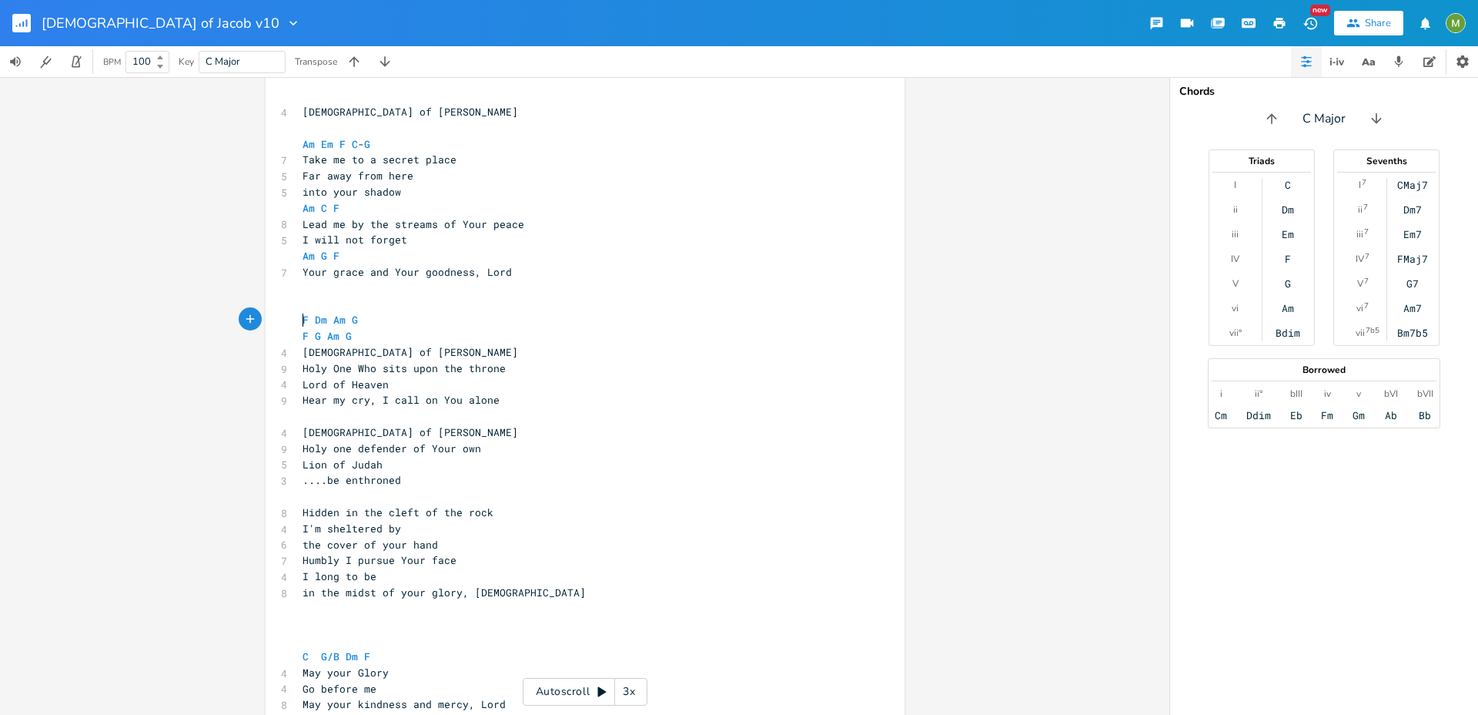
scroll to position [462, 0]
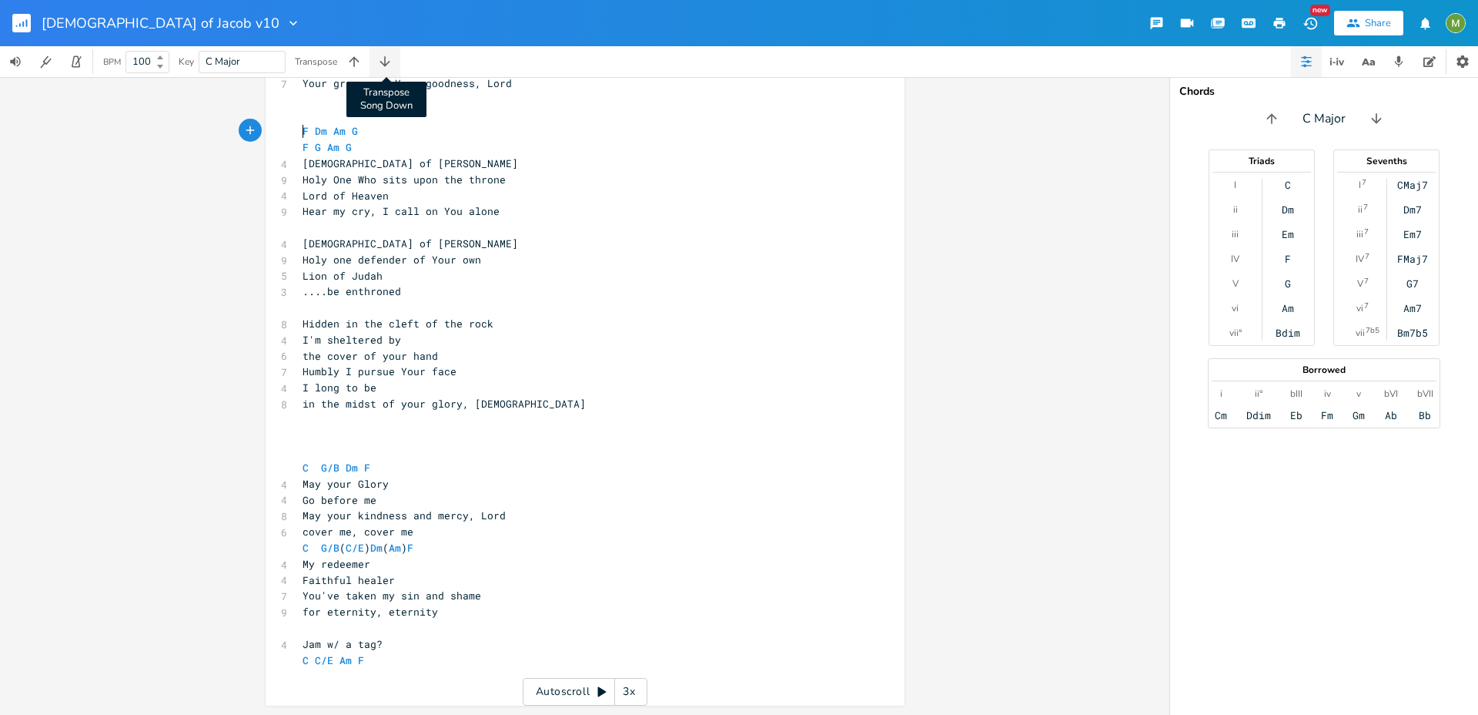
click at [385, 58] on icon "button" at bounding box center [384, 61] width 15 height 15
click at [360, 58] on icon "button" at bounding box center [353, 61] width 15 height 15
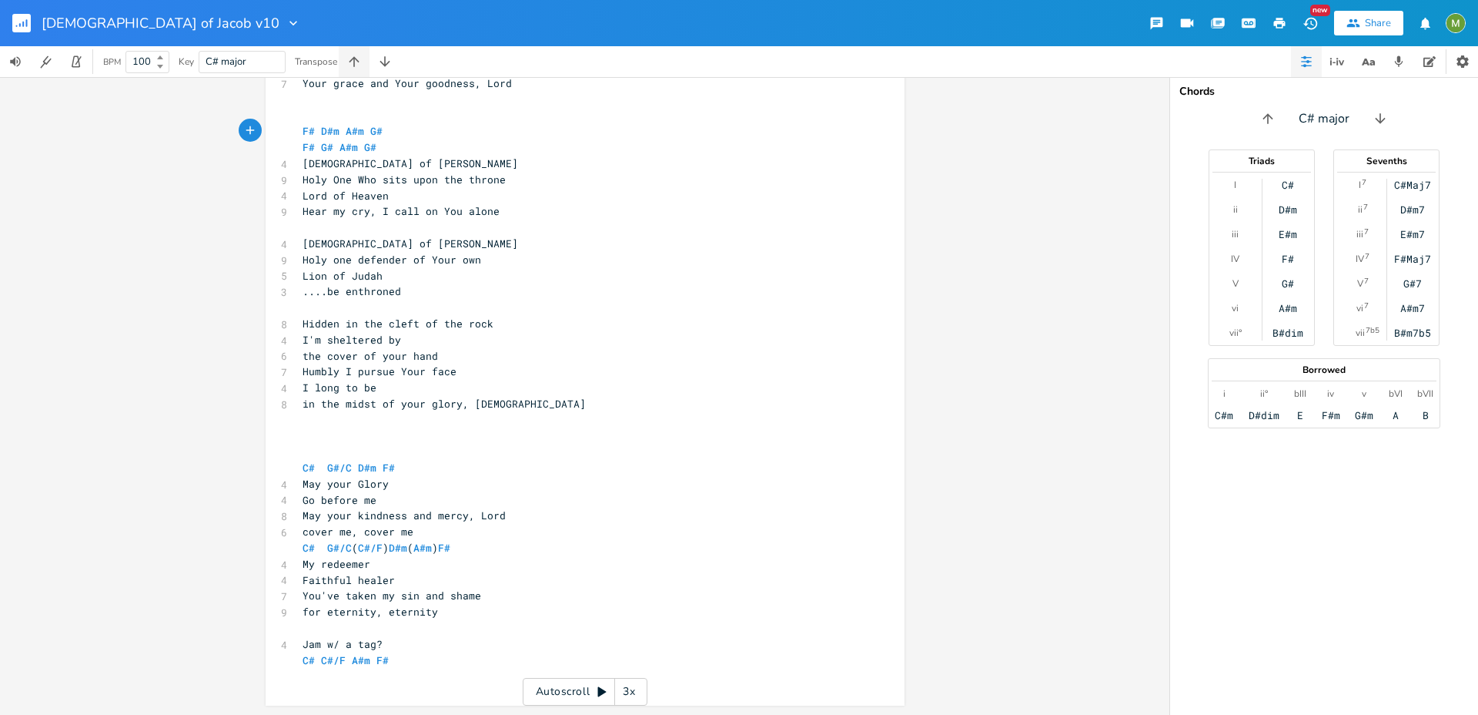
click at [360, 58] on icon "button" at bounding box center [353, 61] width 15 height 15
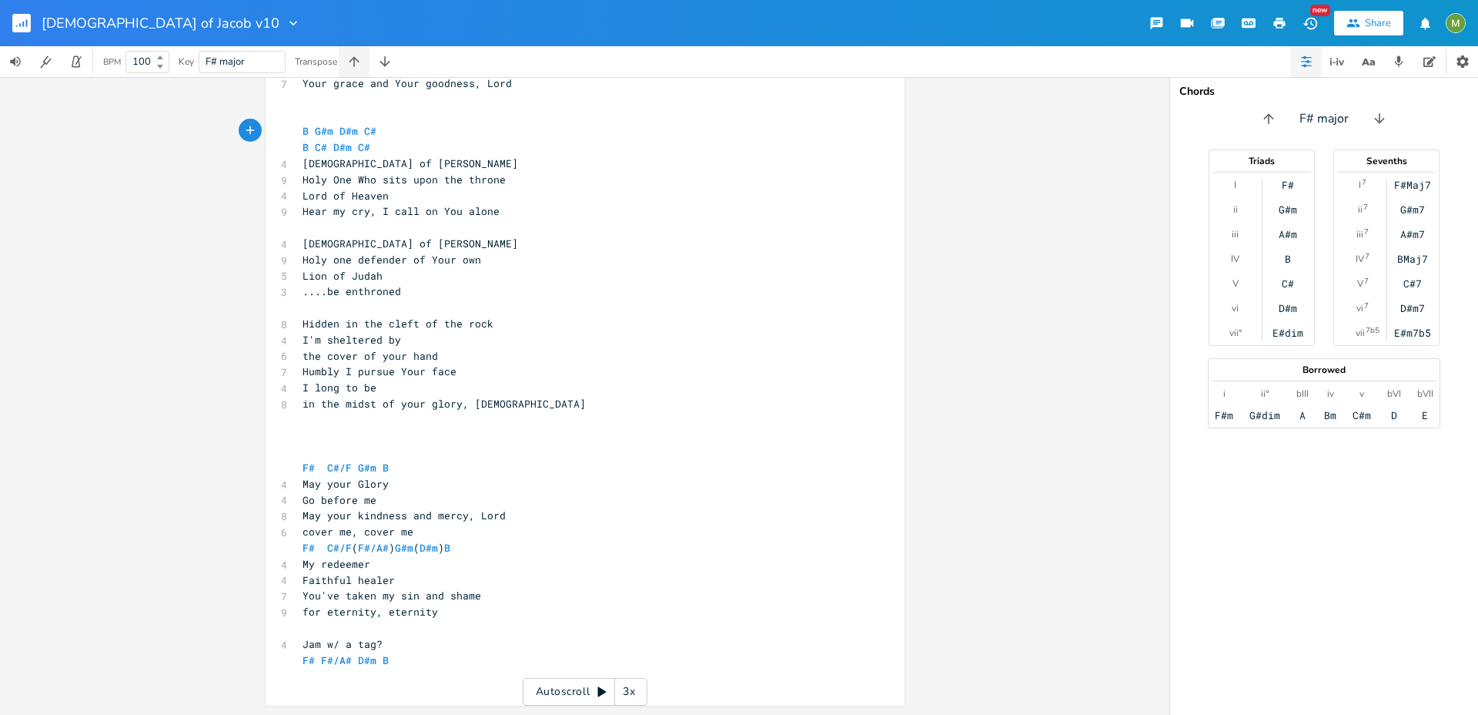
click at [357, 65] on icon "button" at bounding box center [353, 61] width 15 height 15
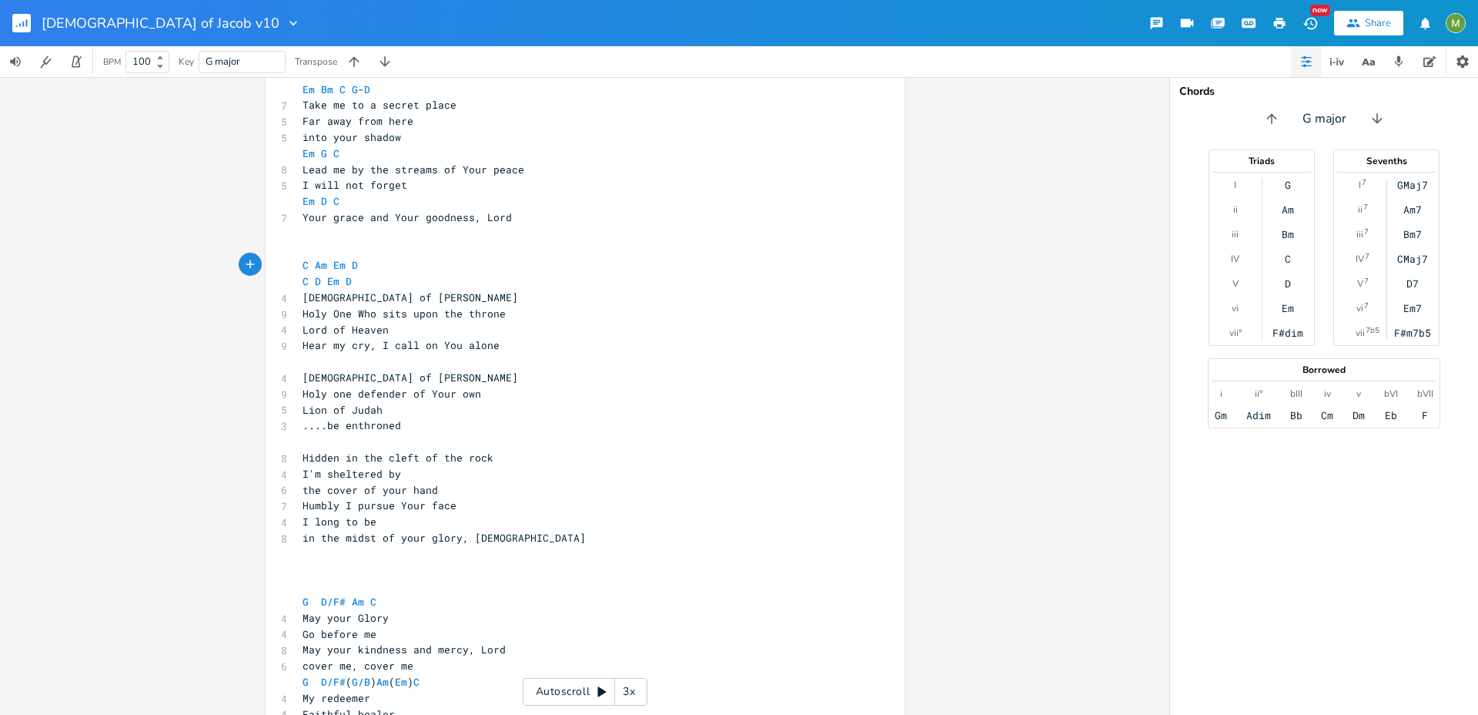
scroll to position [327, 0]
click at [355, 63] on icon "button" at bounding box center [354, 61] width 10 height 10
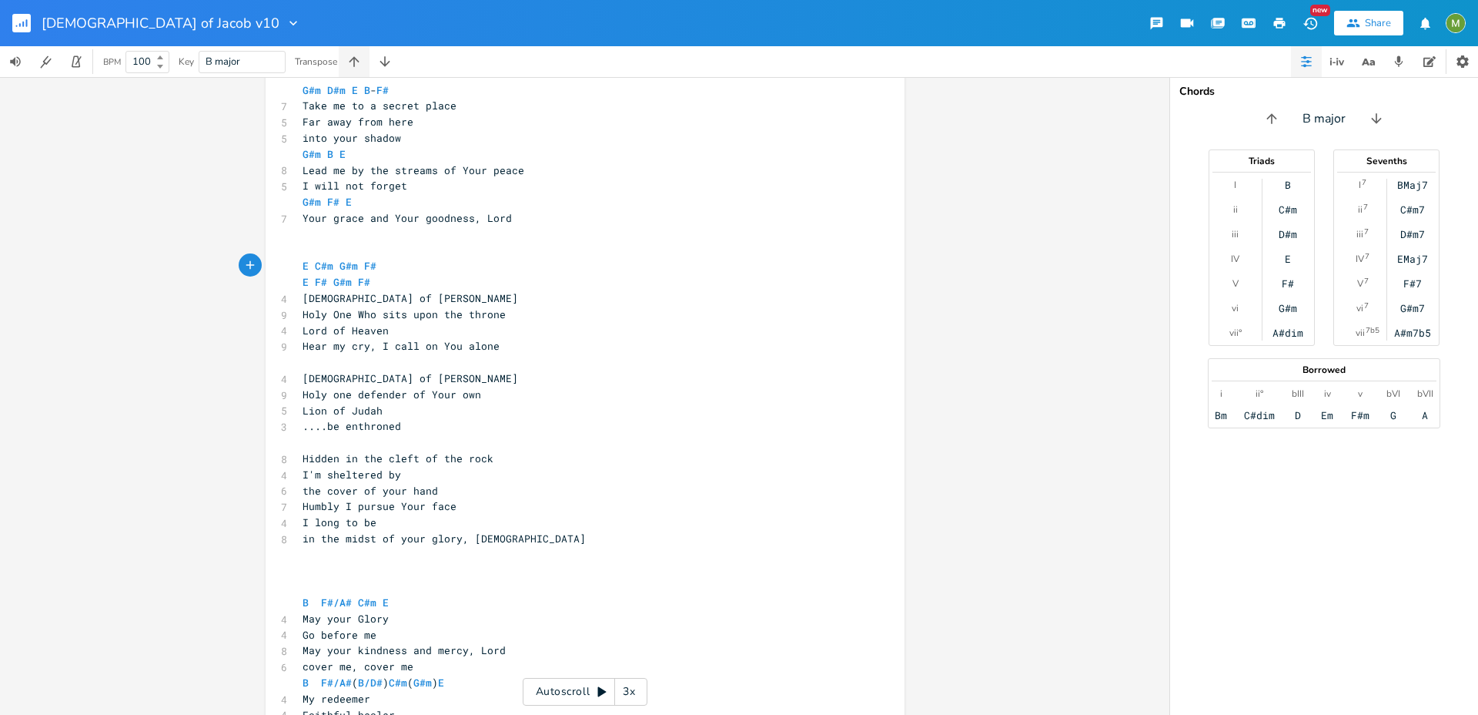
click at [355, 63] on icon "button" at bounding box center [354, 61] width 10 height 10
click at [362, 196] on pre "Am G F" at bounding box center [578, 202] width 556 height 16
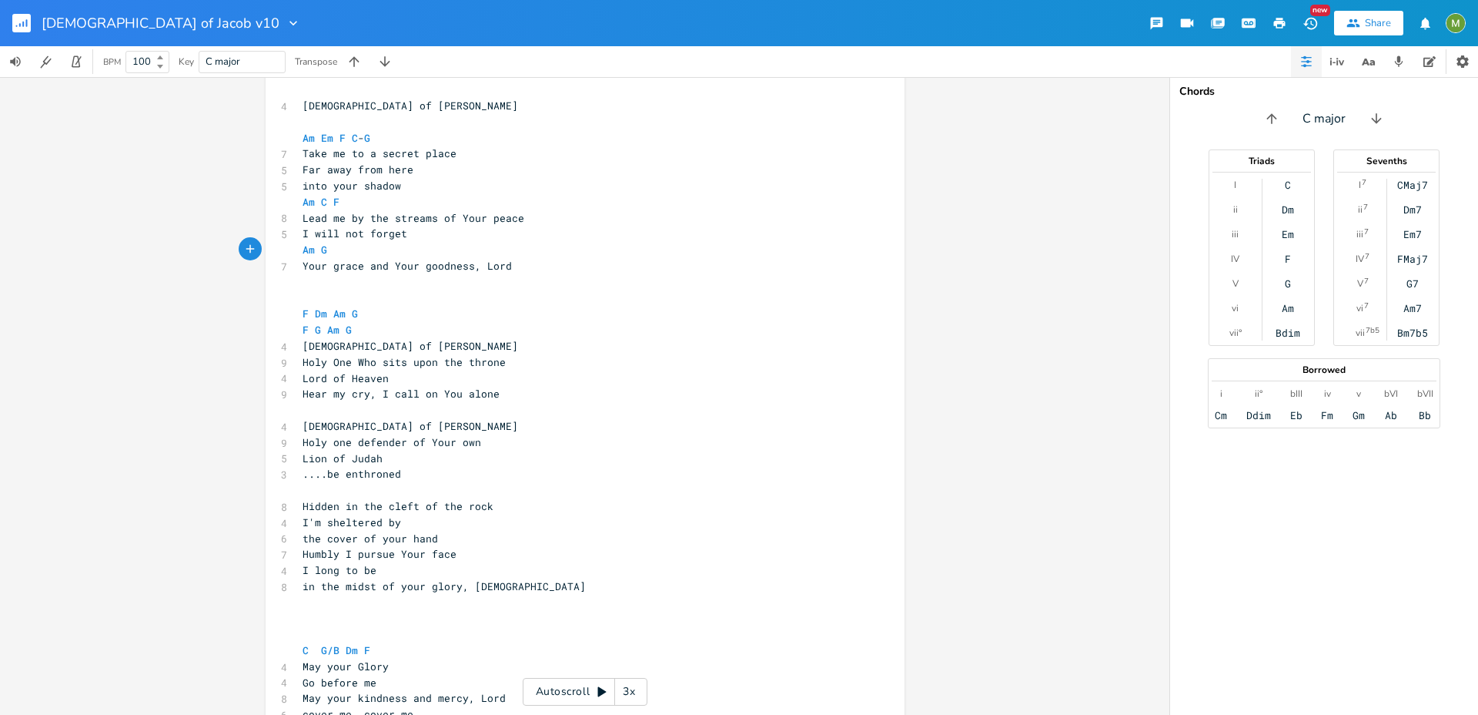
scroll to position [273, 0]
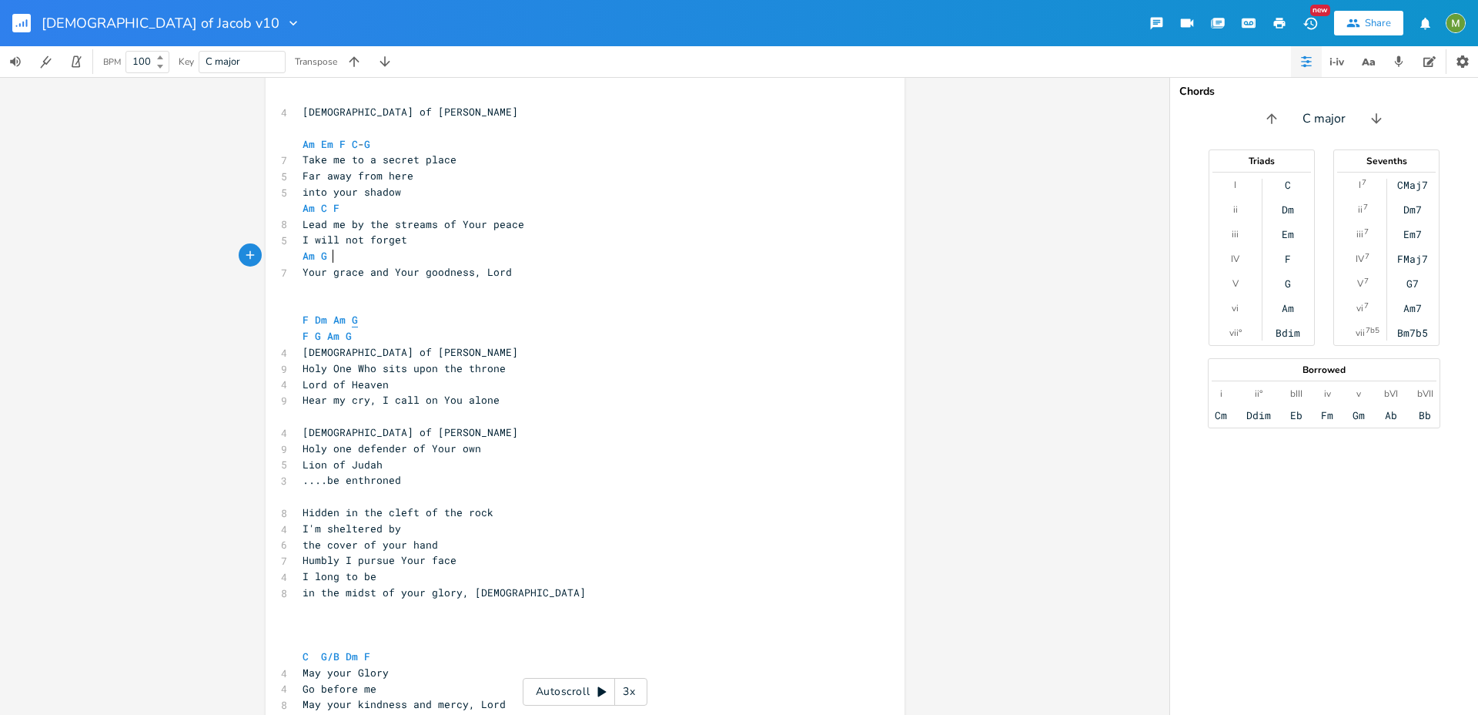
click at [352, 317] on span "G" at bounding box center [355, 320] width 6 height 15
type textarea "C"
type textarea "-"
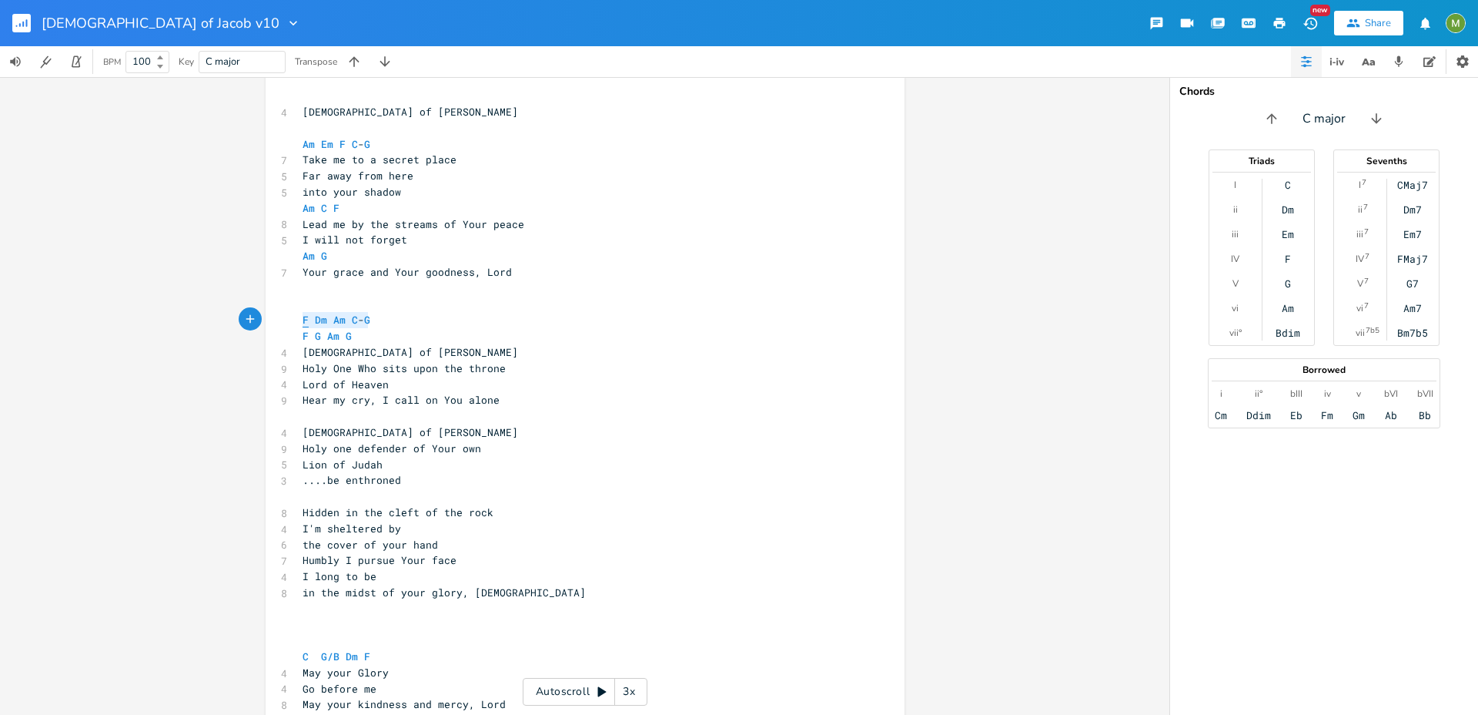
type textarea "F Dm Am C-G"
drag, startPoint x: 369, startPoint y: 318, endPoint x: 290, endPoint y: 319, distance: 78.5
click at [290, 319] on div "F Dm Am C-G x 4 God of Jacob ​ Am Em F C - G 7 Take me to a secret place 5 Far …" at bounding box center [585, 485] width 639 height 818
click at [387, 617] on pre "​" at bounding box center [578, 625] width 556 height 16
type textarea "F Dm Am G"
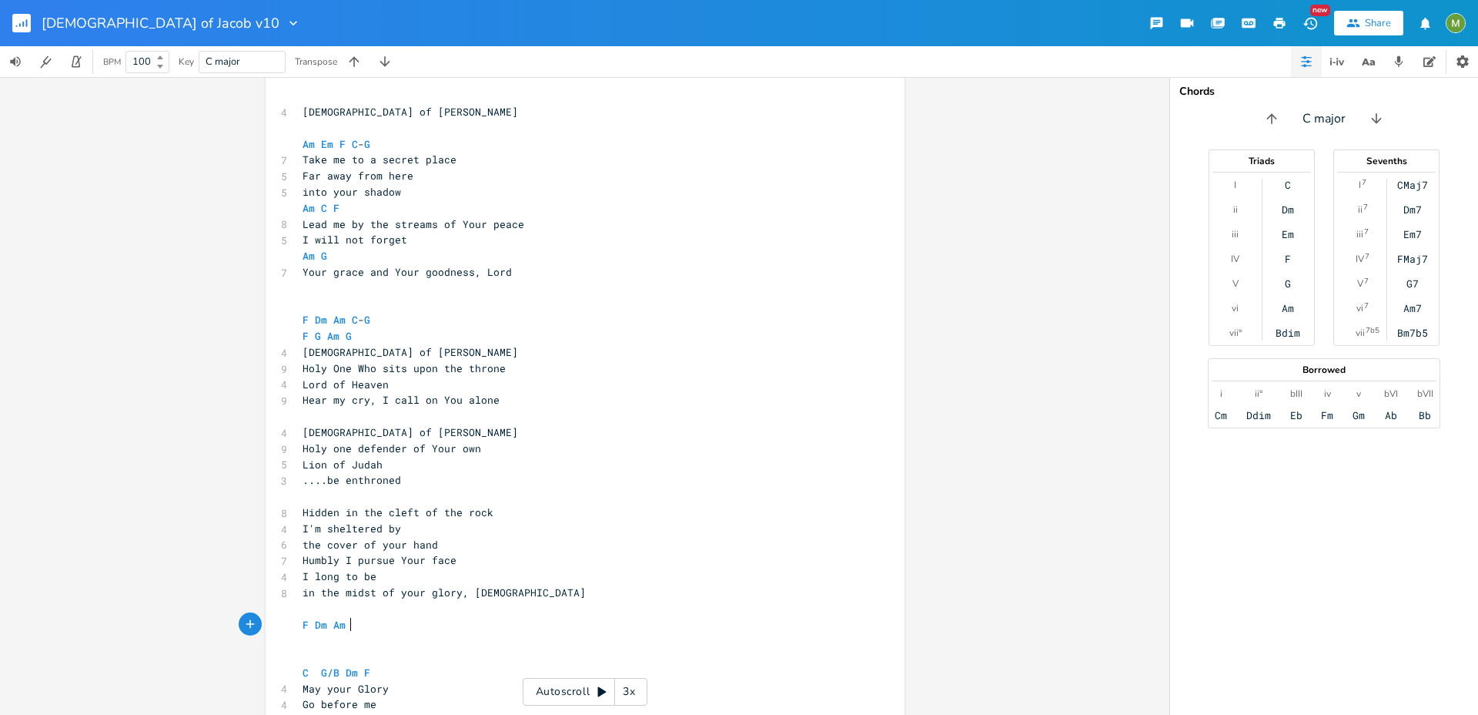
scroll to position [0, 52]
click at [409, 379] on pre "Lord of Heaven" at bounding box center [578, 385] width 556 height 16
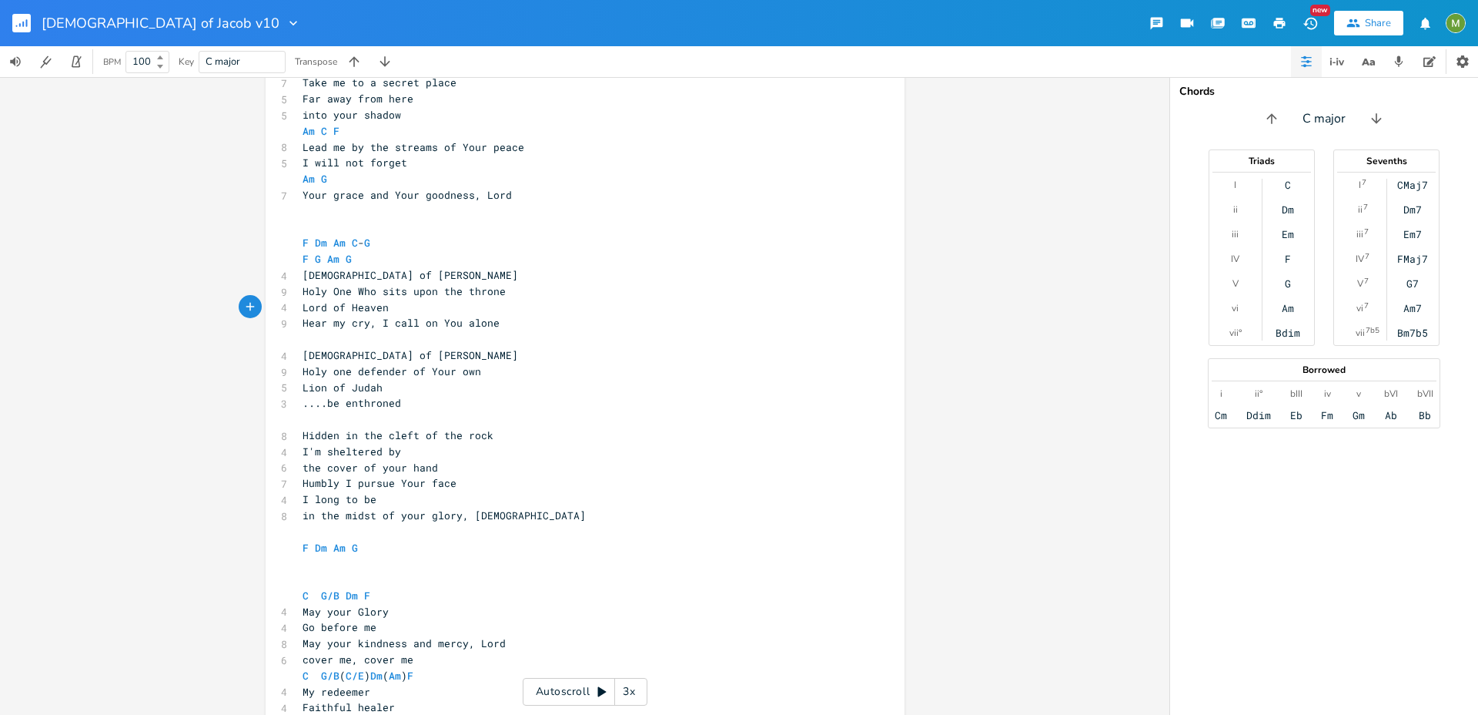
scroll to position [373, 0]
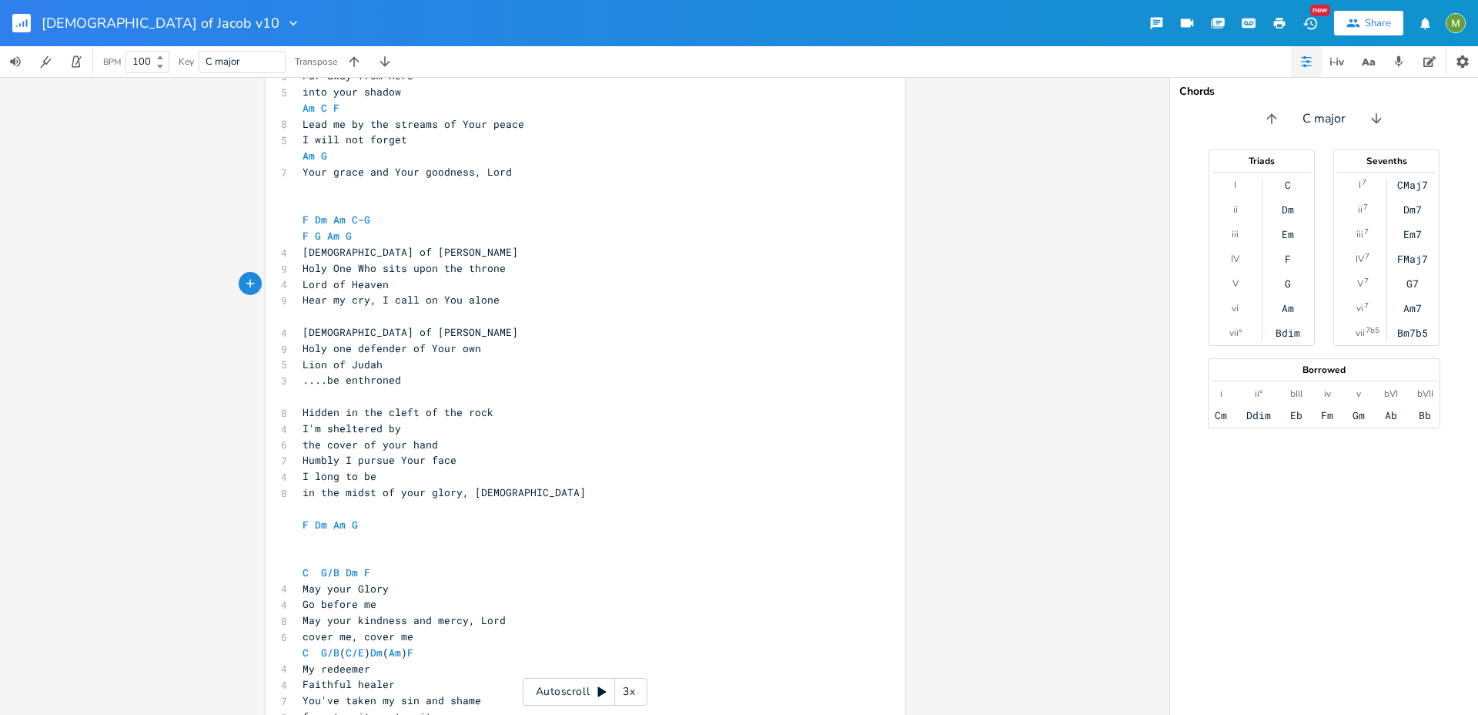
click at [360, 519] on pre "F Dm Am G" at bounding box center [578, 525] width 556 height 16
type textarea "F Dm C G"
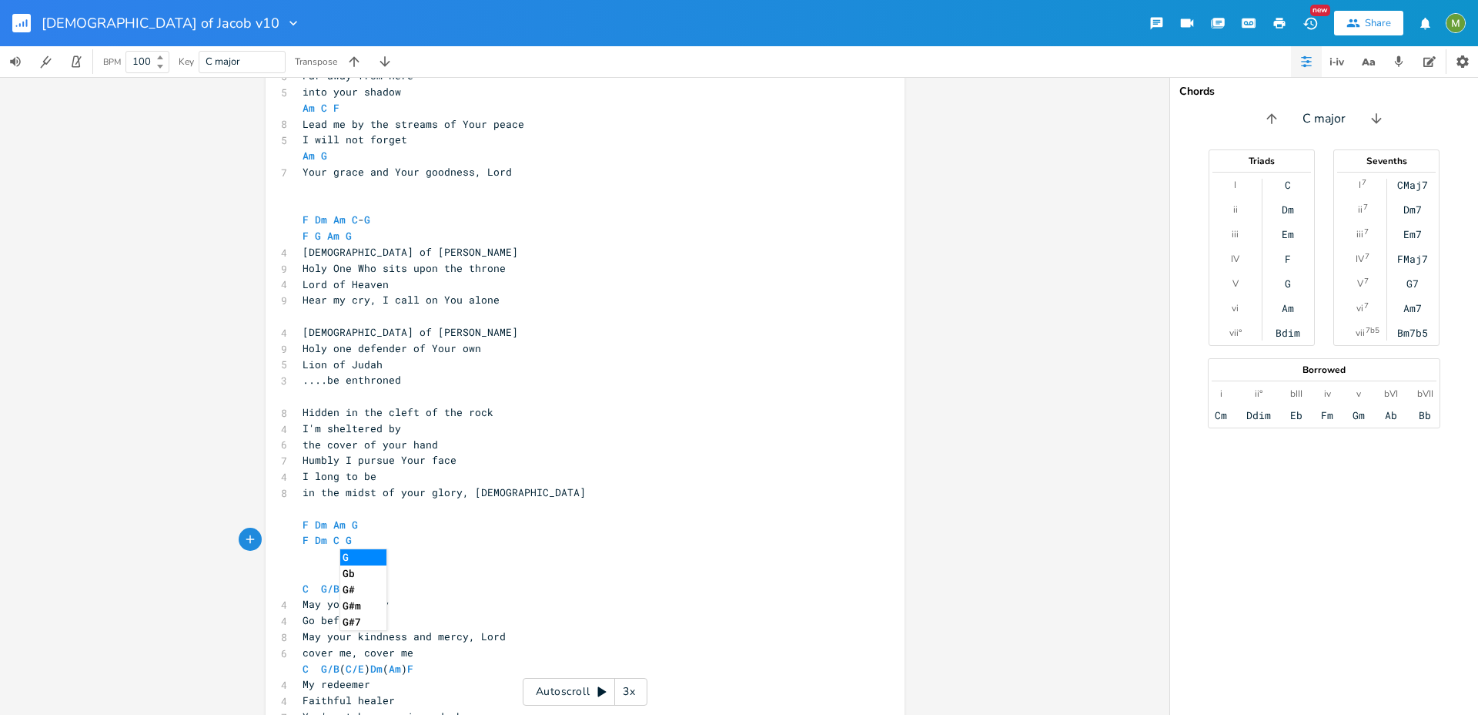
click at [424, 473] on pre "I long to be" at bounding box center [578, 476] width 556 height 16
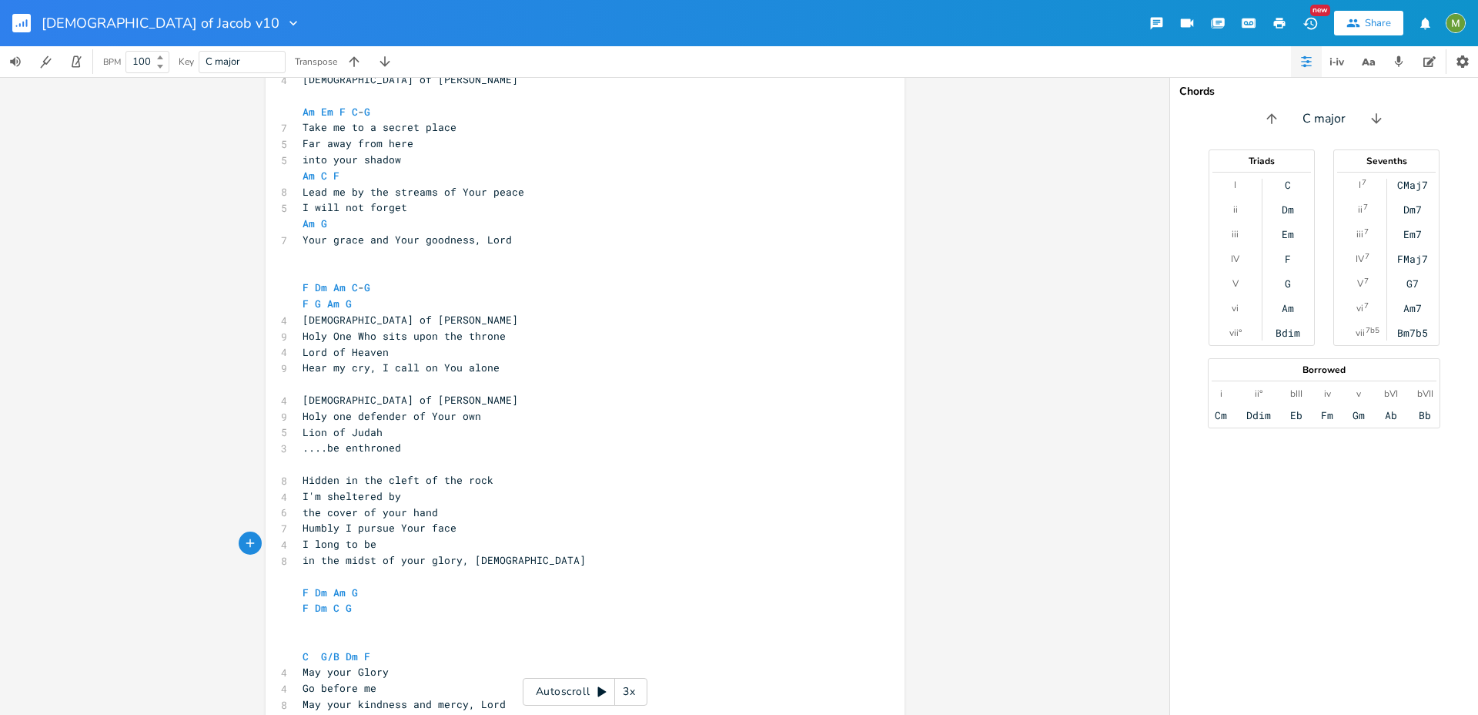
scroll to position [278, 0]
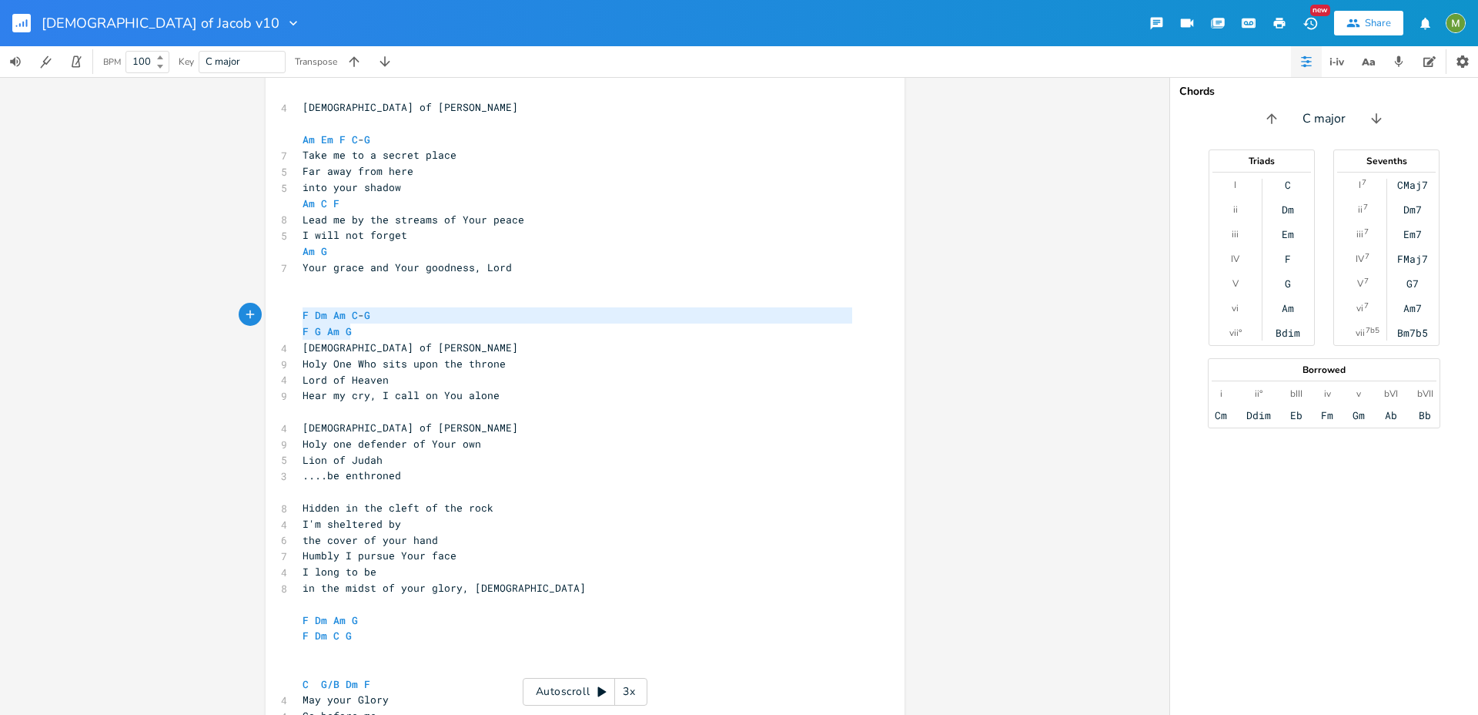
type textarea "F G Am G"
drag, startPoint x: 346, startPoint y: 327, endPoint x: 285, endPoint y: 326, distance: 60.8
click at [285, 326] on div "F G Am G x 4 God of Jacob ​ Am Em F C - G 7 Take me to a secret place 5 Far awa…" at bounding box center [585, 497] width 639 height 850
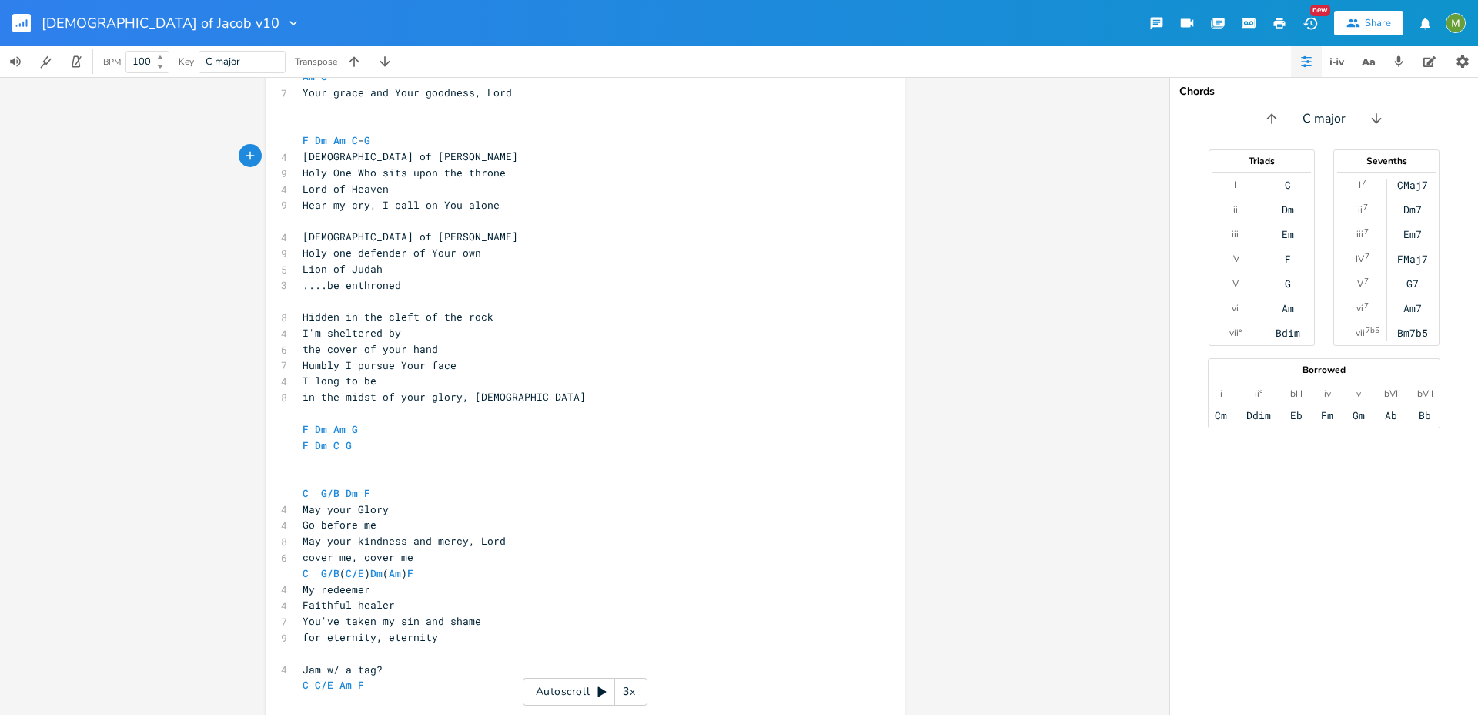
scroll to position [478, 0]
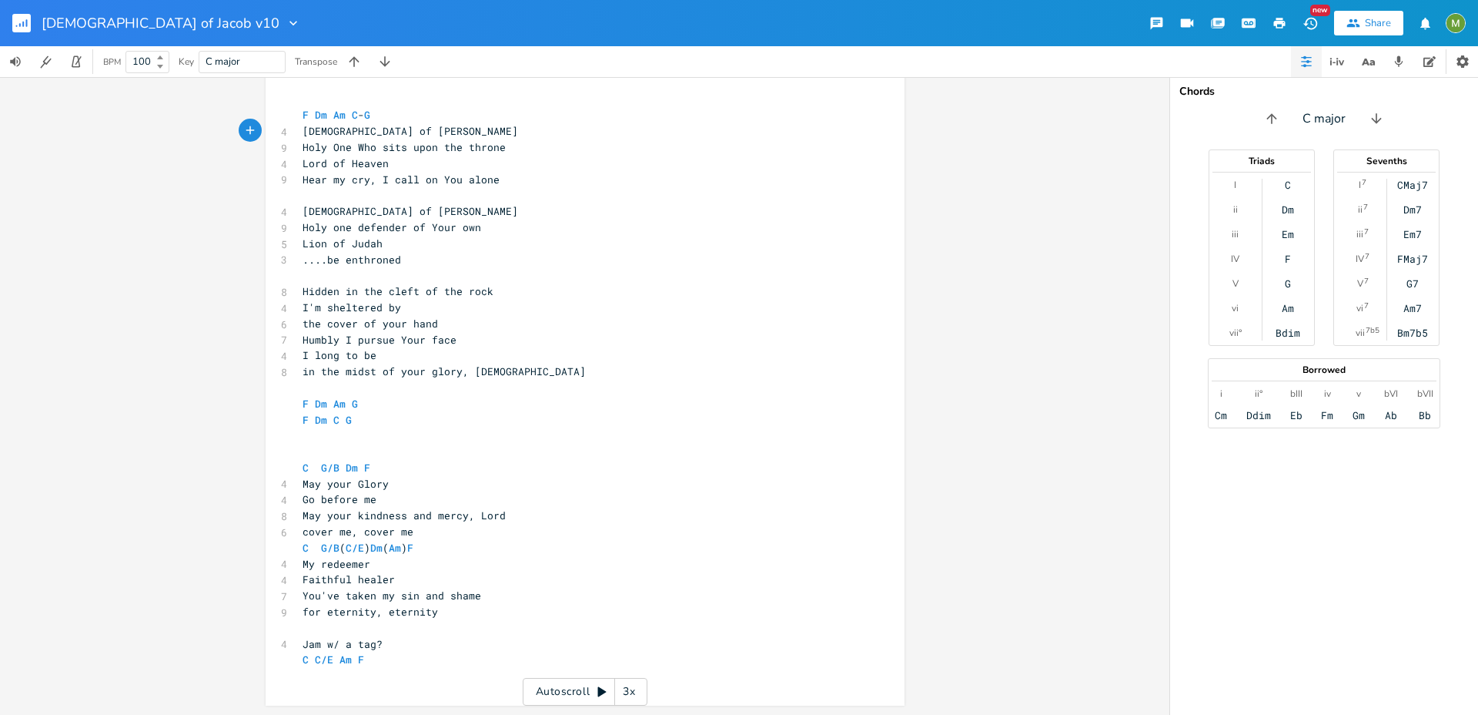
click at [347, 101] on pre "​" at bounding box center [578, 100] width 556 height 16
type textarea "F G Am G"
click at [381, 236] on pre "Lion of Judah" at bounding box center [578, 244] width 556 height 16
click at [645, 447] on pre "​" at bounding box center [578, 452] width 556 height 16
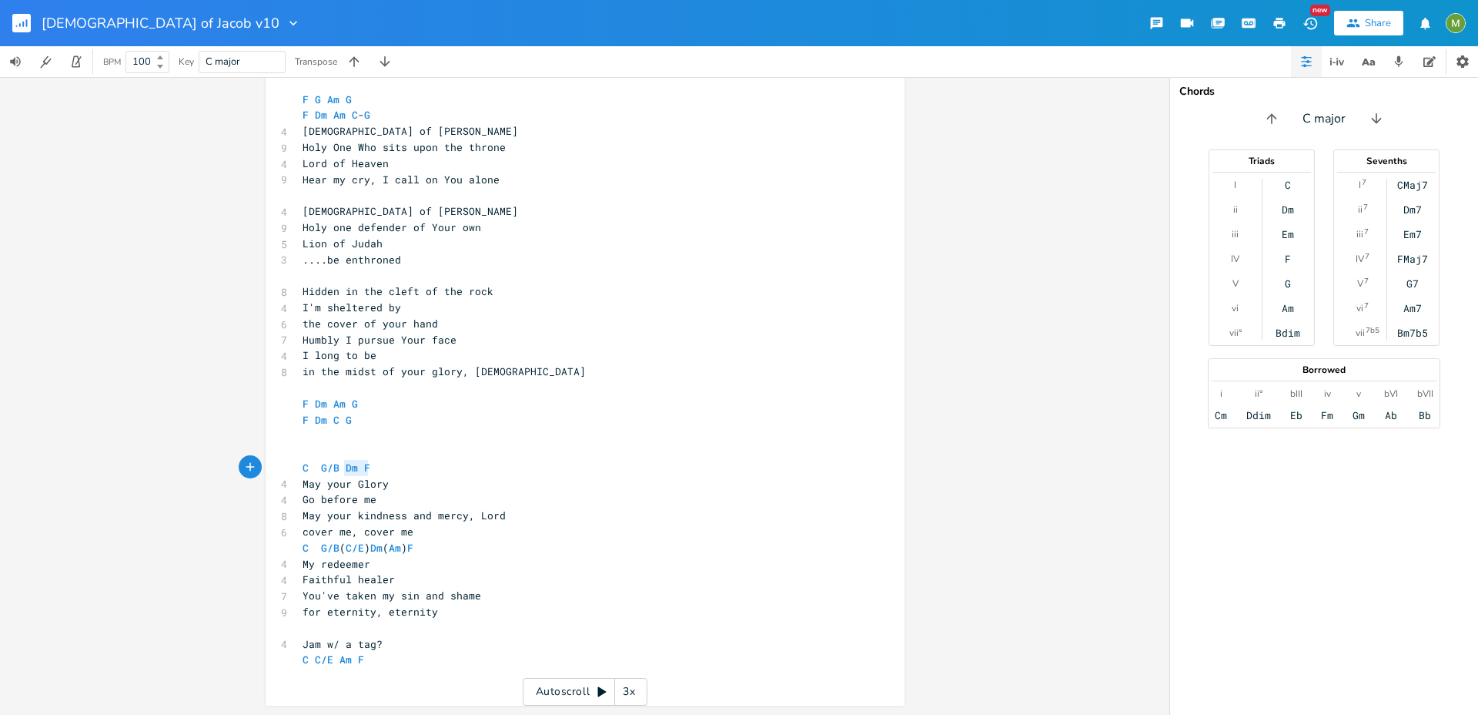
type textarea "M"
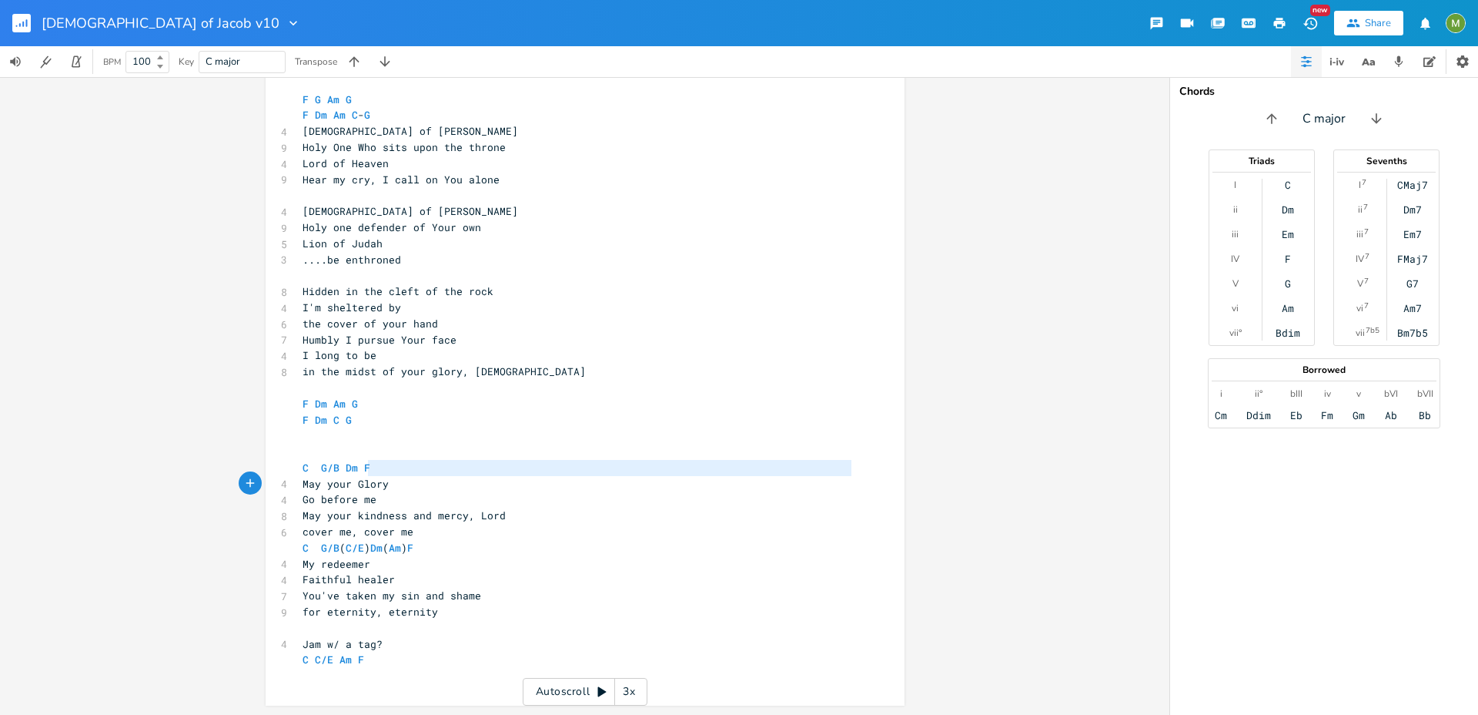
type textarea "C G/B Dm F"
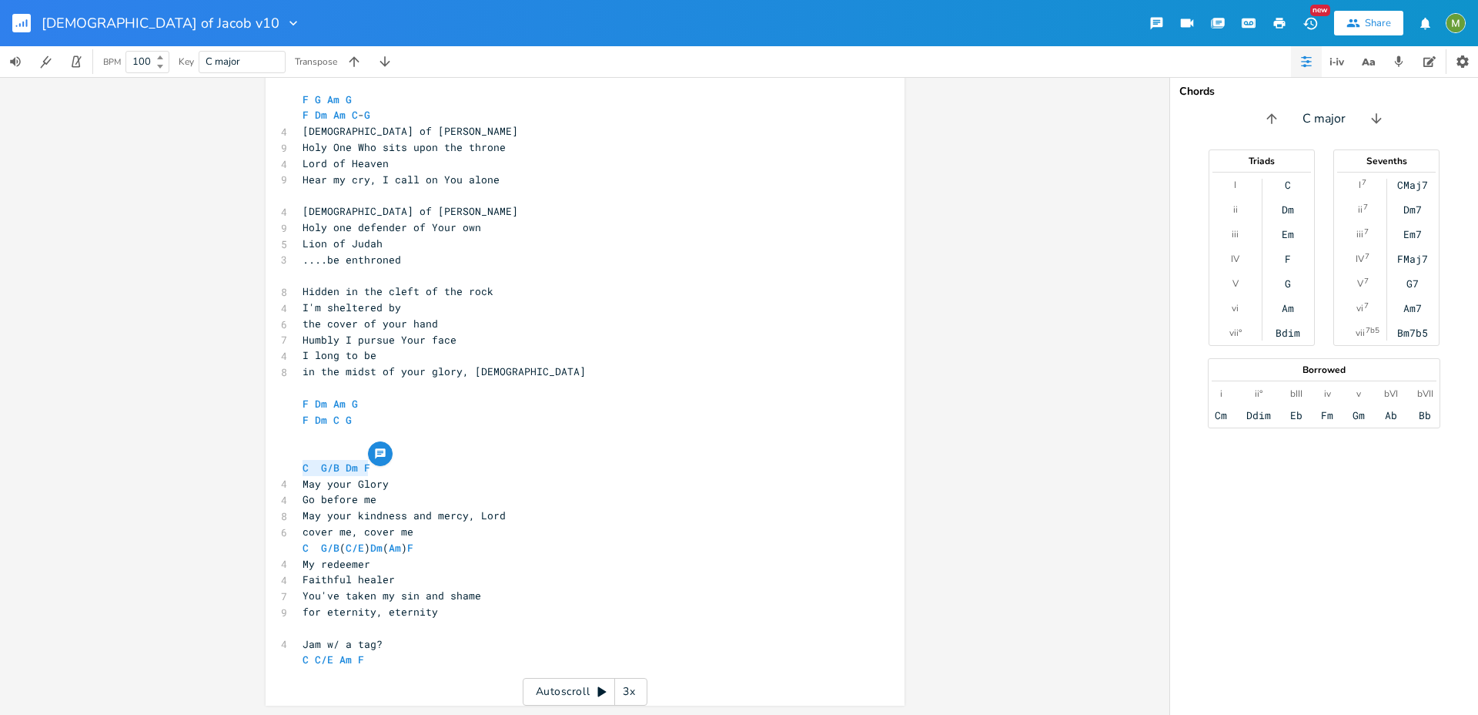
drag, startPoint x: 366, startPoint y: 471, endPoint x: 294, endPoint y: 464, distance: 72.0
click at [300, 464] on pre "C G/B Dm F" at bounding box center [578, 468] width 556 height 16
click at [421, 504] on pre "Go before me" at bounding box center [578, 499] width 556 height 16
click at [429, 458] on pre "​" at bounding box center [578, 452] width 556 height 16
type textarea "Am G/B"
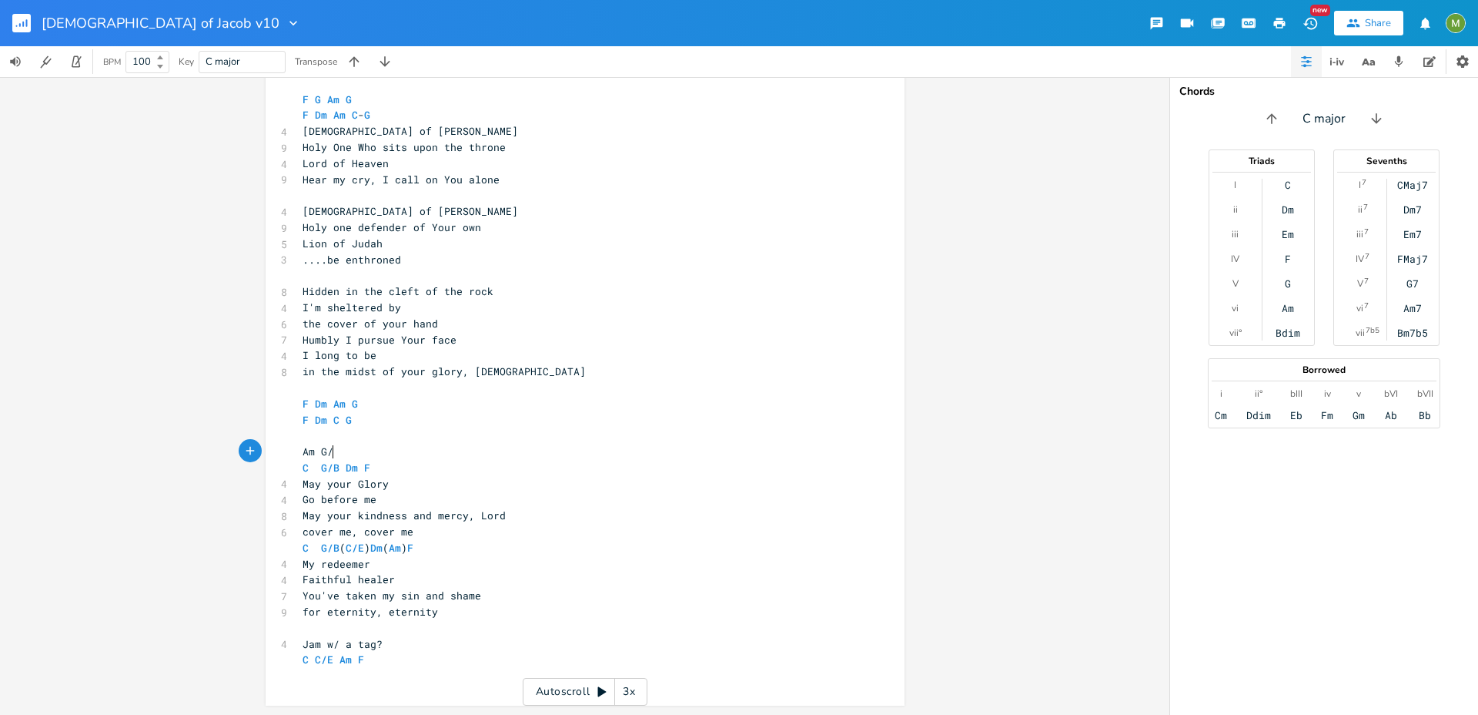
type textarea "b"
type textarea "B Dm F"
click at [377, 468] on pre "C G/B Dm F" at bounding box center [578, 468] width 556 height 16
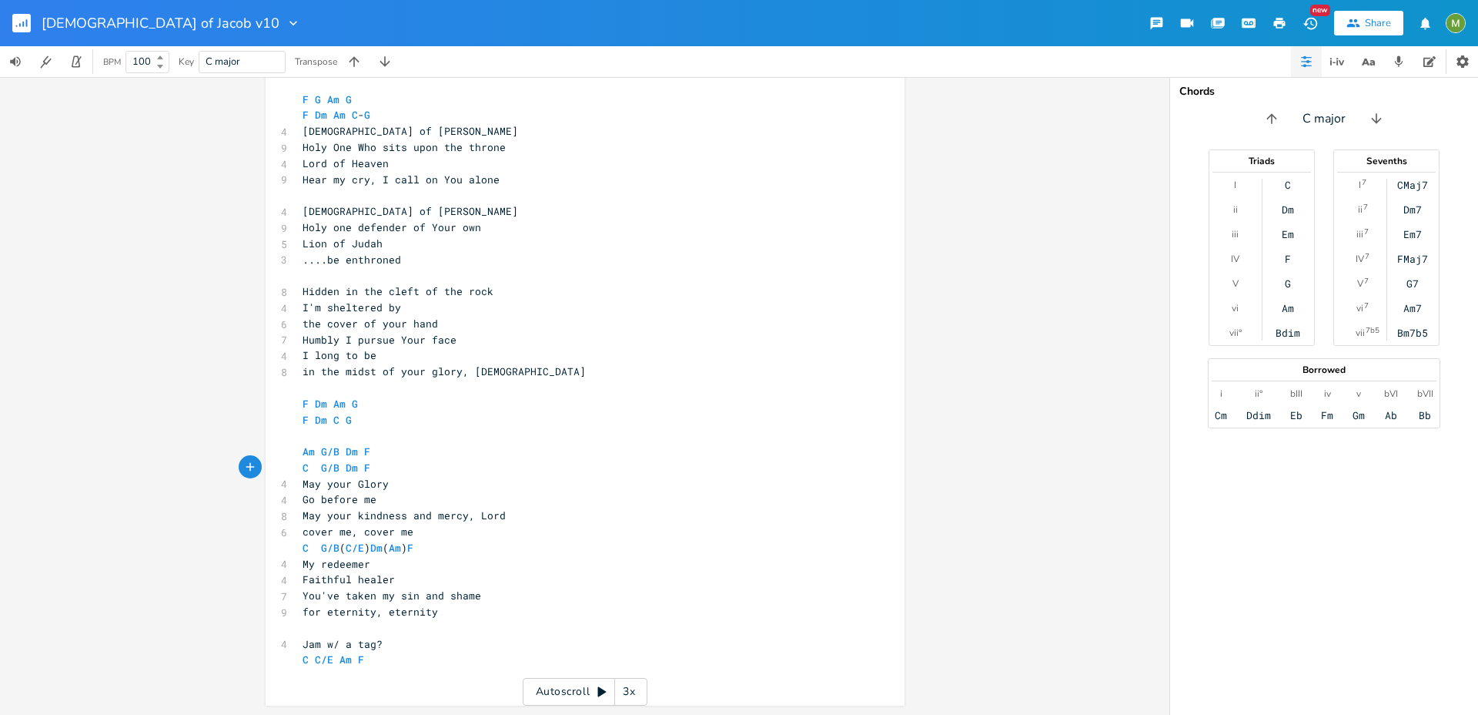
click at [337, 466] on span "C G/B Dm F" at bounding box center [337, 467] width 68 height 14
type textarea "E"
click at [557, 431] on pre "​" at bounding box center [578, 435] width 556 height 16
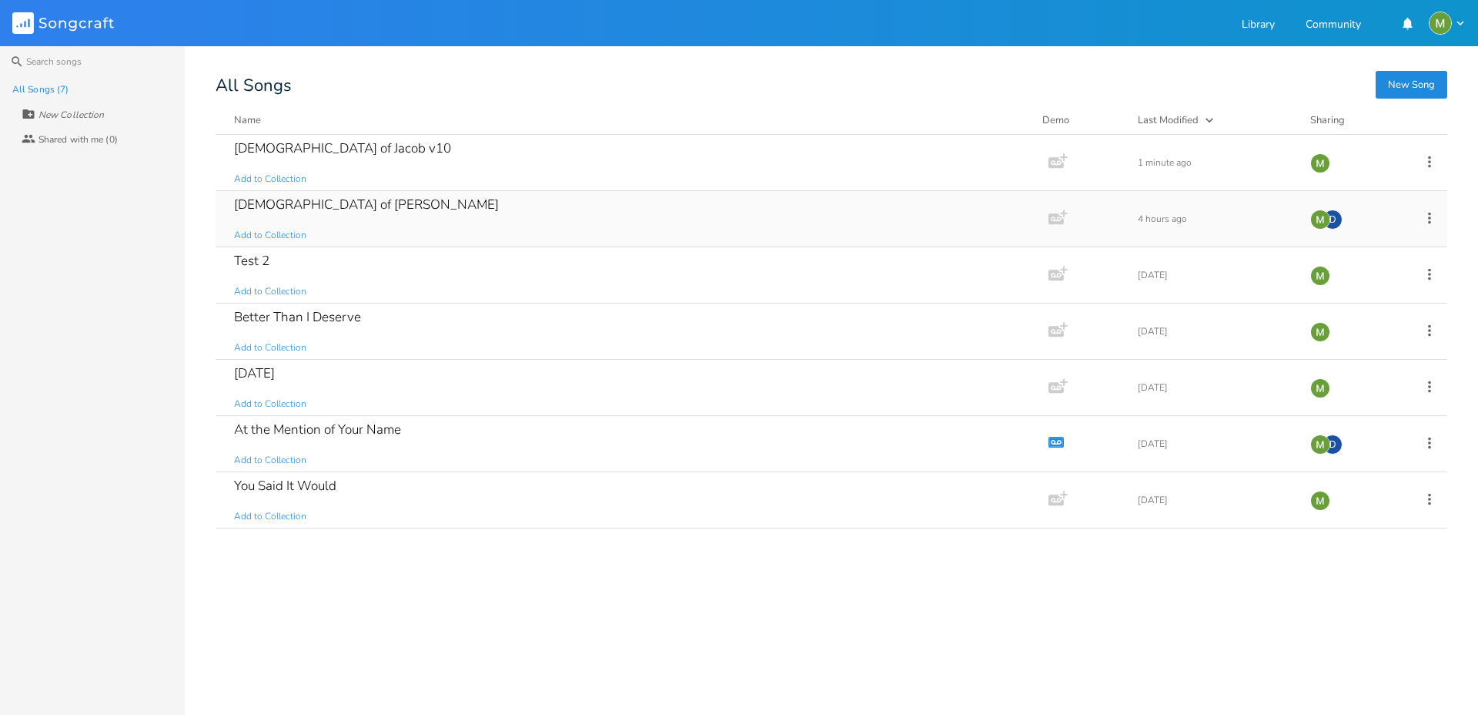
click at [242, 192] on div "[DEMOGRAPHIC_DATA] of Jacob Add to Collection" at bounding box center [629, 218] width 790 height 55
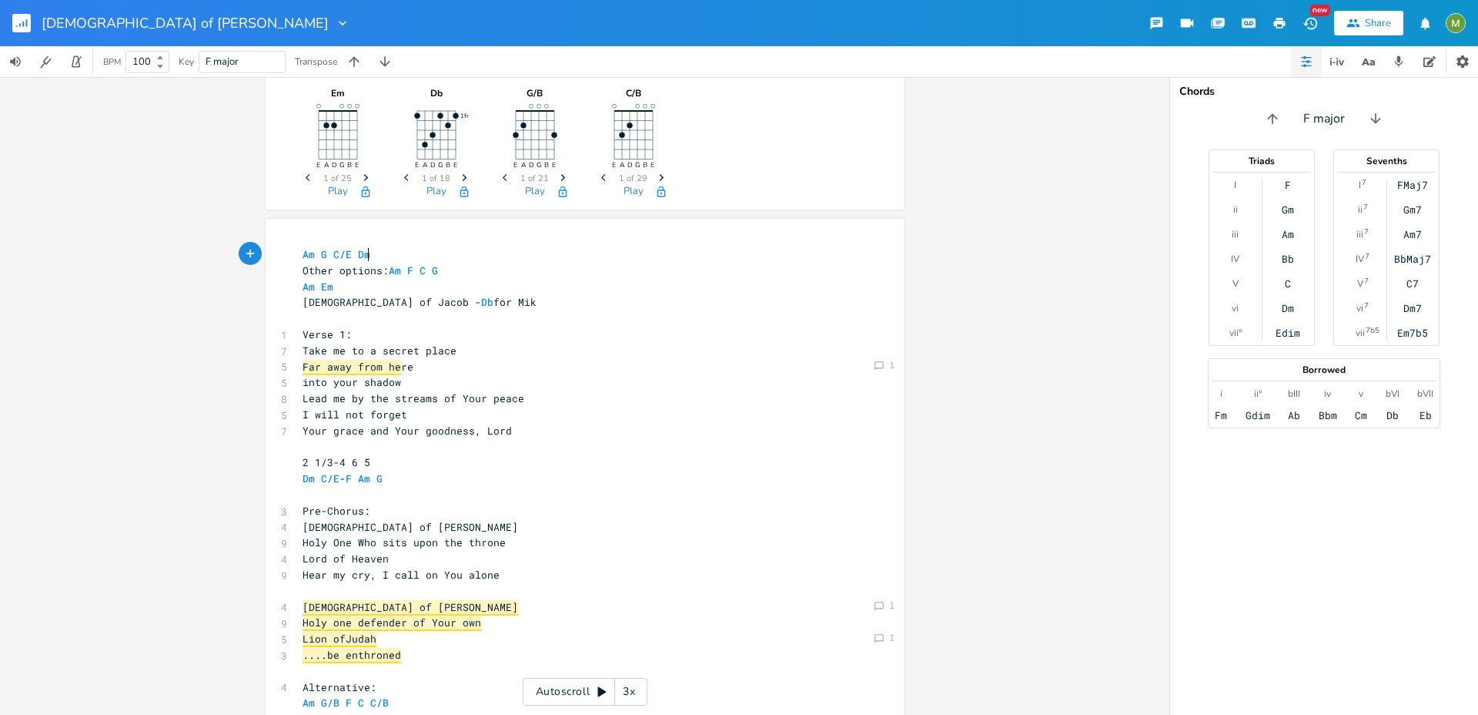
scroll to position [132, 0]
